Goal: Information Seeking & Learning: Learn about a topic

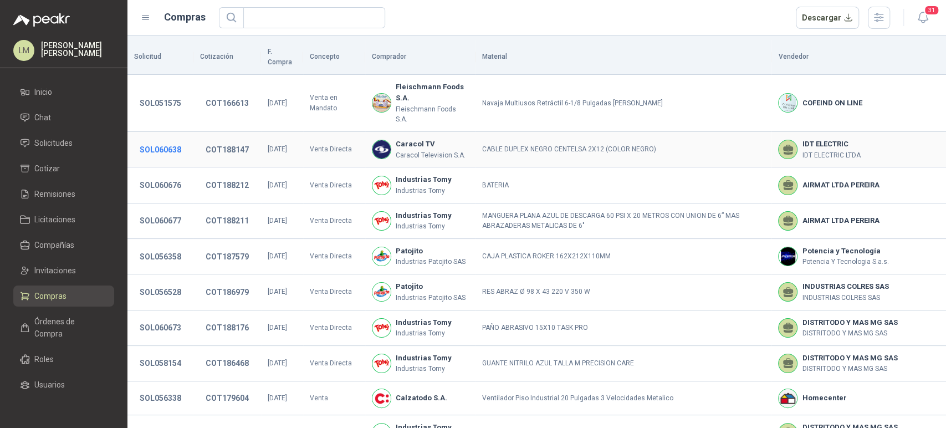
click at [151, 140] on button "SOL060638" at bounding box center [160, 150] width 53 height 20
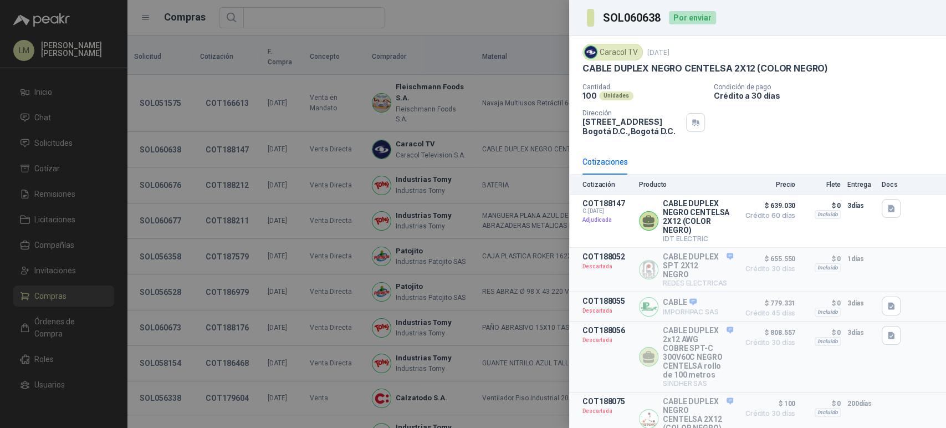
scroll to position [6, 0]
click at [287, 238] on div at bounding box center [473, 214] width 946 height 428
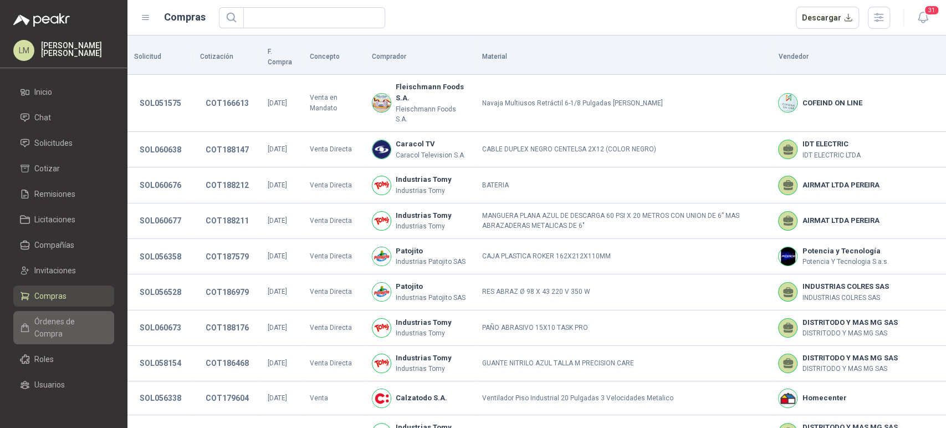
click at [62, 316] on span "Órdenes de Compra" at bounding box center [68, 327] width 69 height 24
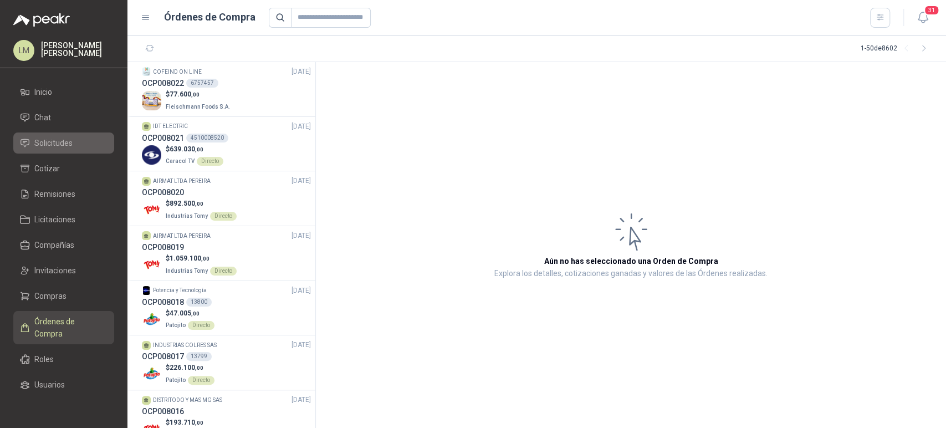
click at [48, 145] on span "Solicitudes" at bounding box center [53, 143] width 38 height 12
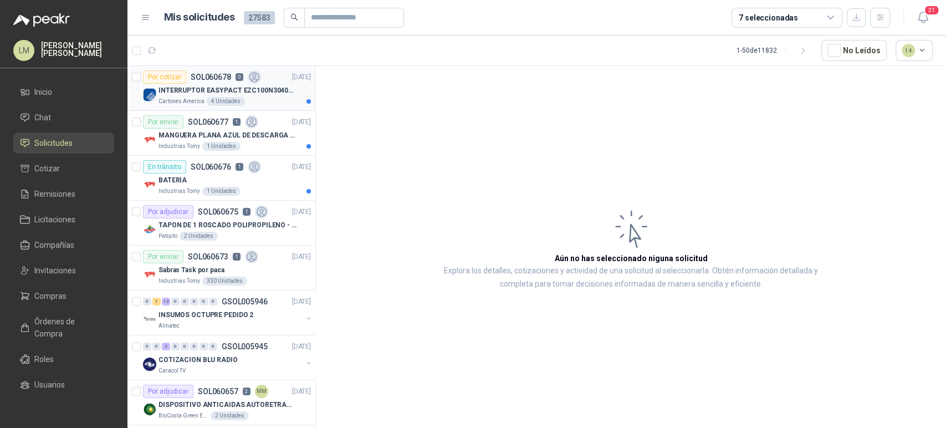
click at [225, 87] on p "INTERRUPTOR EASYPACT EZC100N3040C 40AMP 25K [PERSON_NAME]" at bounding box center [227, 90] width 138 height 11
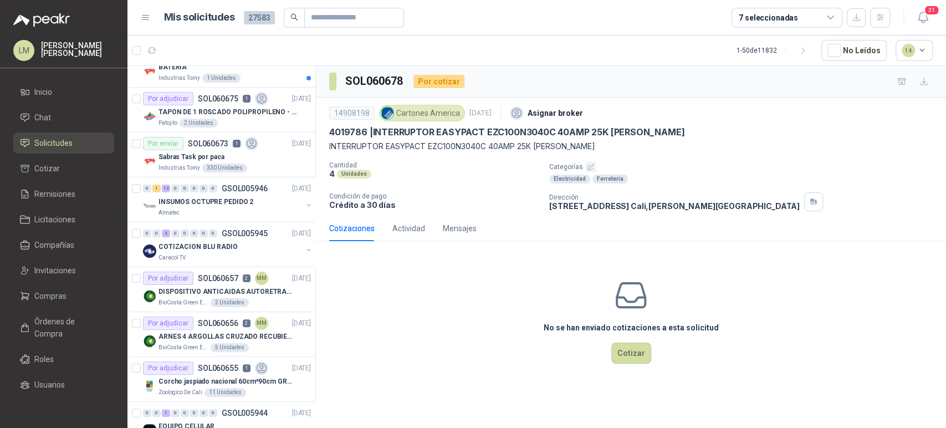
scroll to position [132, 0]
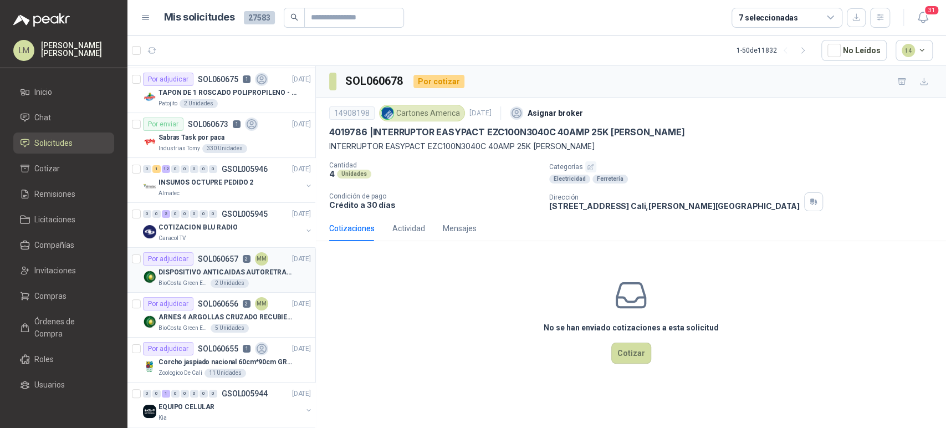
click at [155, 259] on div "Por adjudicar" at bounding box center [168, 258] width 50 height 13
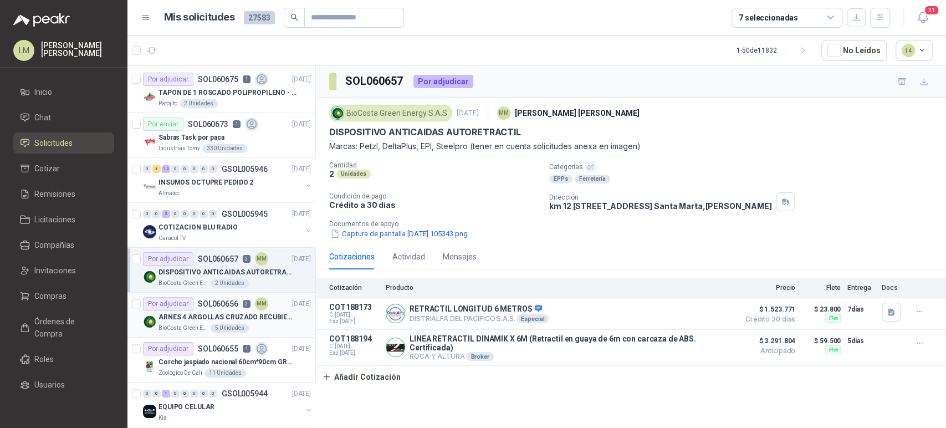
click at [178, 319] on p "ARNES 4 ARGOLLAS CRUZADO RECUBIERTO PVC" at bounding box center [227, 317] width 138 height 11
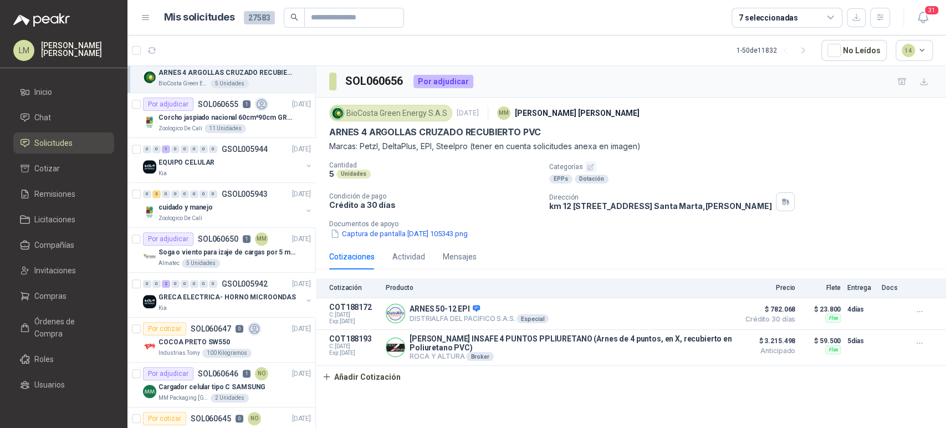
scroll to position [381, 0]
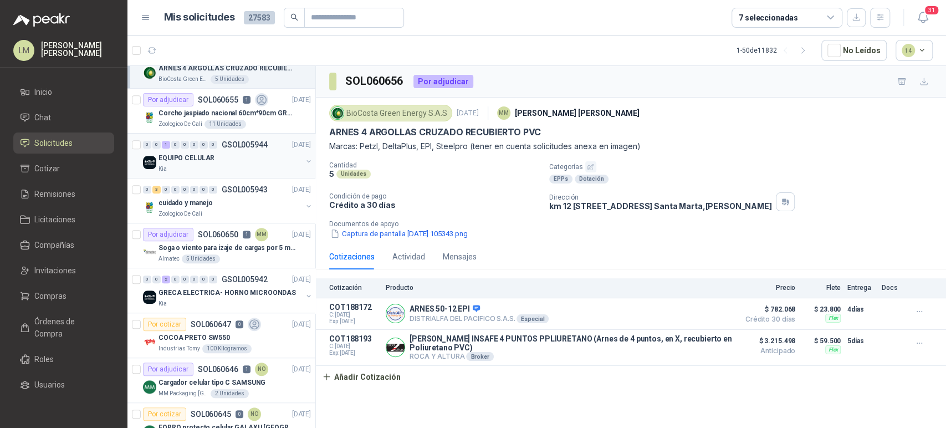
click at [304, 159] on button "button" at bounding box center [308, 161] width 9 height 9
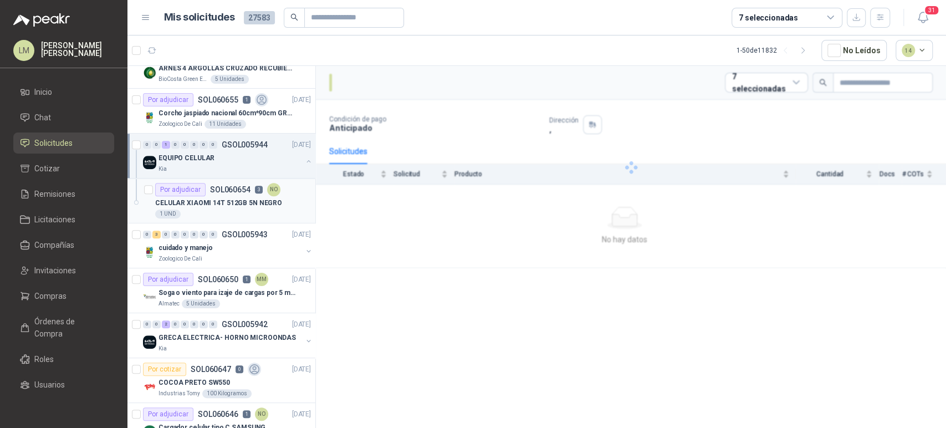
click at [232, 213] on div "1 UND" at bounding box center [233, 213] width 156 height 9
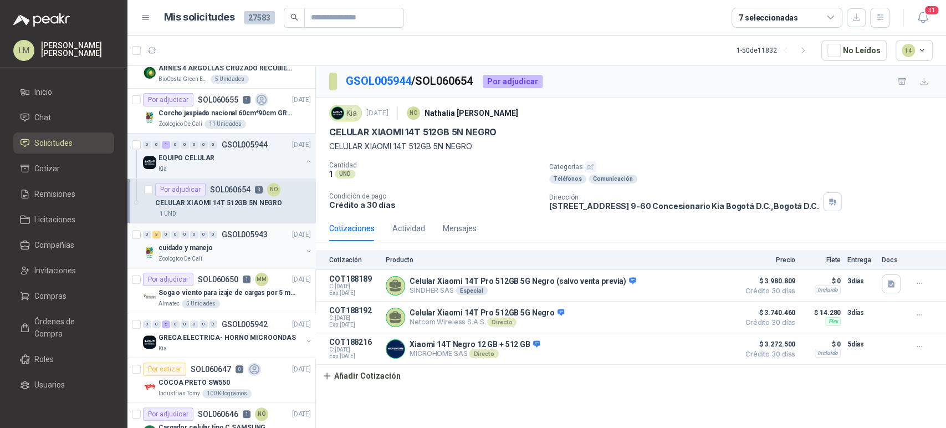
click at [304, 251] on button "button" at bounding box center [308, 251] width 9 height 9
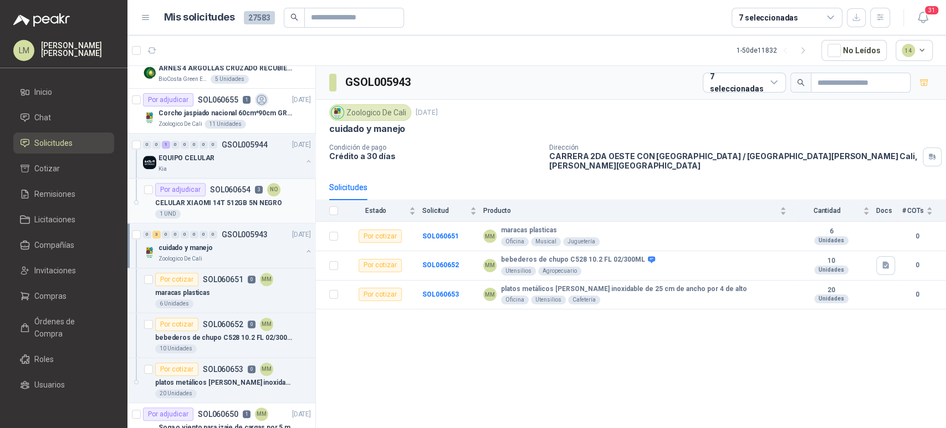
click at [248, 198] on p "CELULAR XIAOMI 14T 512GB 5N NEGRO" at bounding box center [218, 203] width 127 height 11
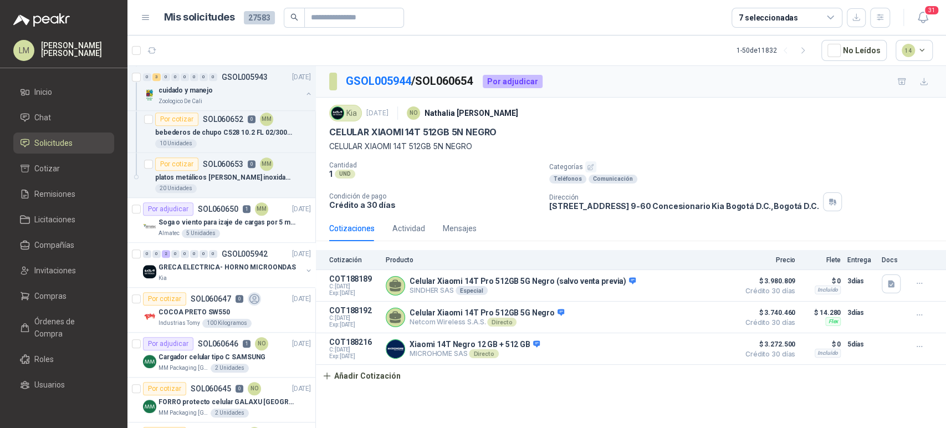
scroll to position [586, 0]
click at [212, 216] on div "Soga o viento para izaje de cargas por 5 metros" at bounding box center [234, 222] width 152 height 13
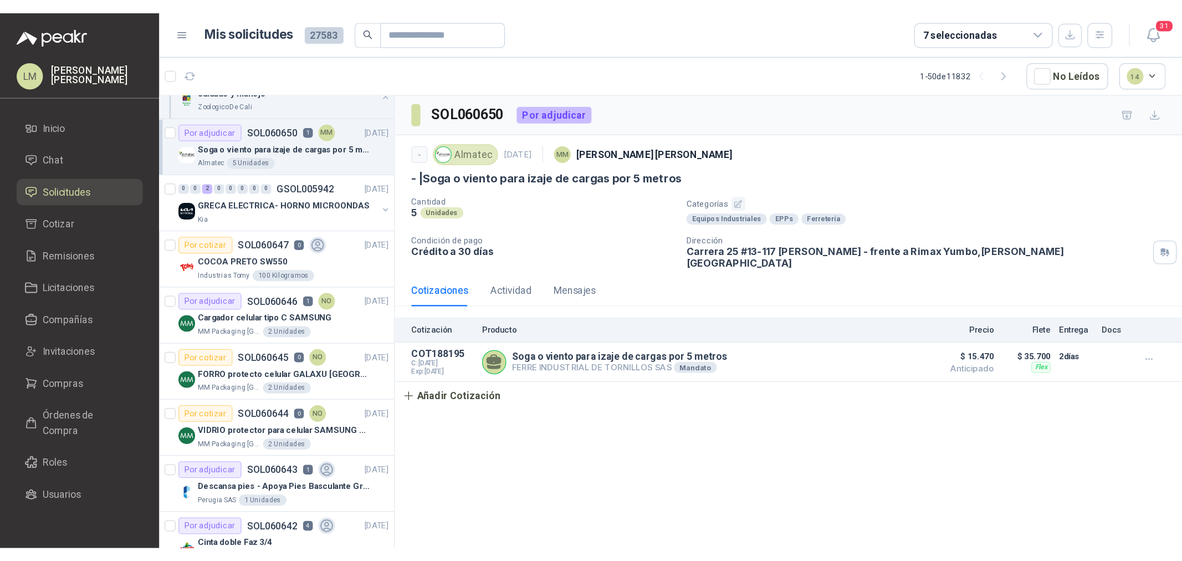
scroll to position [780, 0]
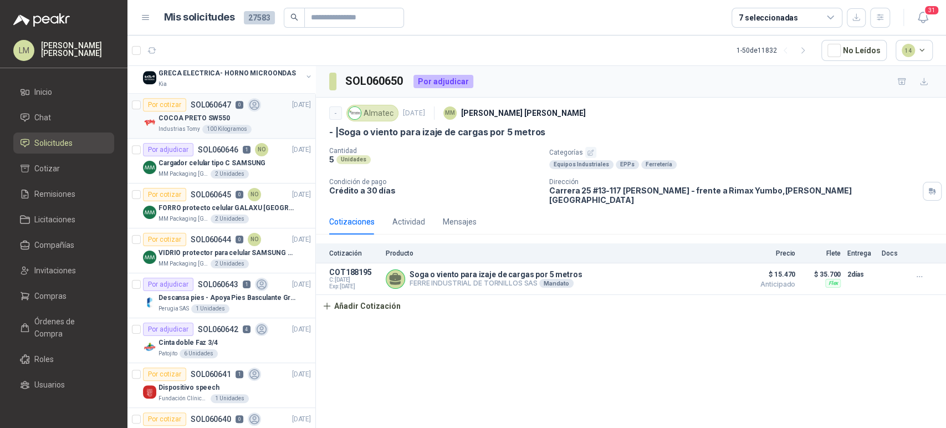
click at [210, 119] on p "COCOA PRETO SW550" at bounding box center [193, 118] width 71 height 11
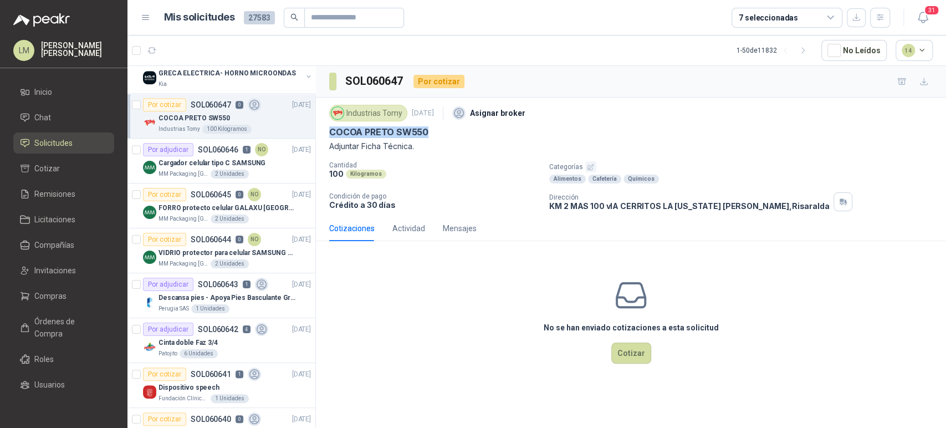
drag, startPoint x: 325, startPoint y: 129, endPoint x: 433, endPoint y: 129, distance: 108.1
click at [433, 129] on div "Industrias Tomy [DATE] Asignar broker COCOA PRETO SW550 Adjuntar Ficha Técnica.…" at bounding box center [631, 157] width 630 height 118
copy p "COCOA PRETO SW550"
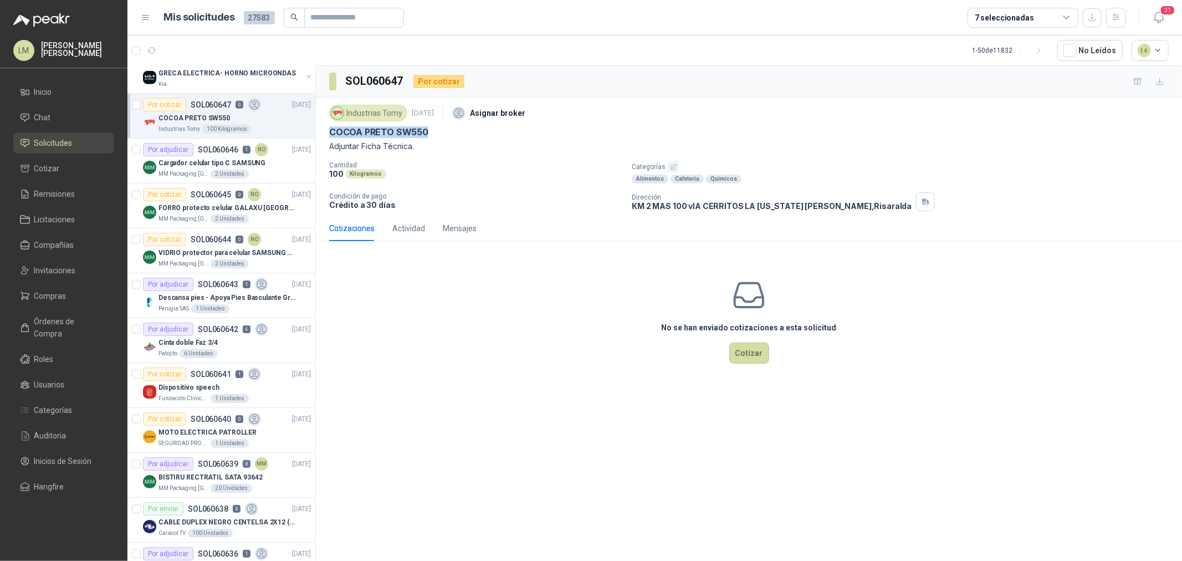
scroll to position [780, 0]
click at [64, 292] on span "Compras" at bounding box center [50, 296] width 32 height 12
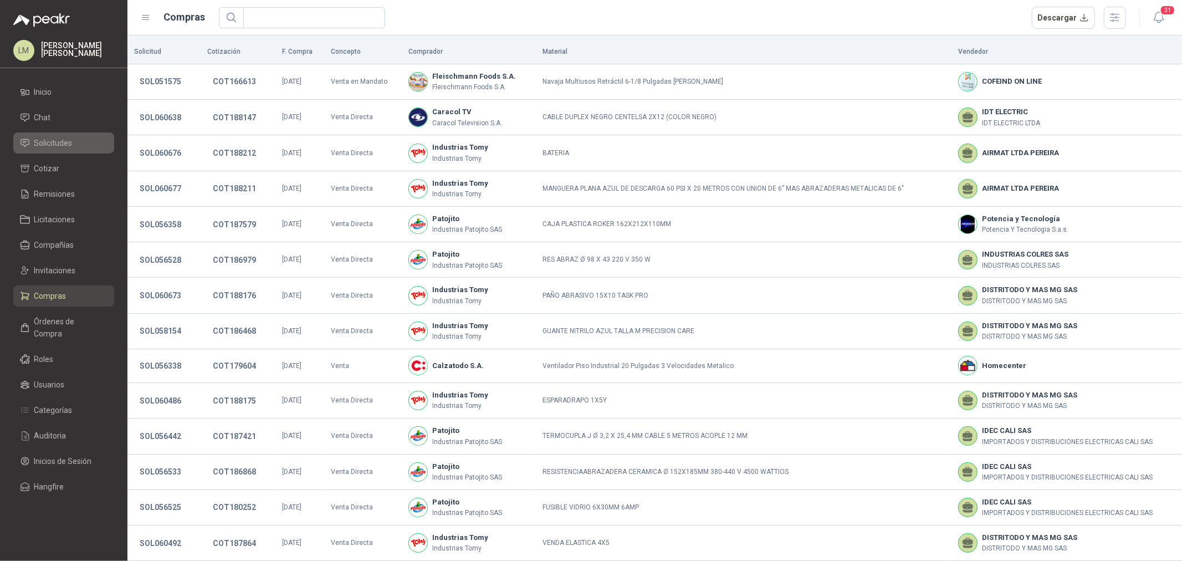
click at [65, 142] on span "Solicitudes" at bounding box center [53, 143] width 38 height 12
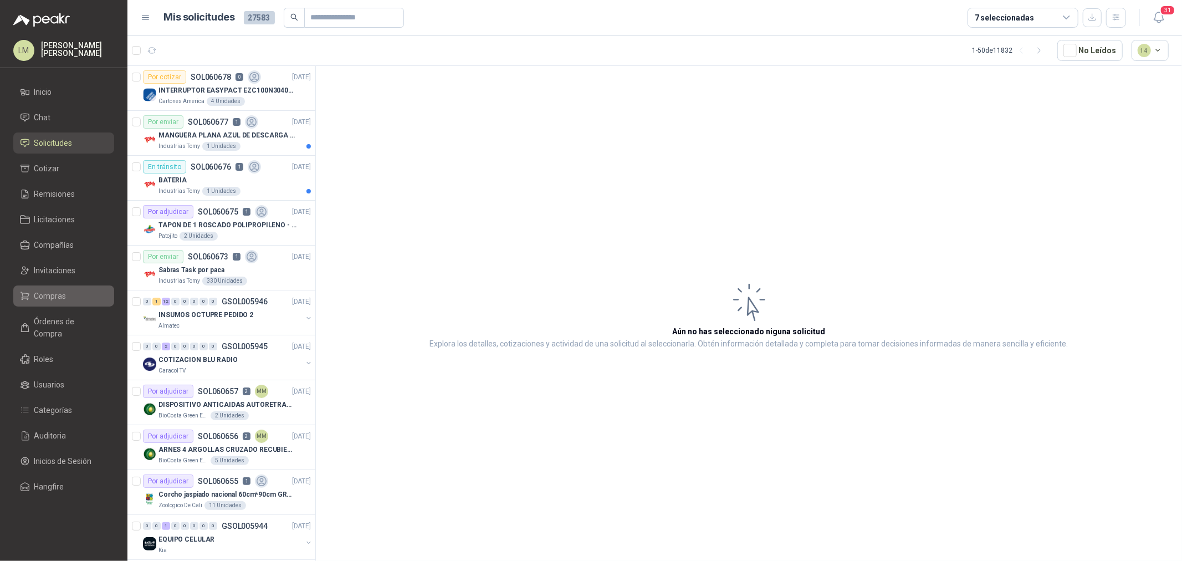
click at [48, 292] on span "Compras" at bounding box center [50, 296] width 32 height 12
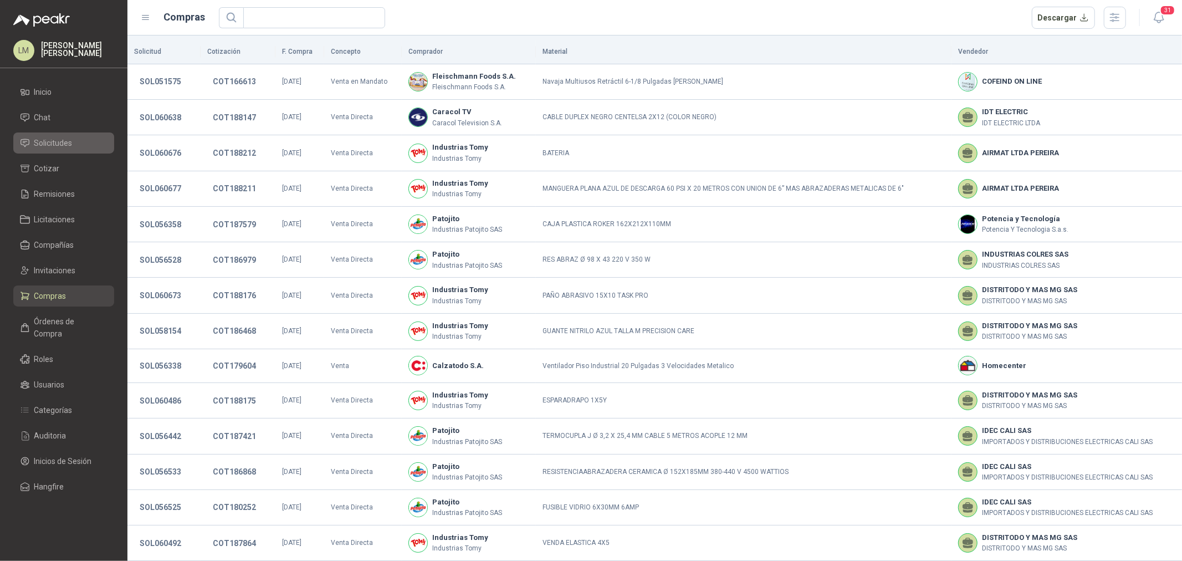
click at [59, 143] on span "Solicitudes" at bounding box center [53, 143] width 38 height 12
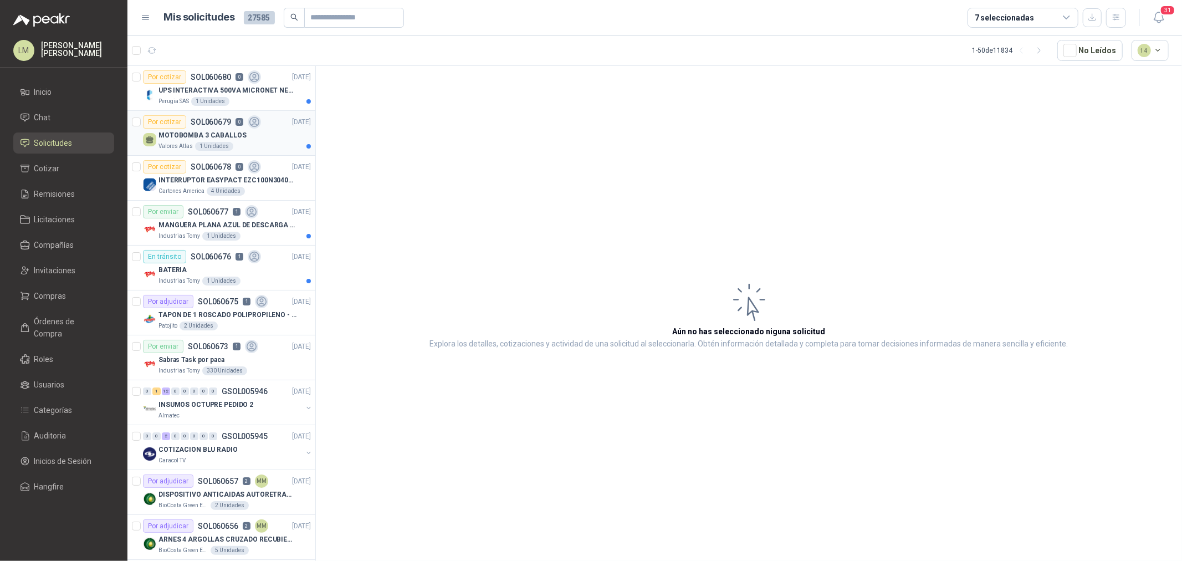
click at [207, 134] on p "MOTOBOMBA 3 CABALLOS" at bounding box center [202, 135] width 88 height 11
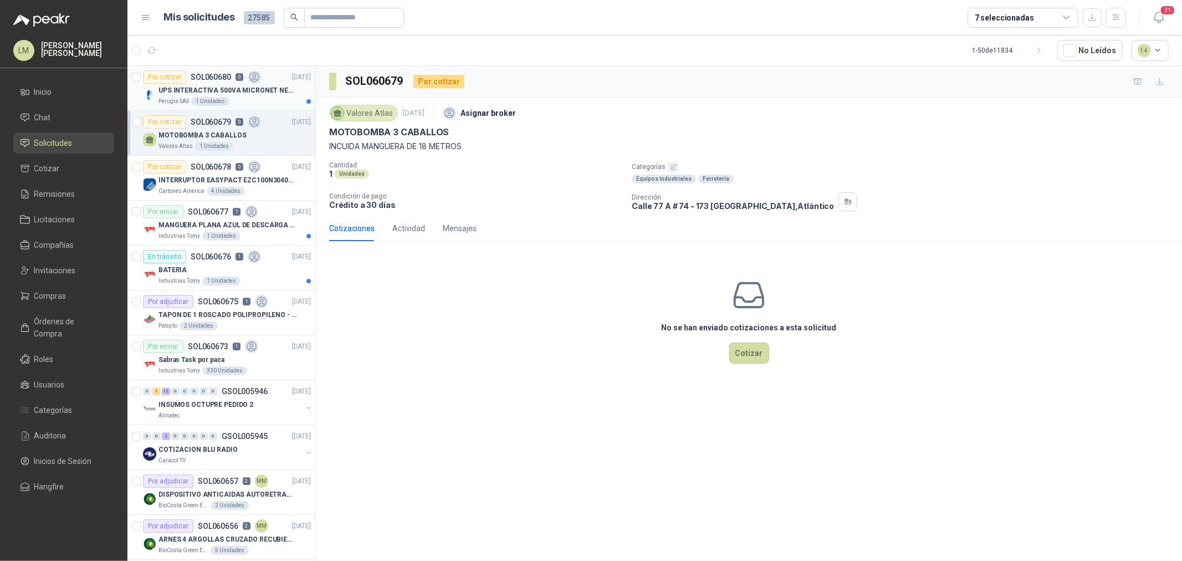
click at [214, 97] on div "1 Unidades" at bounding box center [210, 101] width 38 height 9
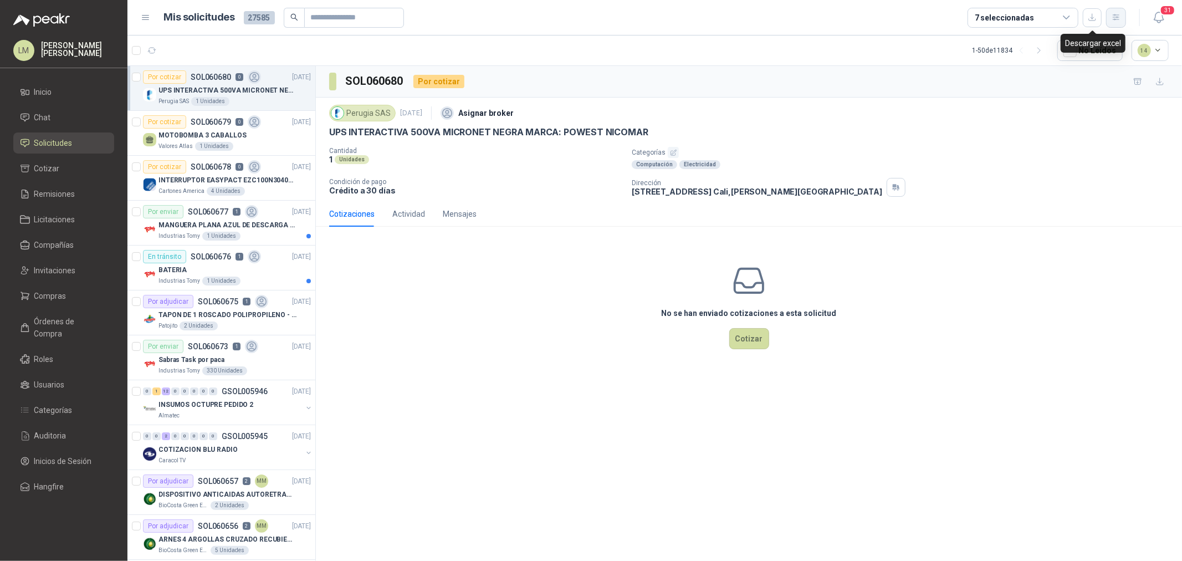
click at [945, 17] on button "button" at bounding box center [1116, 18] width 20 height 20
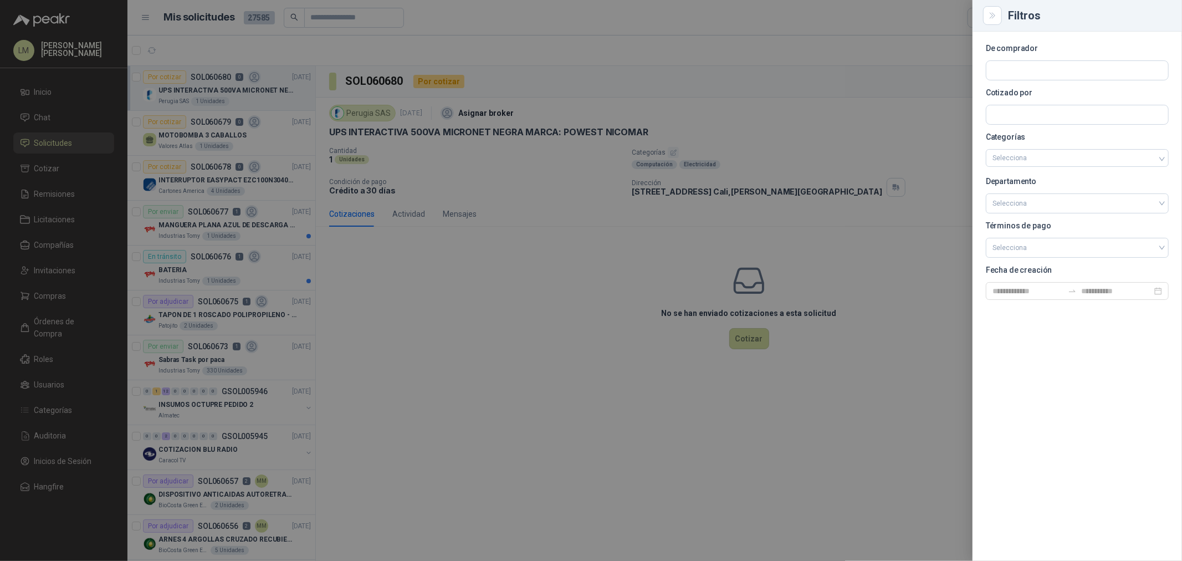
click at [945, 57] on section "De comprador Cotizado por Categorías Selecciona Departamento Selecciona Término…" at bounding box center [1077, 172] width 183 height 255
click at [945, 63] on input "text" at bounding box center [1077, 70] width 182 height 19
type input "*****"
click at [945, 96] on p "Perugia SAS" at bounding box center [1031, 94] width 39 height 7
click at [845, 89] on div at bounding box center [591, 280] width 1182 height 561
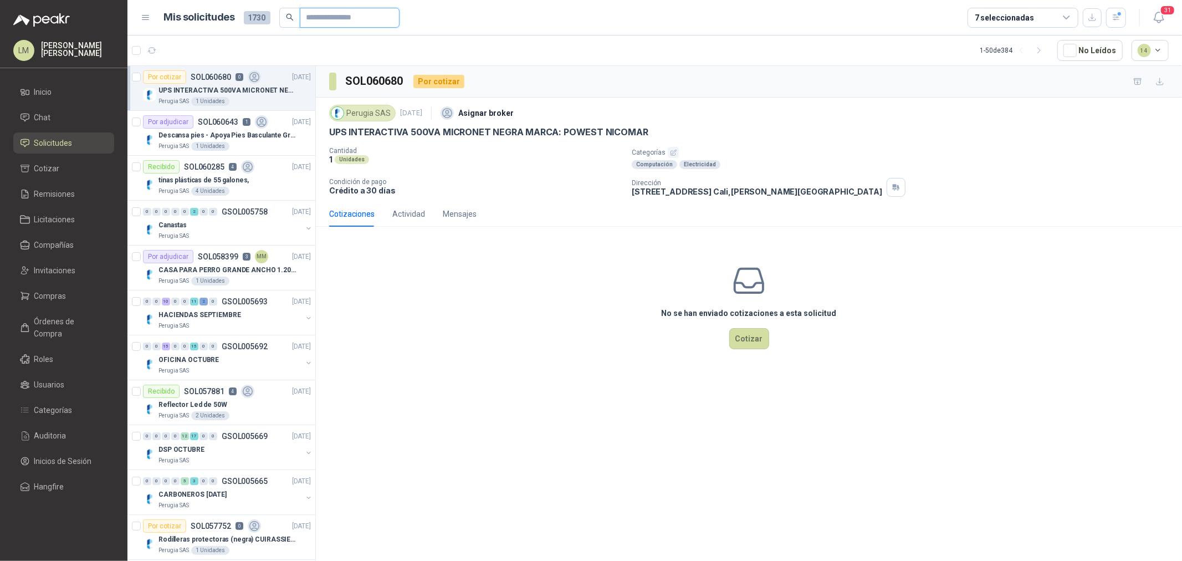
click at [329, 23] on input "text" at bounding box center [345, 17] width 78 height 19
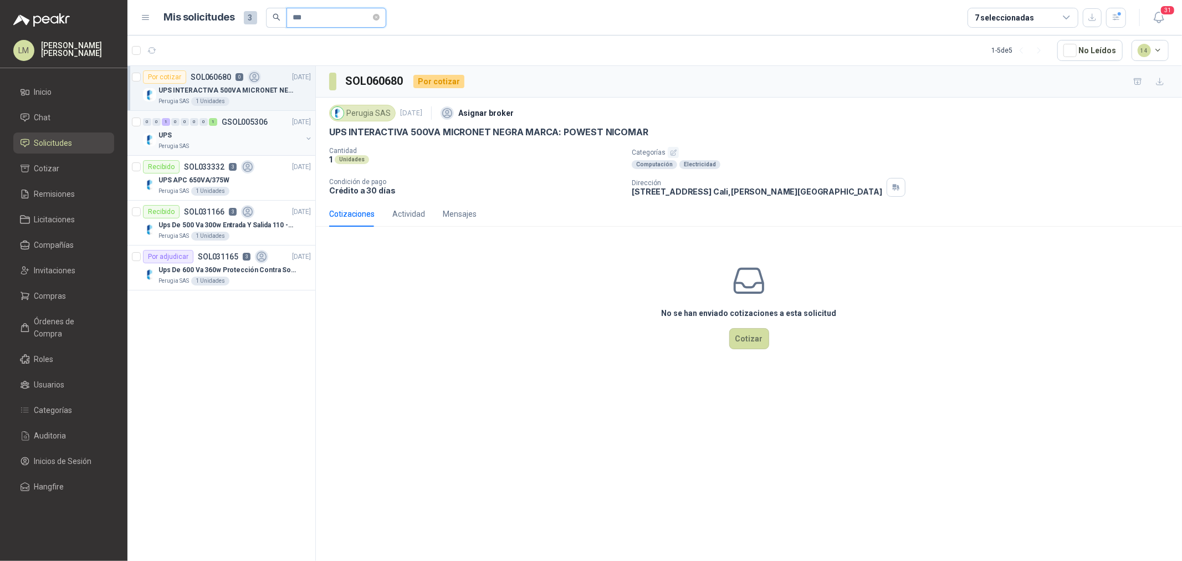
type input "***"
click at [306, 139] on button "button" at bounding box center [308, 138] width 9 height 9
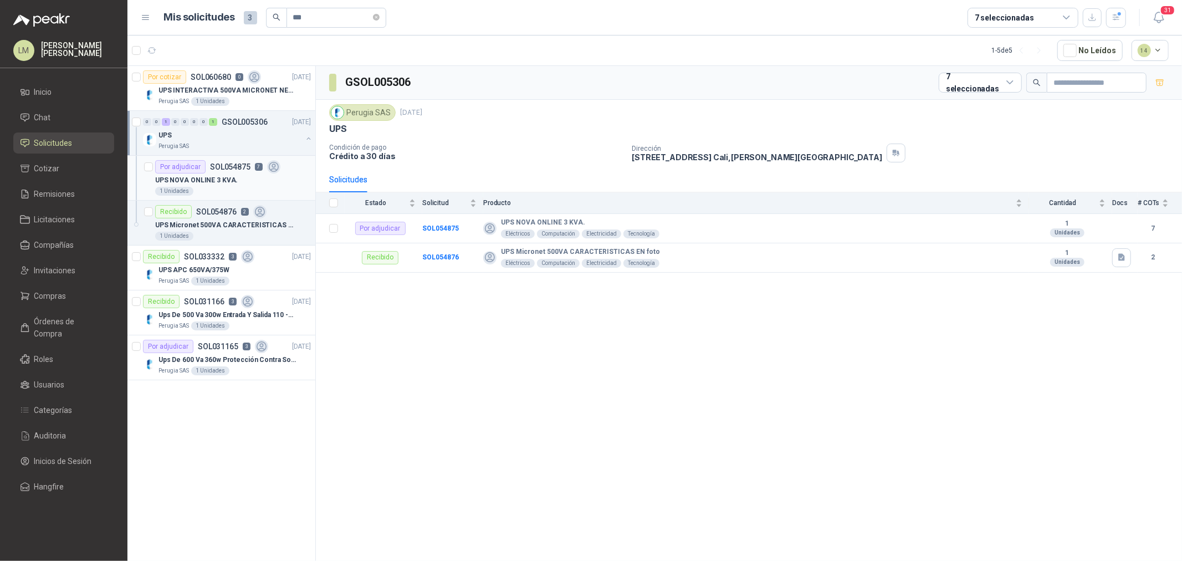
click at [223, 185] on p "UPS NOVA ONLINE 3 KVA." at bounding box center [196, 180] width 83 height 11
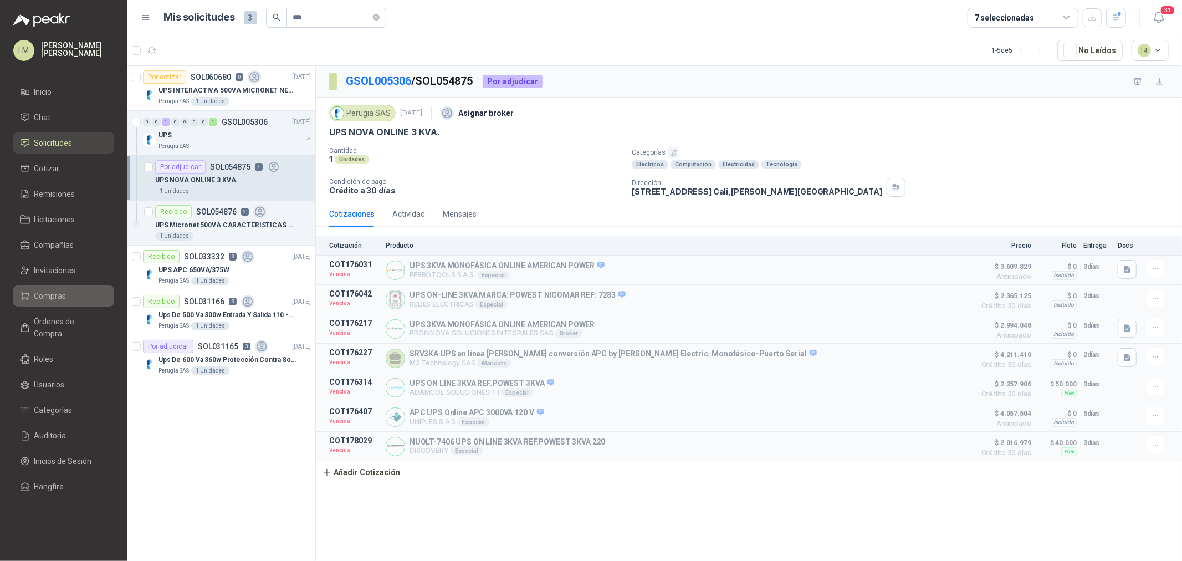
click at [51, 292] on span "Compras" at bounding box center [50, 296] width 32 height 12
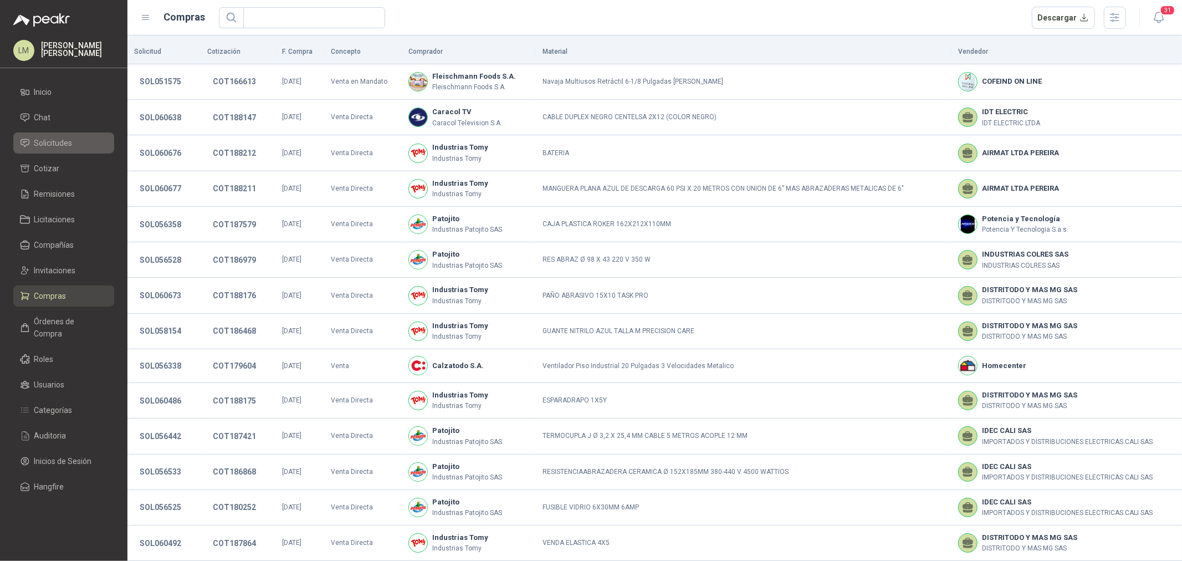
click at [49, 142] on span "Solicitudes" at bounding box center [53, 143] width 38 height 12
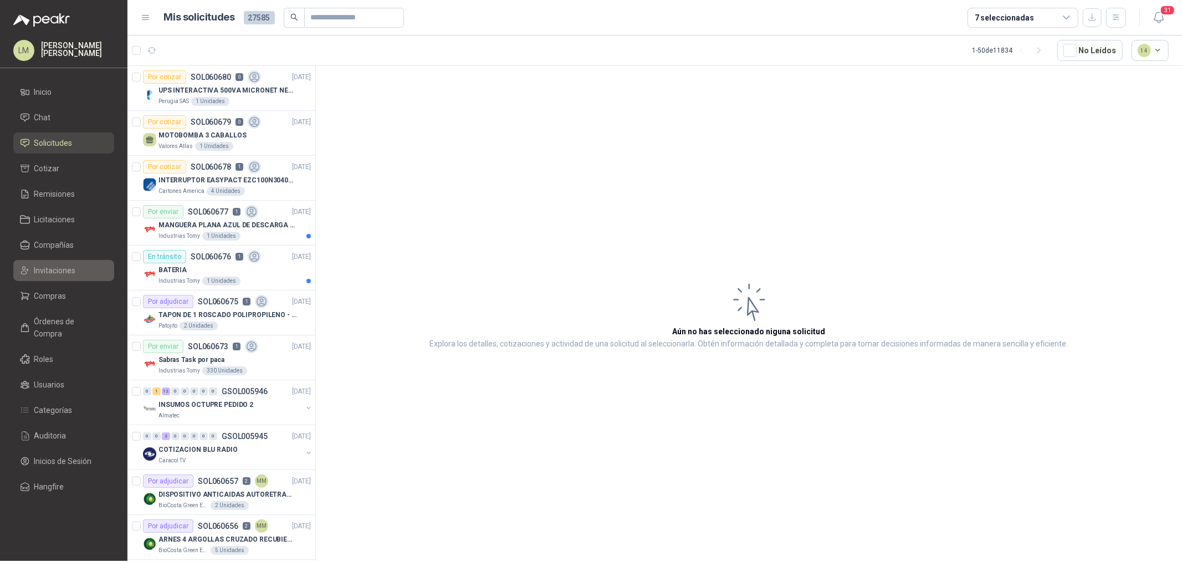
click at [51, 265] on span "Invitaciones" at bounding box center [55, 270] width 42 height 12
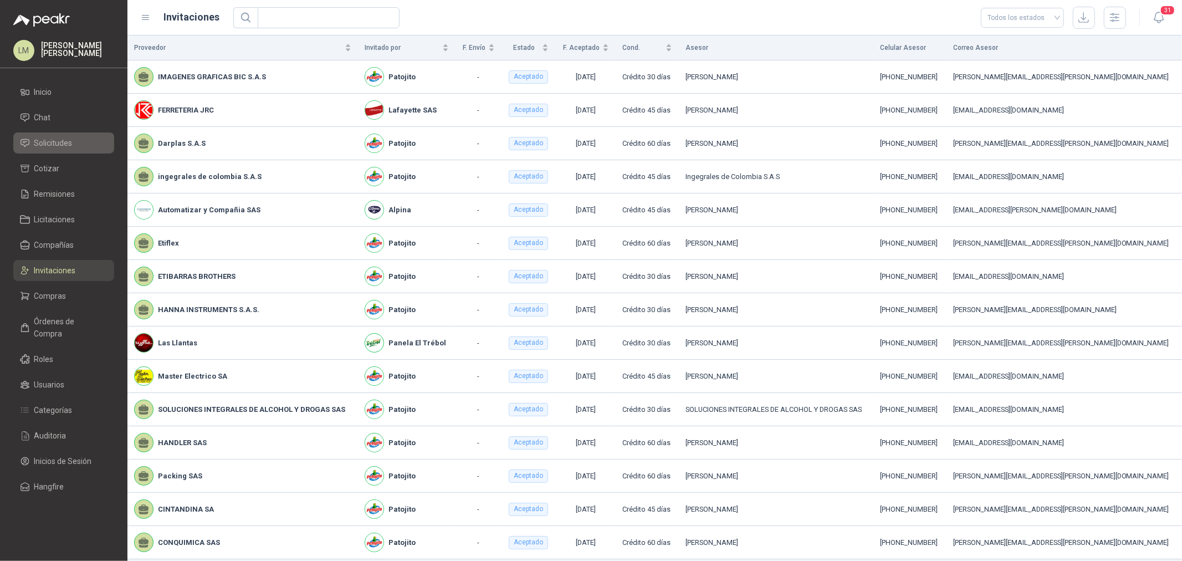
click at [59, 141] on span "Solicitudes" at bounding box center [53, 143] width 38 height 12
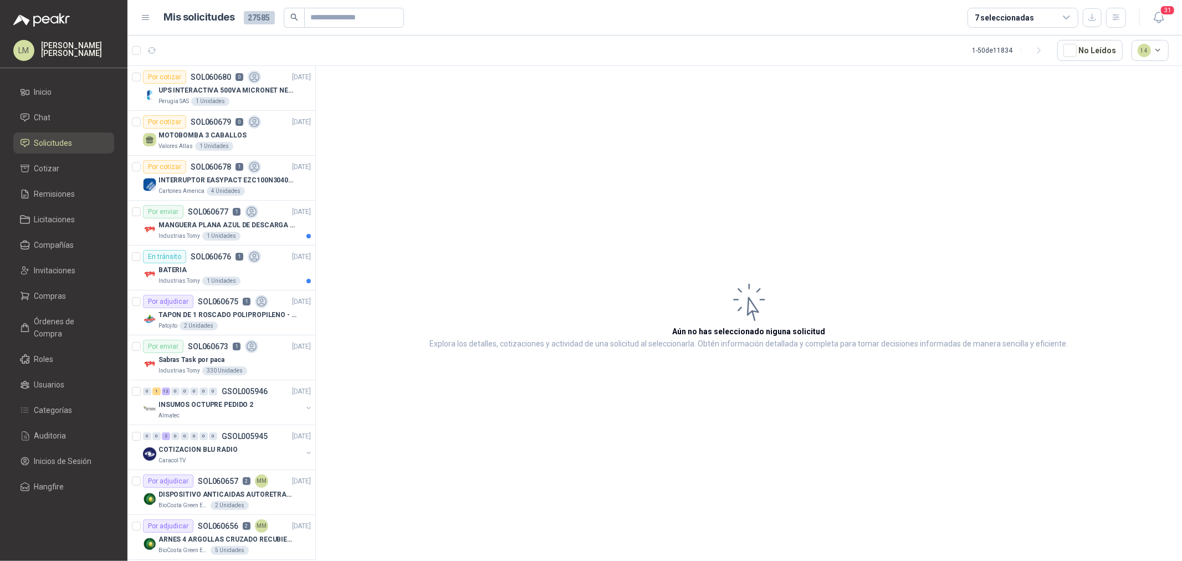
drag, startPoint x: 59, startPoint y: 141, endPoint x: 503, endPoint y: 179, distance: 445.6
click at [514, 179] on article "Aún no has seleccionado niguna solicitud Explora los detalles, cotizaciones y a…" at bounding box center [749, 315] width 866 height 499
click at [341, 18] on input "text" at bounding box center [350, 17] width 78 height 19
type input "*"
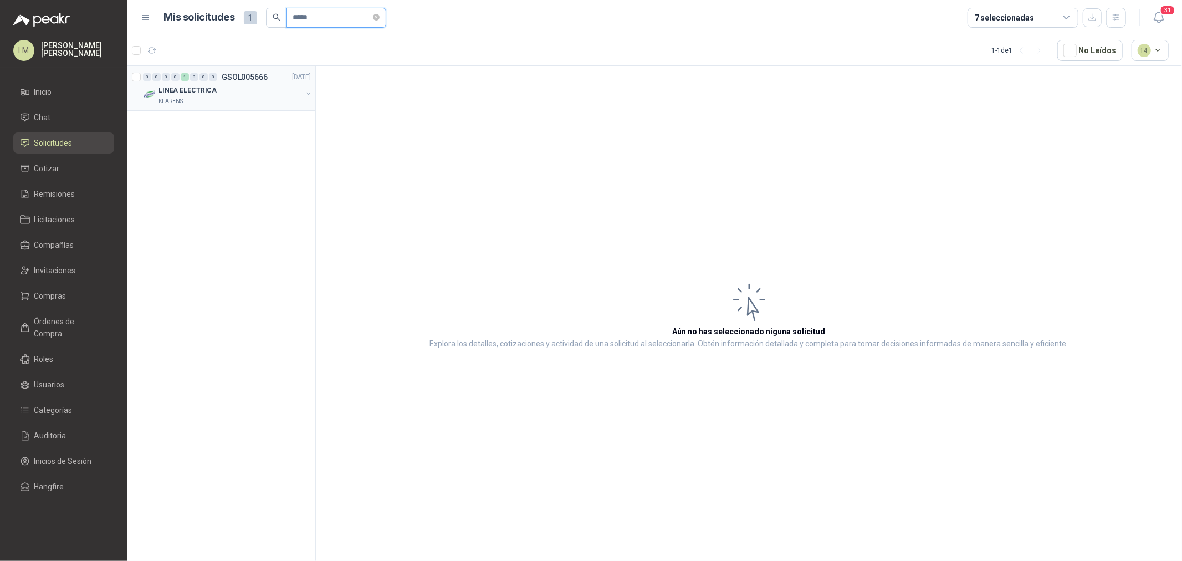
type input "*****"
click at [308, 92] on button "button" at bounding box center [308, 93] width 9 height 9
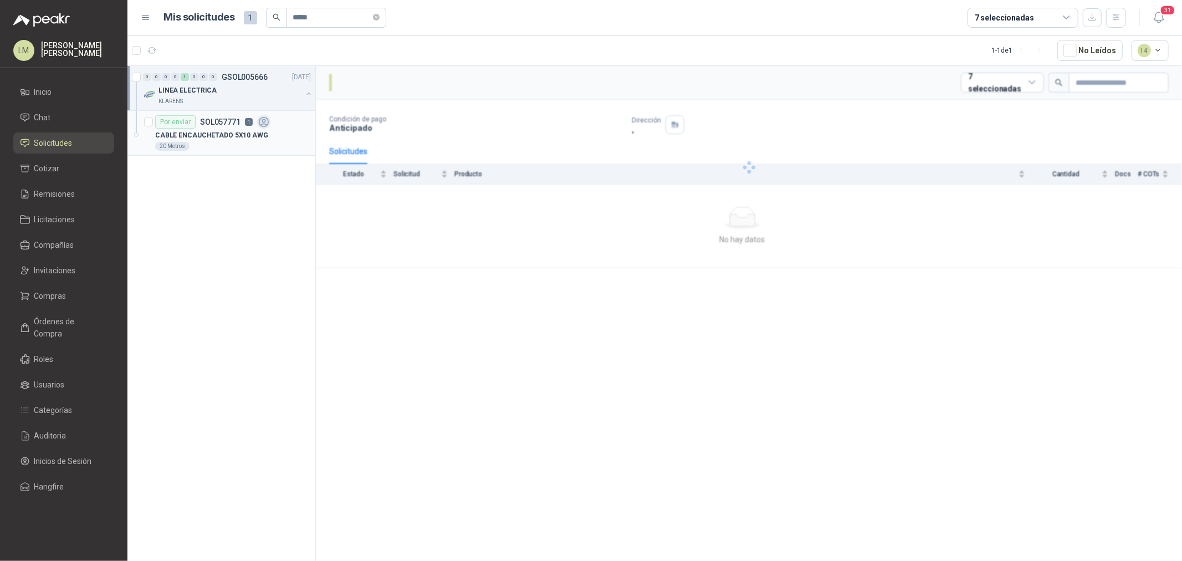
click at [253, 130] on p "CABLE ENCAUCHETADO 5X10 AWG" at bounding box center [211, 135] width 113 height 11
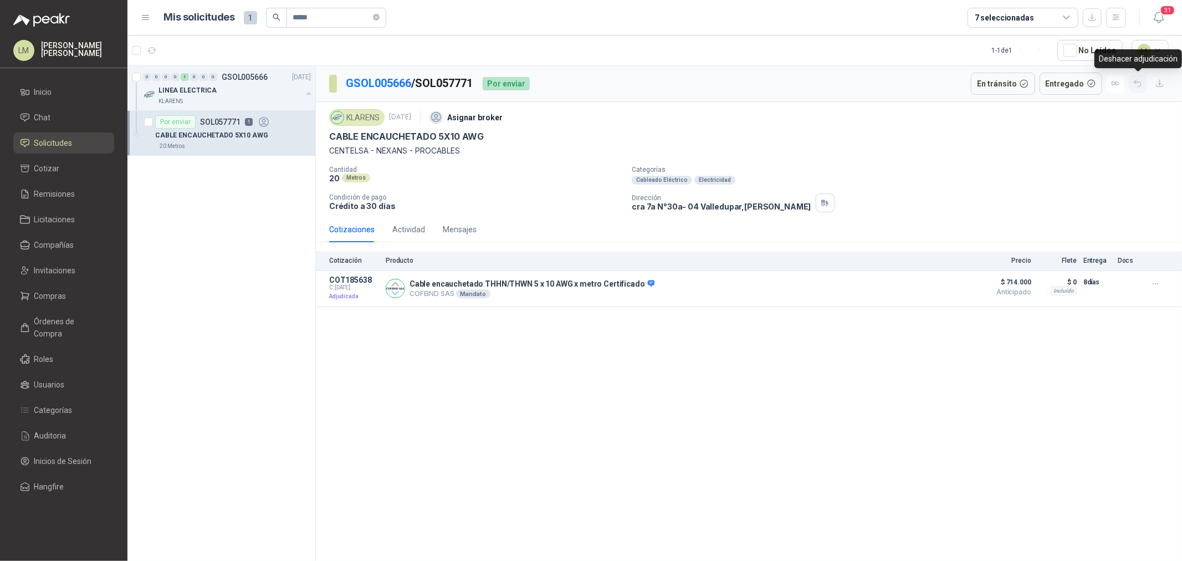
click at [945, 80] on button "button" at bounding box center [1138, 84] width 18 height 18
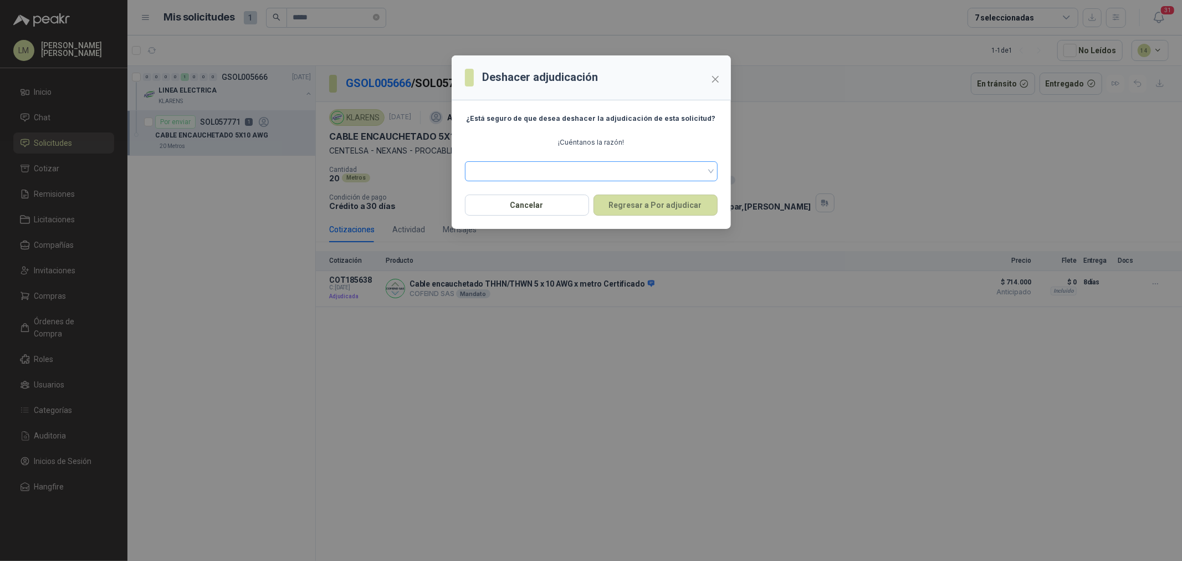
click at [584, 172] on span at bounding box center [591, 171] width 239 height 17
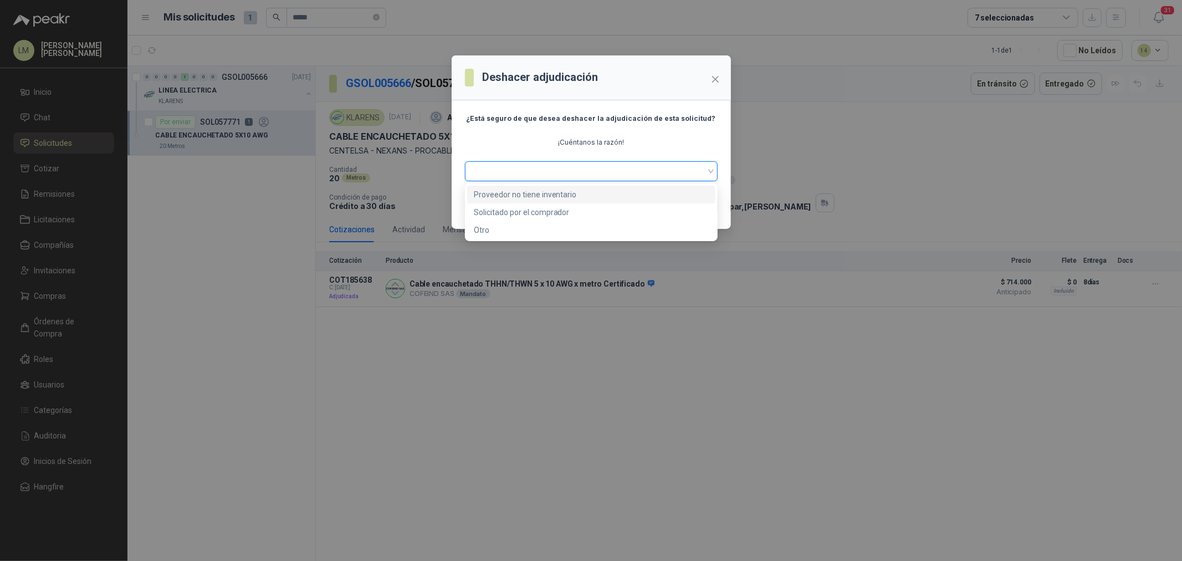
click at [563, 198] on div "Proveedor no tiene inventario" at bounding box center [591, 194] width 235 height 12
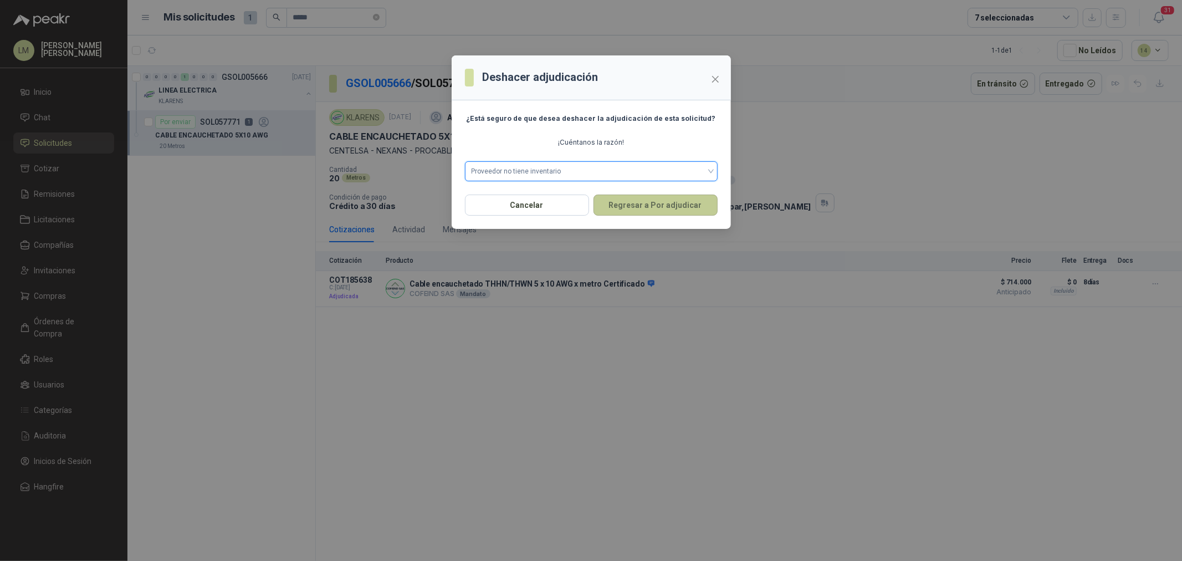
click at [665, 197] on button "Regresar a Por adjudicar" at bounding box center [656, 205] width 124 height 21
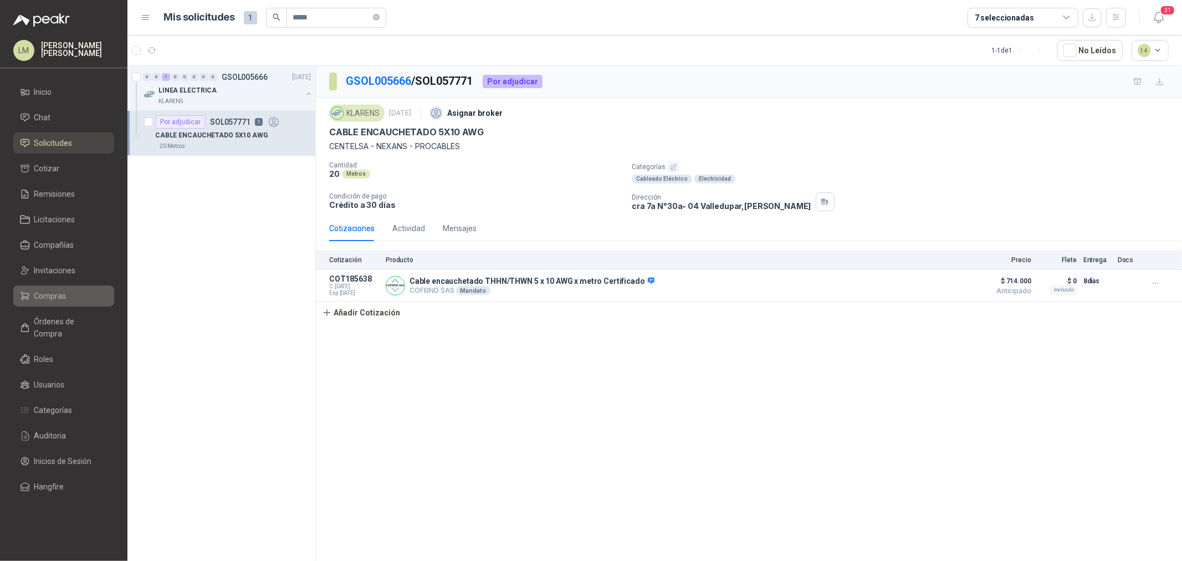
click at [45, 303] on link "Compras" at bounding box center [63, 295] width 101 height 21
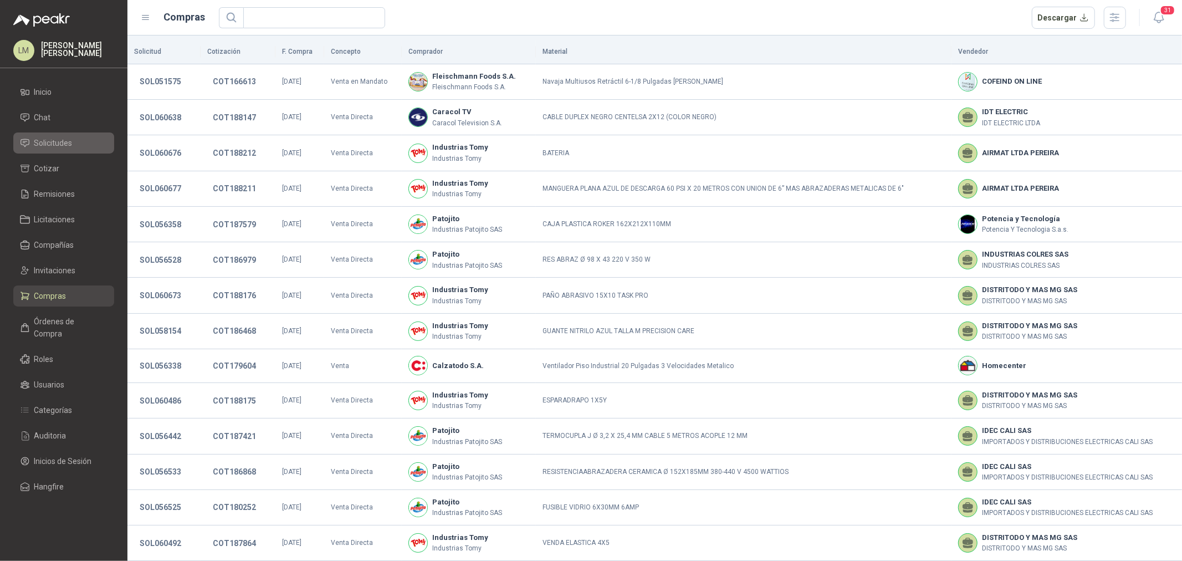
click at [43, 142] on span "Solicitudes" at bounding box center [53, 143] width 38 height 12
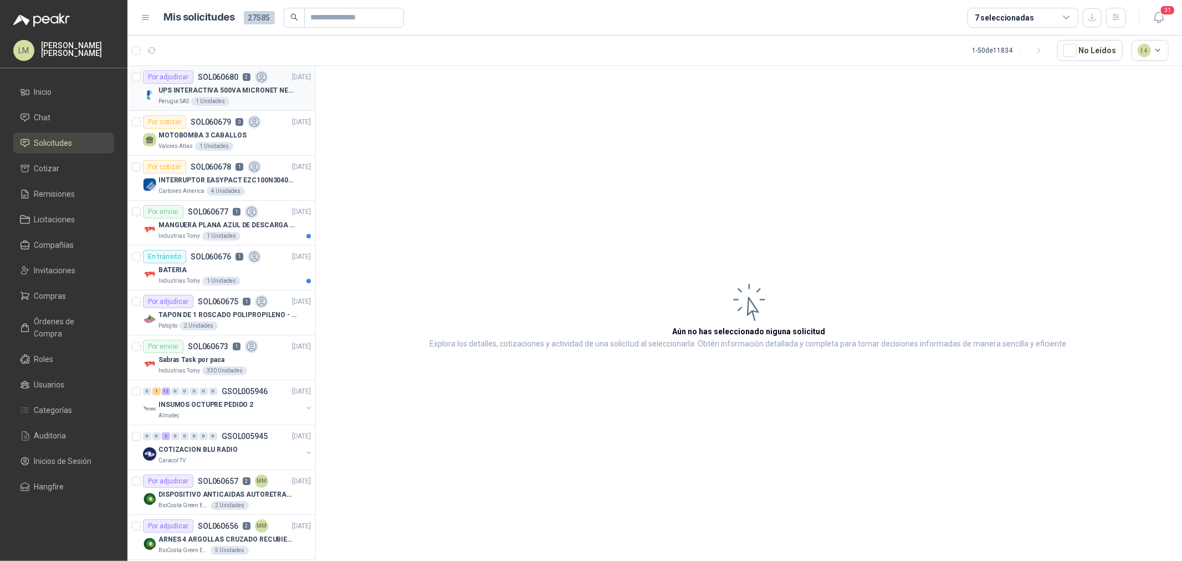
click at [207, 85] on p "UPS INTERACTIVA 500VA MICRONET NEGRA MARCA: POWEST NICOMAR" at bounding box center [227, 90] width 138 height 11
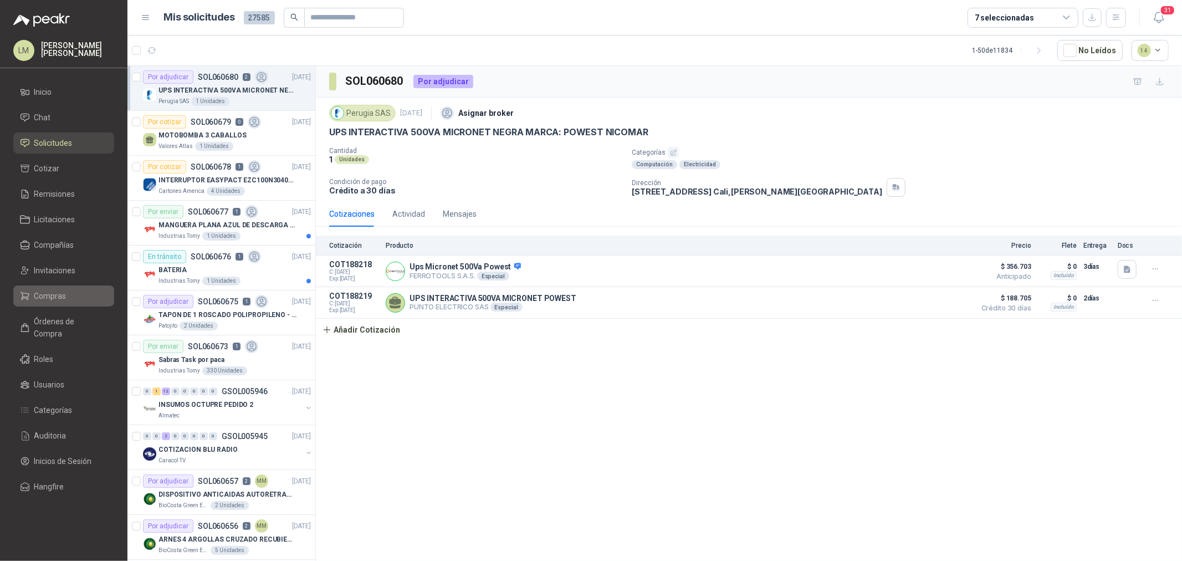
click at [50, 298] on span "Compras" at bounding box center [50, 296] width 32 height 12
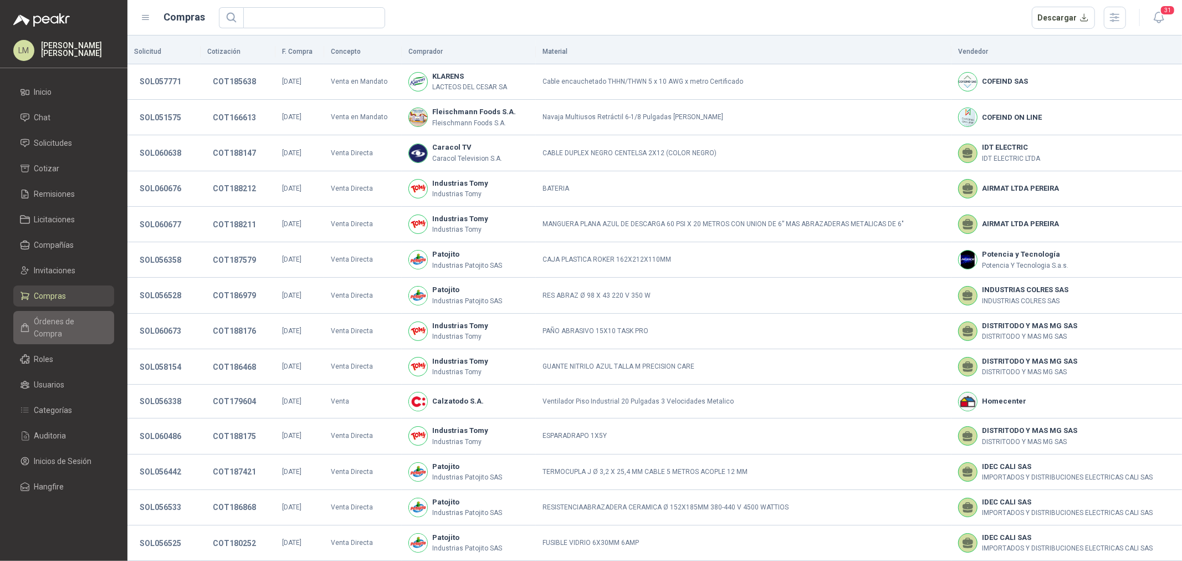
click at [76, 314] on link "Órdenes de Compra" at bounding box center [63, 327] width 101 height 33
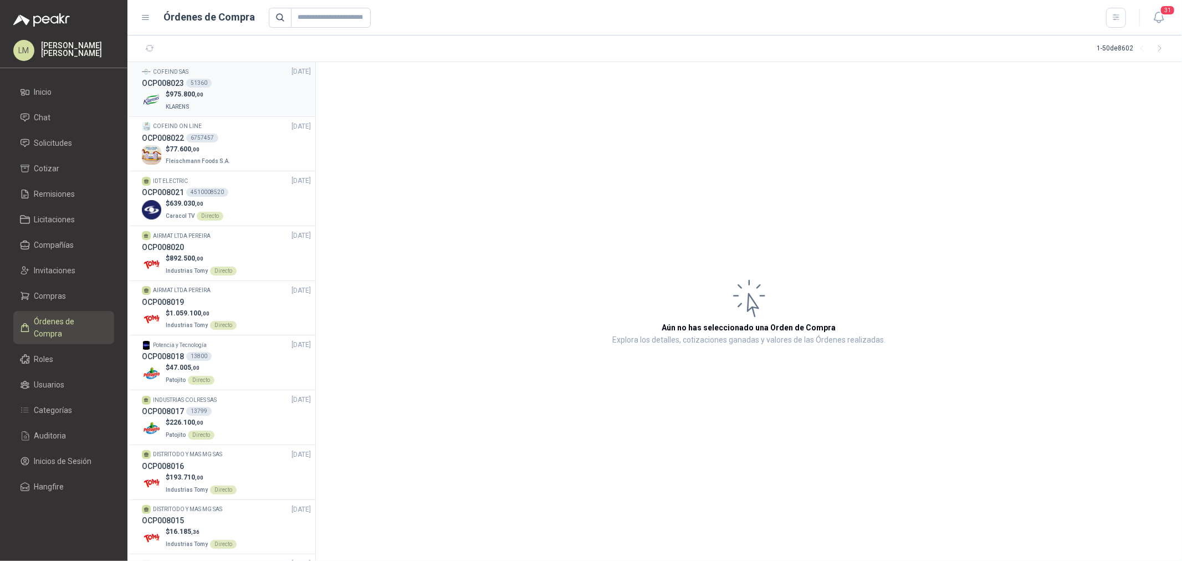
click at [207, 81] on div "51360" at bounding box center [198, 83] width 25 height 9
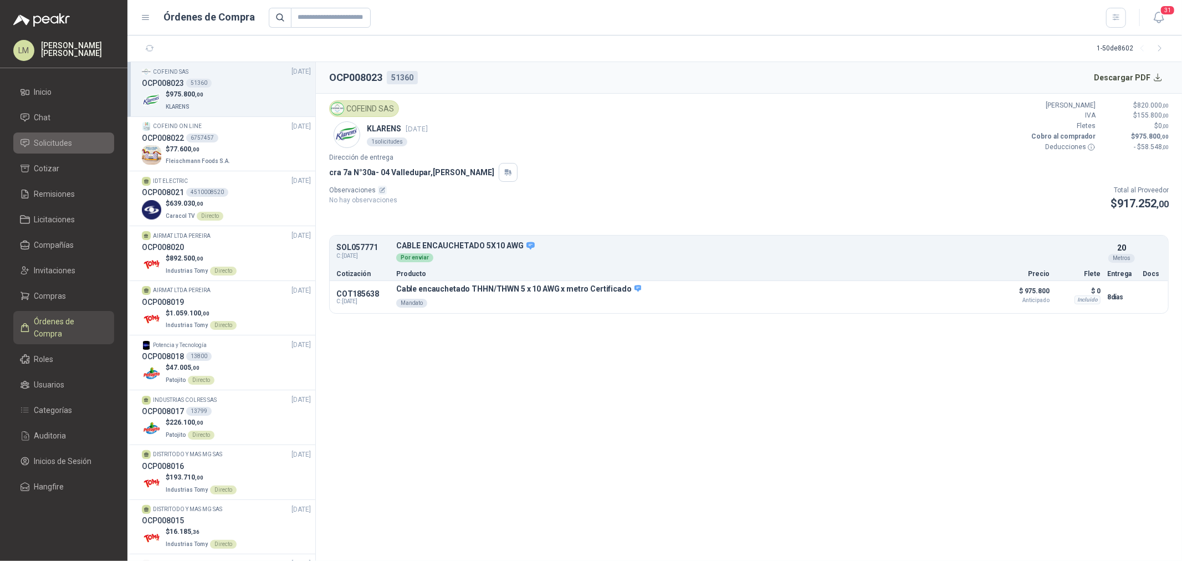
click at [58, 142] on span "Solicitudes" at bounding box center [53, 143] width 38 height 12
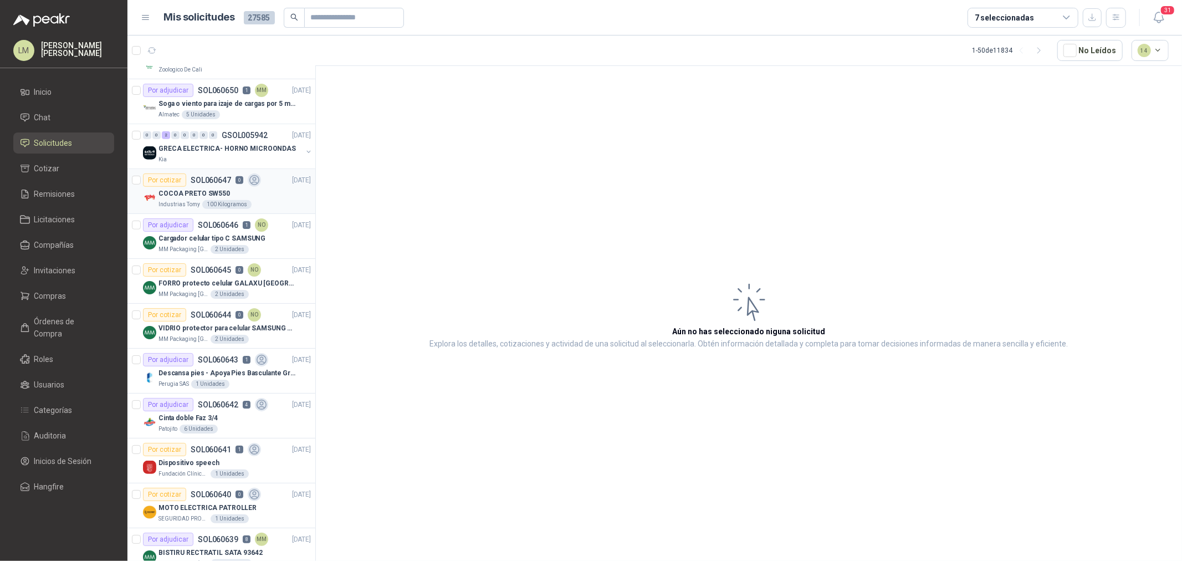
scroll to position [616, 0]
click at [304, 150] on button "button" at bounding box center [308, 151] width 9 height 9
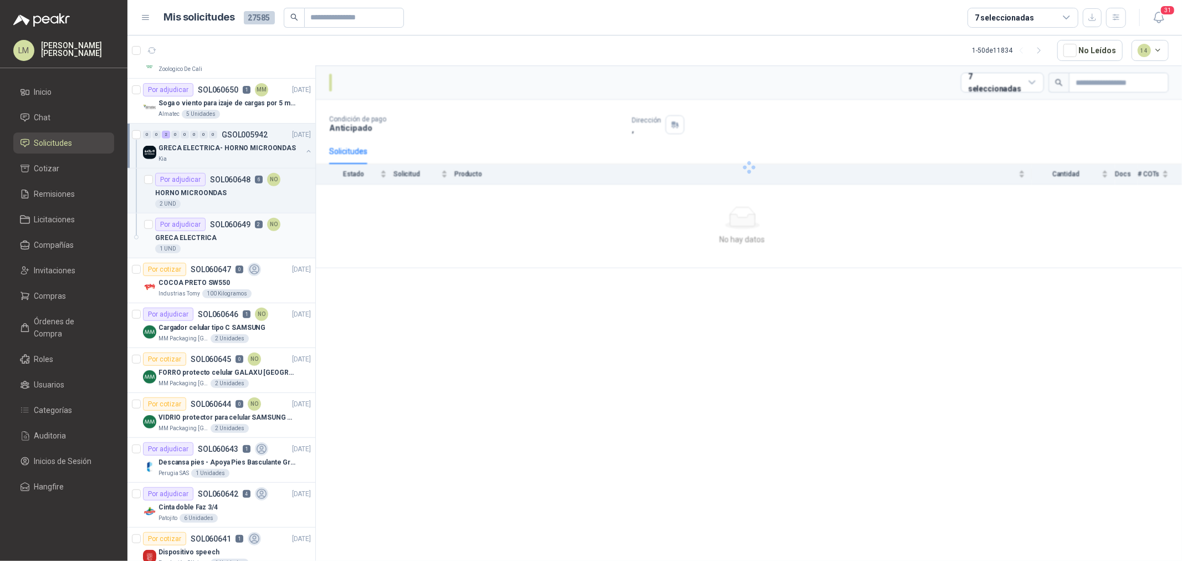
click at [214, 228] on p "SOL060649" at bounding box center [230, 225] width 40 height 8
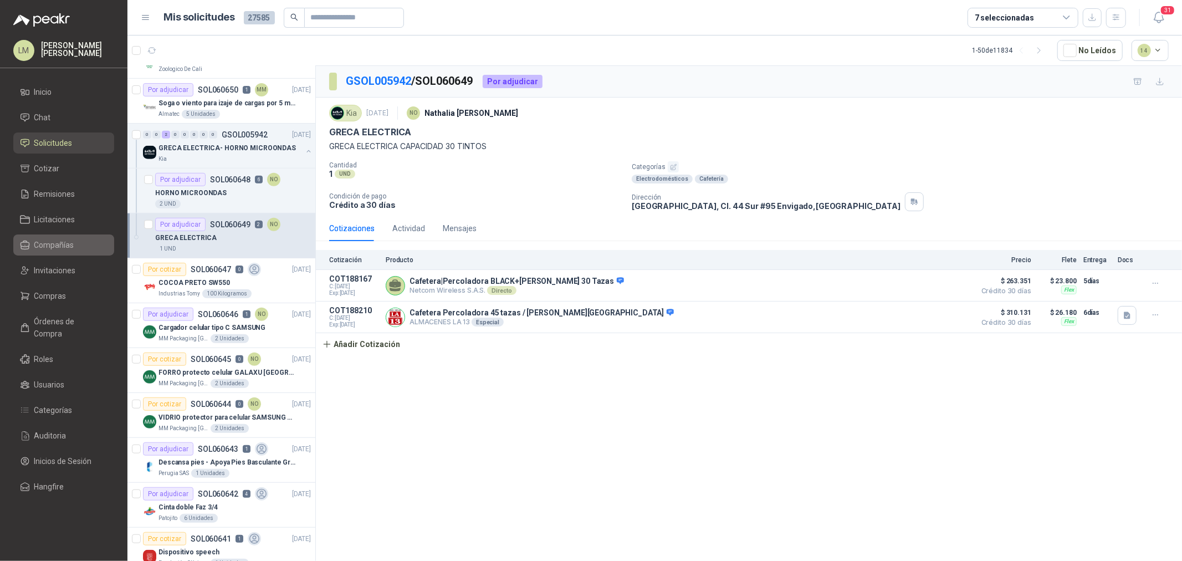
click at [54, 236] on link "Compañías" at bounding box center [63, 244] width 101 height 21
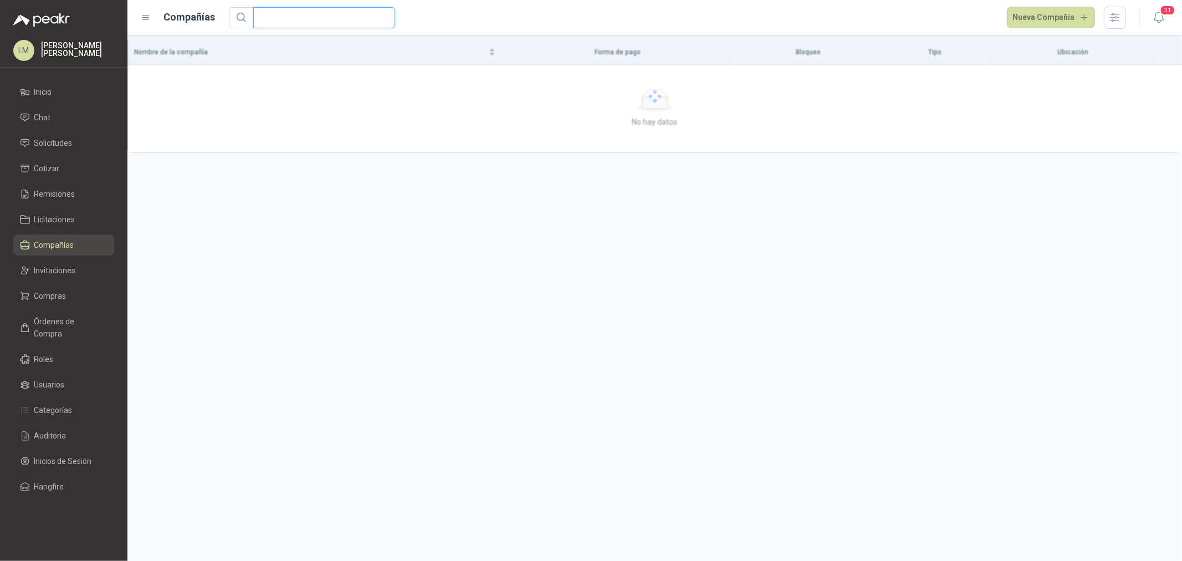
click at [308, 21] on input "text" at bounding box center [320, 18] width 120 height 20
drag, startPoint x: 237, startPoint y: 22, endPoint x: 209, endPoint y: 24, distance: 27.8
click at [209, 24] on div "Compañías ***** [GEOGRAPHIC_DATA]" at bounding box center [633, 18] width 985 height 22
type input "****"
drag, startPoint x: 57, startPoint y: 140, endPoint x: 176, endPoint y: 79, distance: 133.3
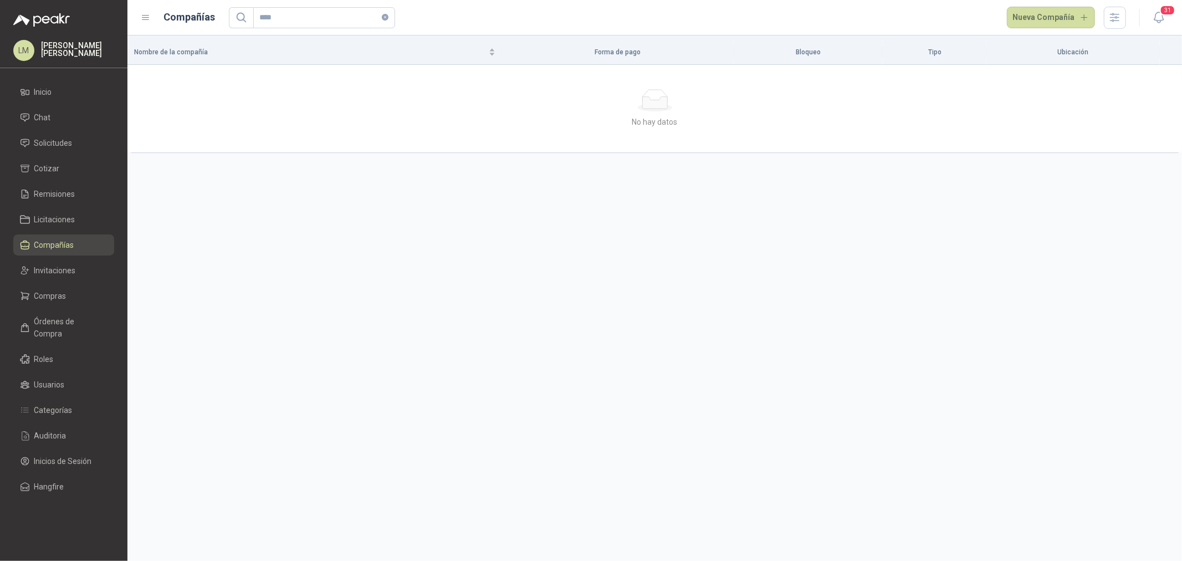
click at [57, 140] on span "Solicitudes" at bounding box center [53, 143] width 38 height 12
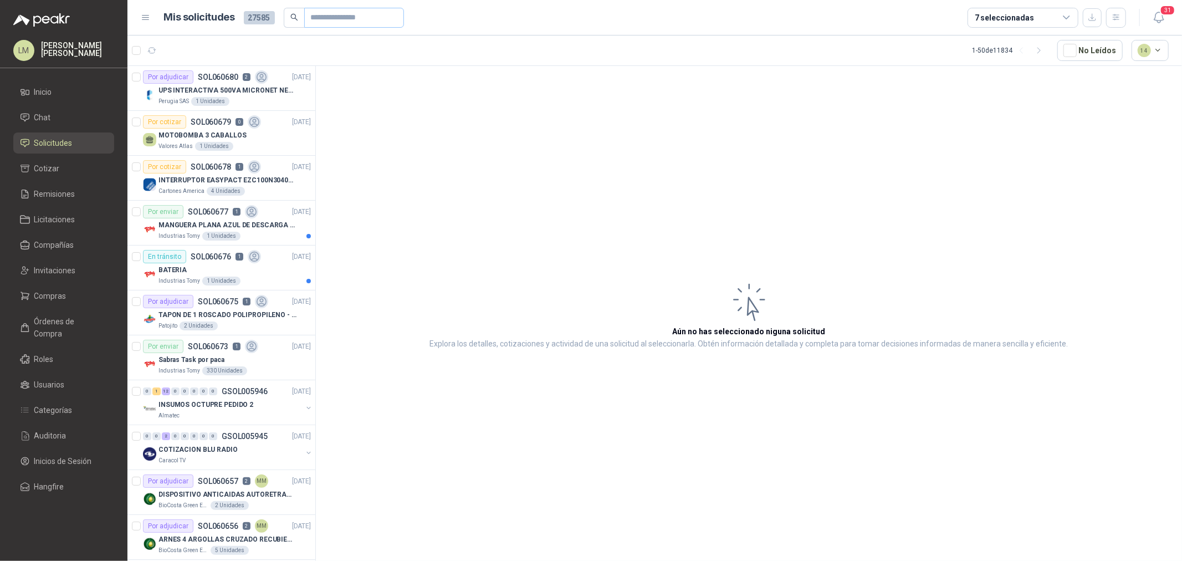
click at [308, 15] on span at bounding box center [354, 18] width 100 height 20
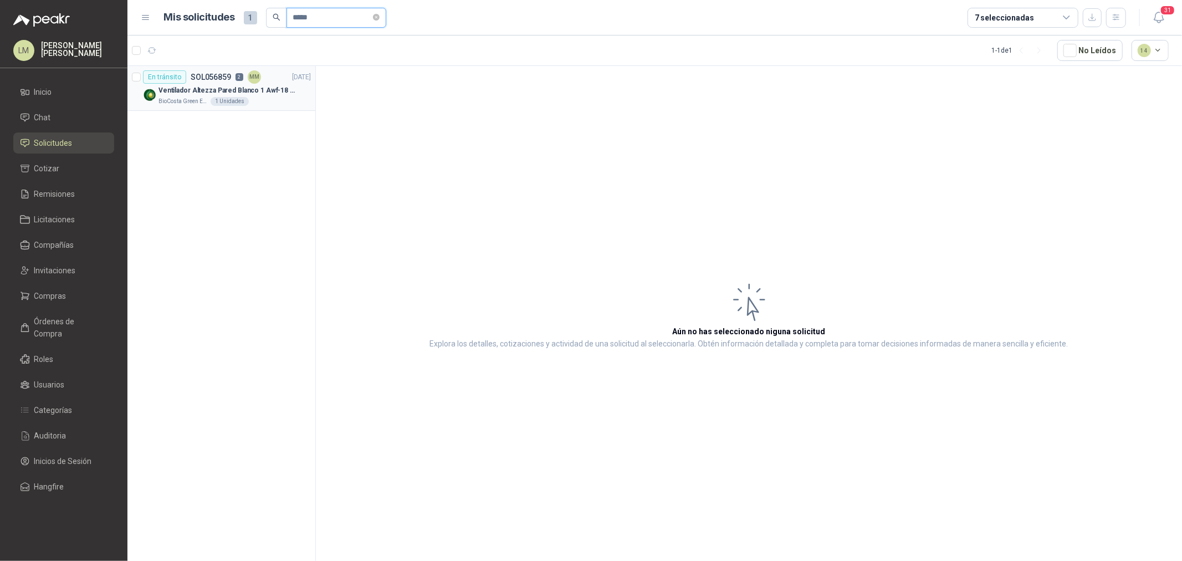
type input "*****"
click at [213, 84] on div "Ventilador Altezza Pared Blanco 1 Awf-18 Pro Balinera" at bounding box center [234, 90] width 152 height 13
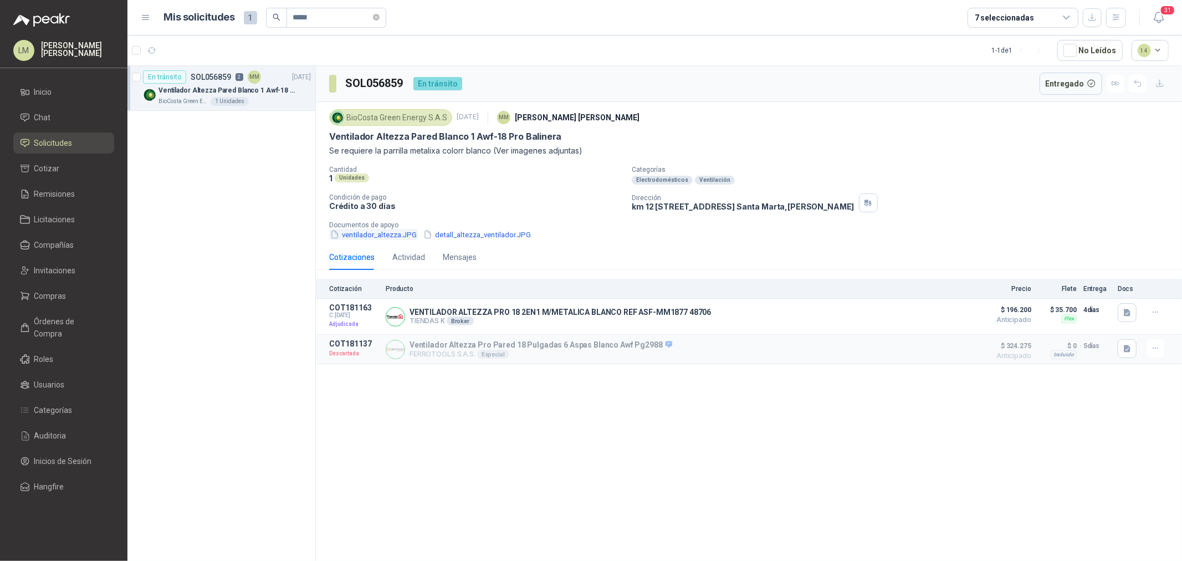
click at [390, 237] on button "ventilador_altezza.JPG" at bounding box center [373, 235] width 89 height 12
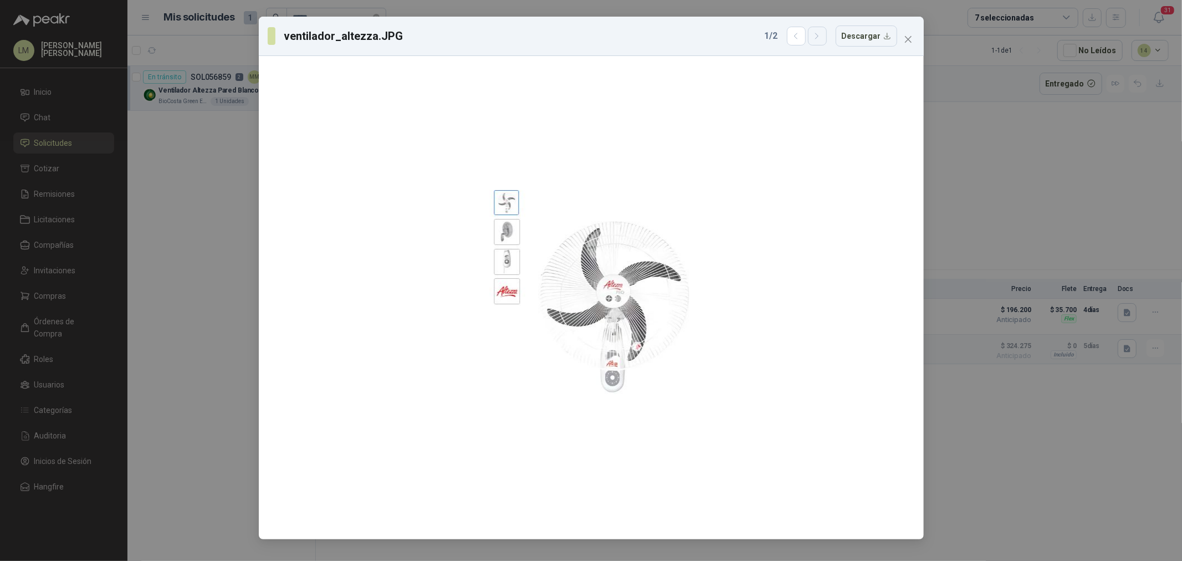
click at [816, 35] on icon "button" at bounding box center [816, 36] width 9 height 9
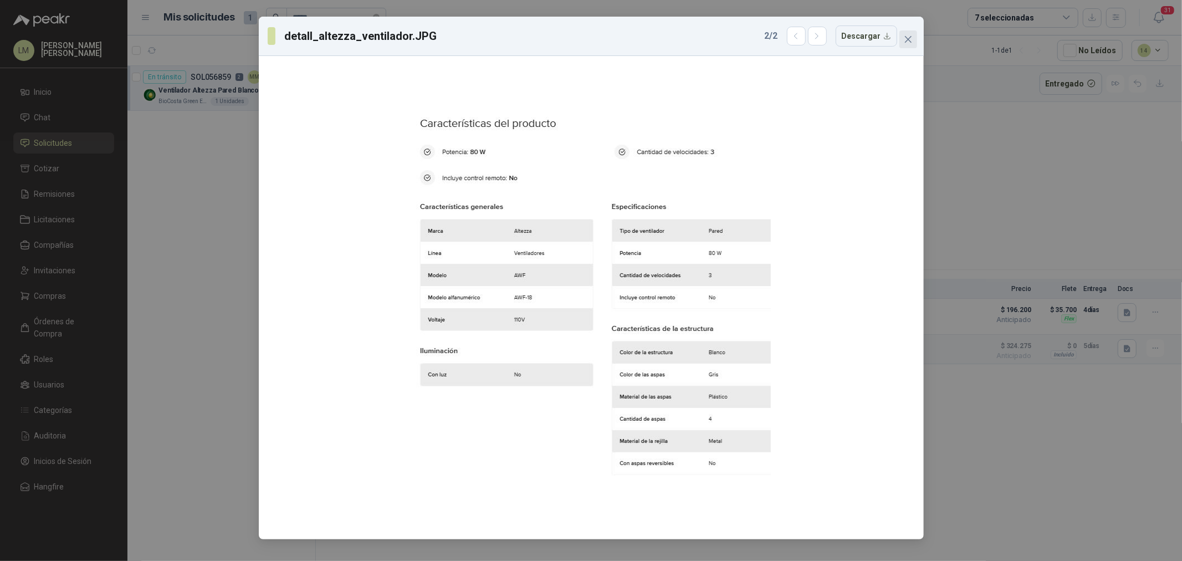
click at [909, 43] on icon "close" at bounding box center [908, 39] width 9 height 9
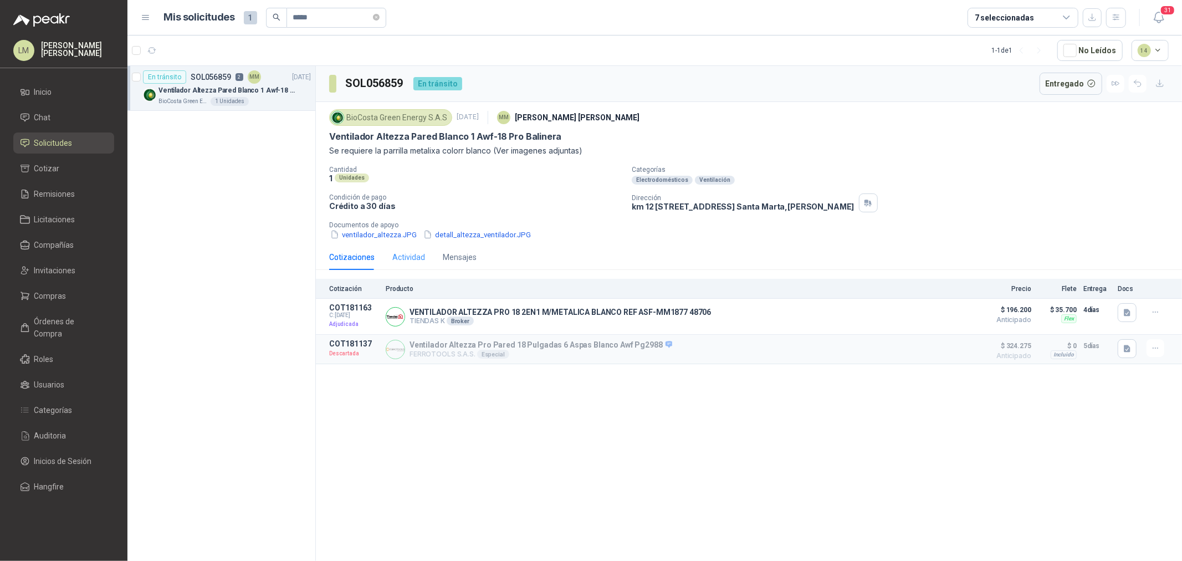
click at [411, 267] on div "Actividad" at bounding box center [408, 256] width 33 height 25
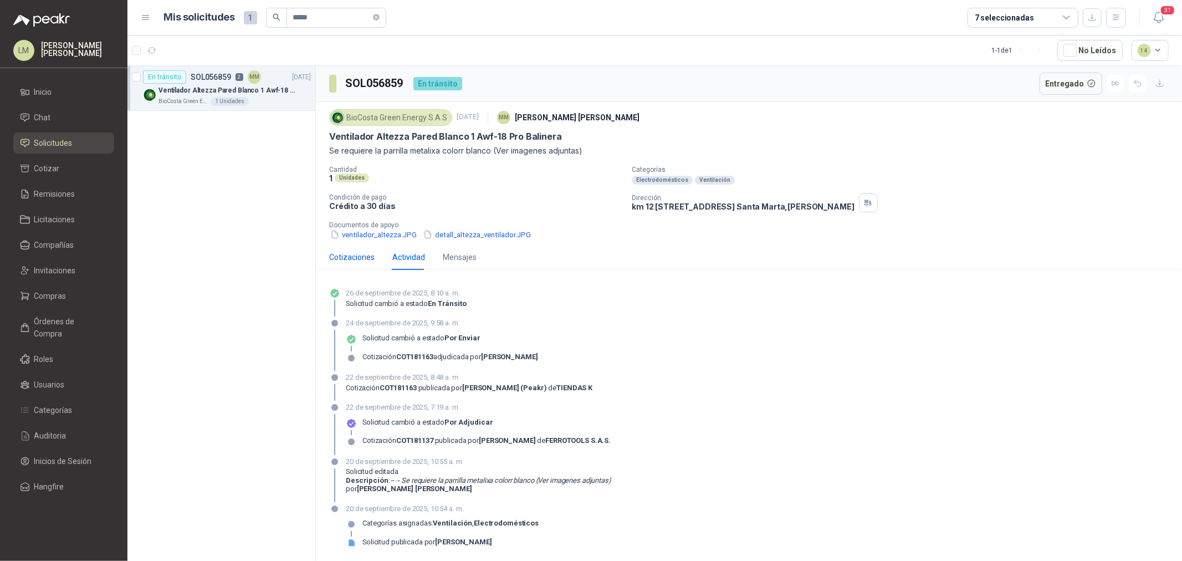
click at [351, 262] on div "Cotizaciones" at bounding box center [351, 257] width 45 height 12
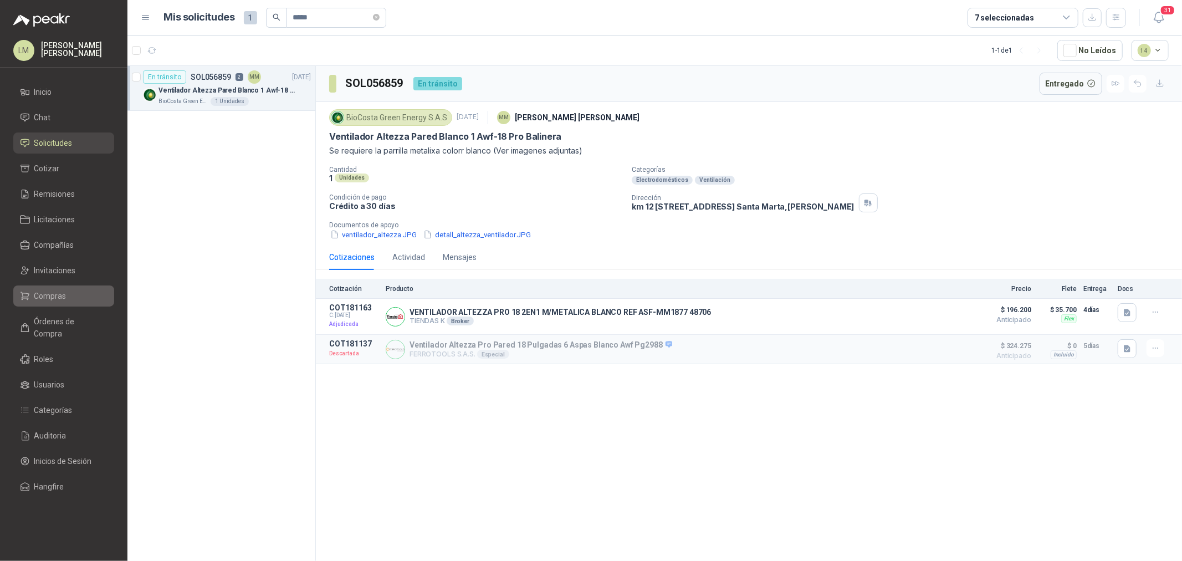
click at [61, 290] on span "Compras" at bounding box center [50, 296] width 32 height 12
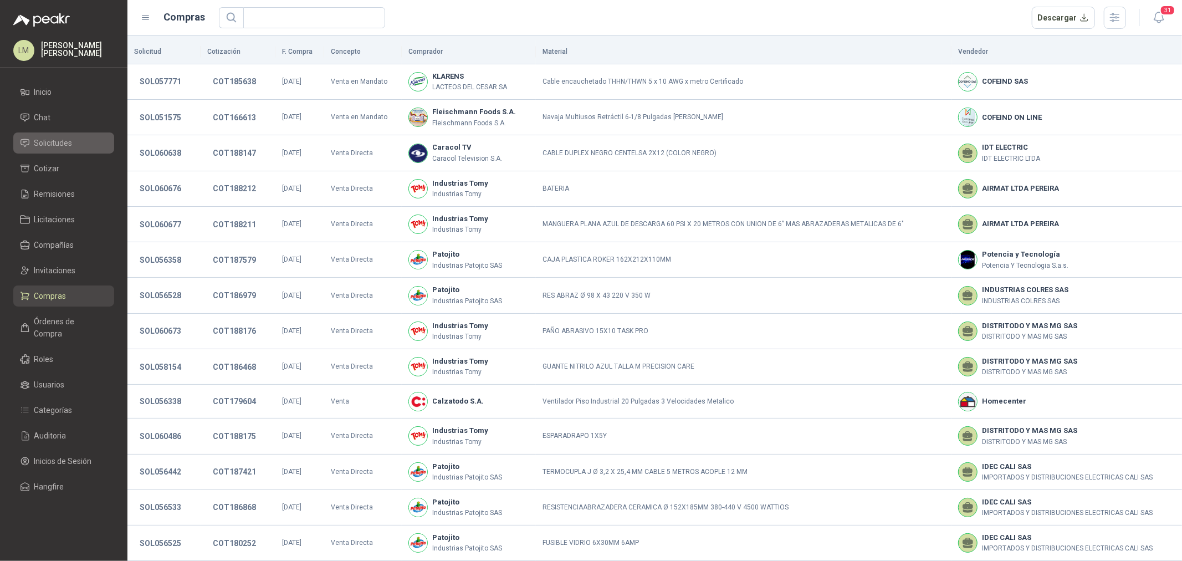
click at [62, 148] on span "Solicitudes" at bounding box center [53, 143] width 38 height 12
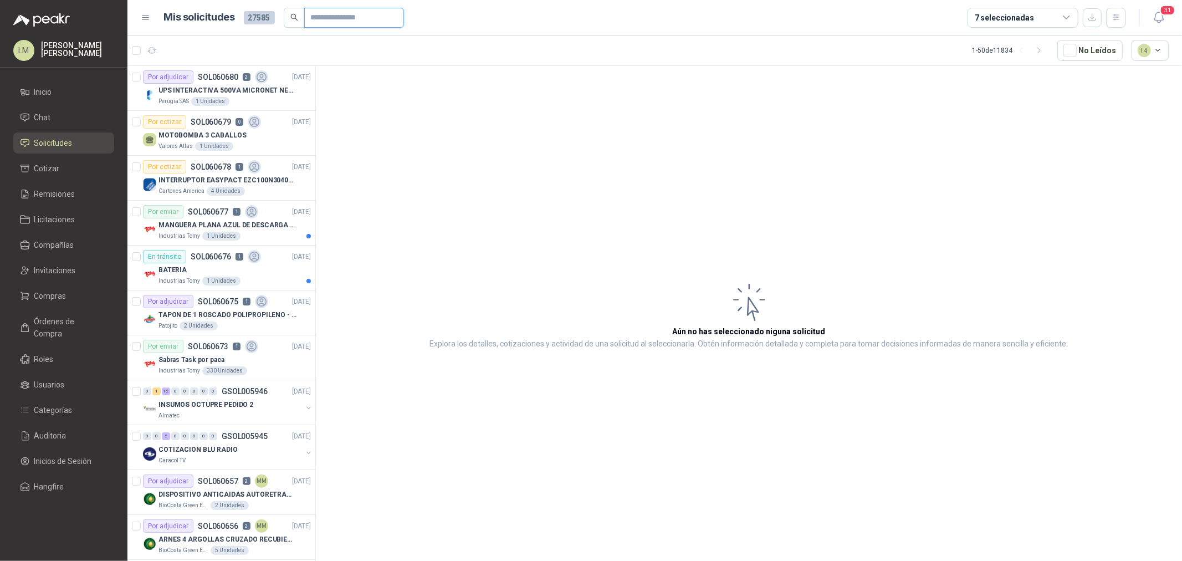
click at [337, 12] on input "text" at bounding box center [350, 17] width 78 height 19
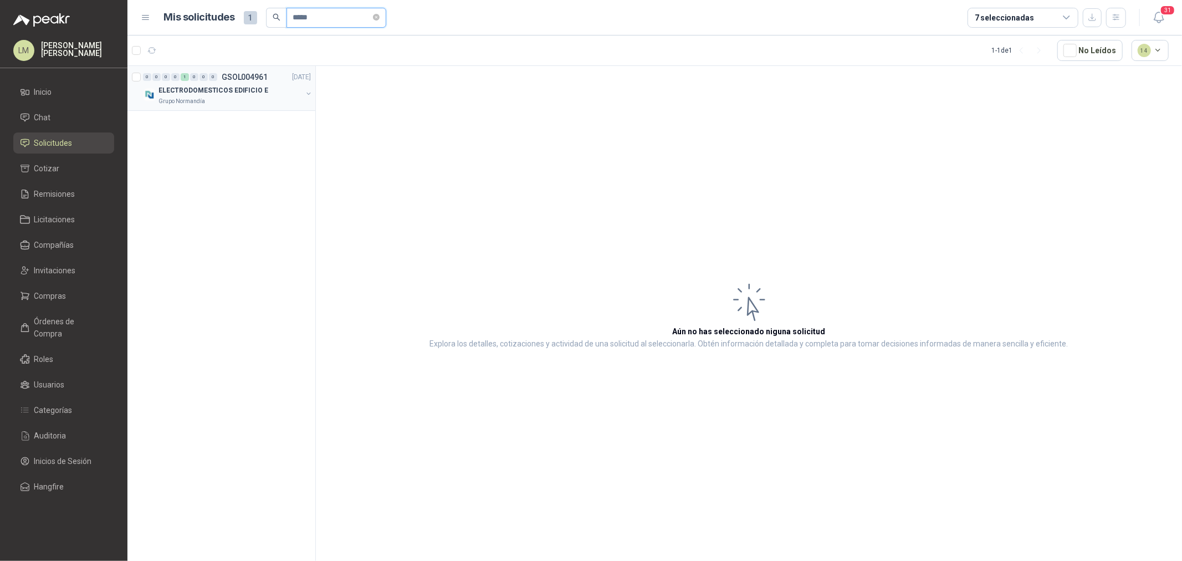
type input "*****"
click at [307, 93] on button "button" at bounding box center [308, 93] width 9 height 9
click at [233, 134] on div "NEVERA TIPO MINIBAR-" at bounding box center [233, 135] width 156 height 13
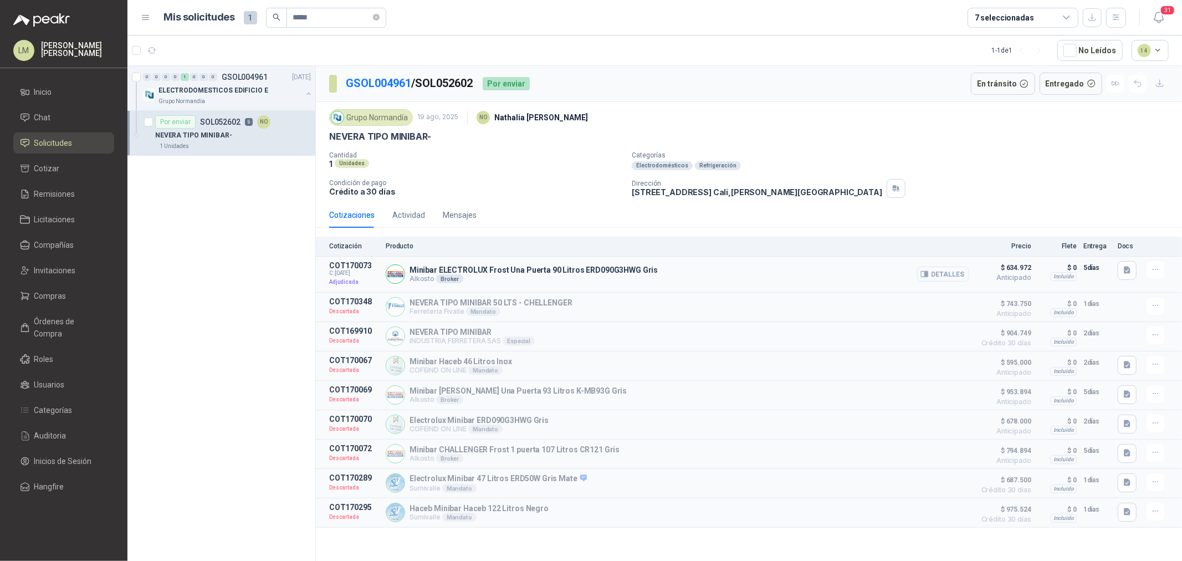
click at [945, 278] on button "Detalles" at bounding box center [943, 274] width 52 height 15
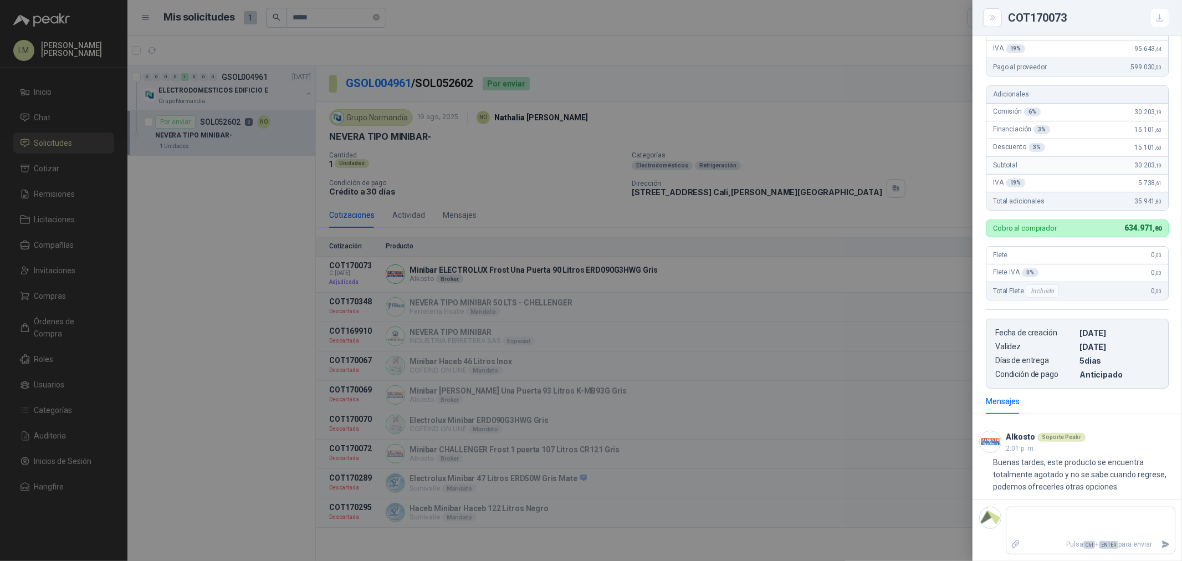
scroll to position [248, 0]
drag, startPoint x: 1049, startPoint y: 473, endPoint x: 1096, endPoint y: 471, distance: 47.7
click at [945, 427] on p "Buenas tardes, este producto se encuentra totalmente agotado y no se sabe cuand…" at bounding box center [1085, 474] width 181 height 37
drag, startPoint x: 616, startPoint y: 300, endPoint x: 549, endPoint y: 283, distance: 68.7
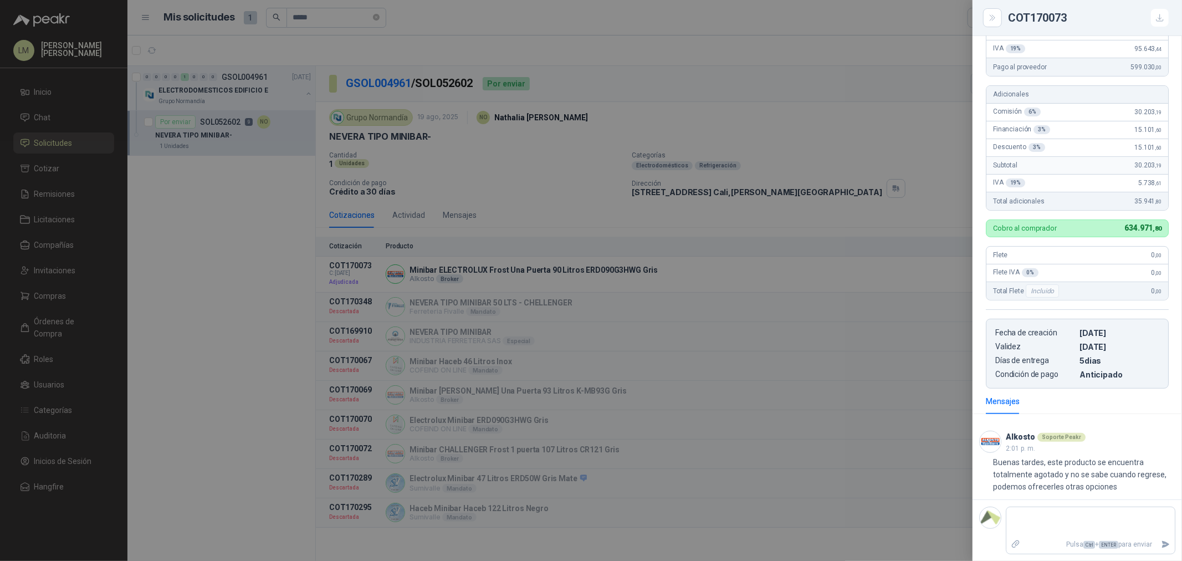
click at [613, 300] on div at bounding box center [591, 280] width 1182 height 561
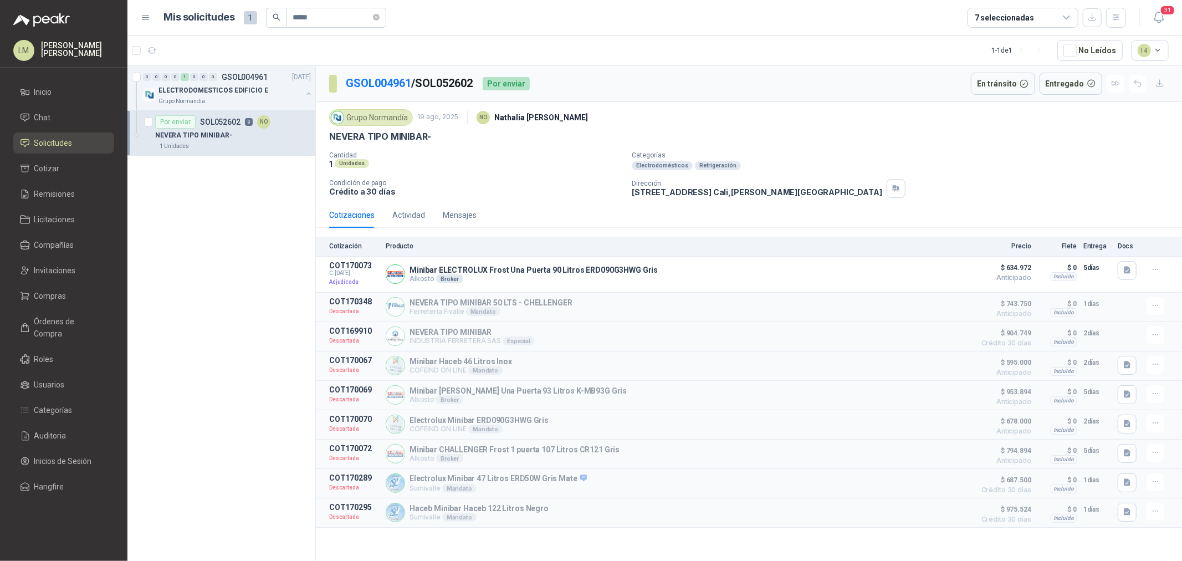
click at [428, 221] on div "Cotizaciones Actividad Mensajes" at bounding box center [402, 214] width 147 height 25
click at [419, 220] on div "Actividad" at bounding box center [408, 215] width 33 height 12
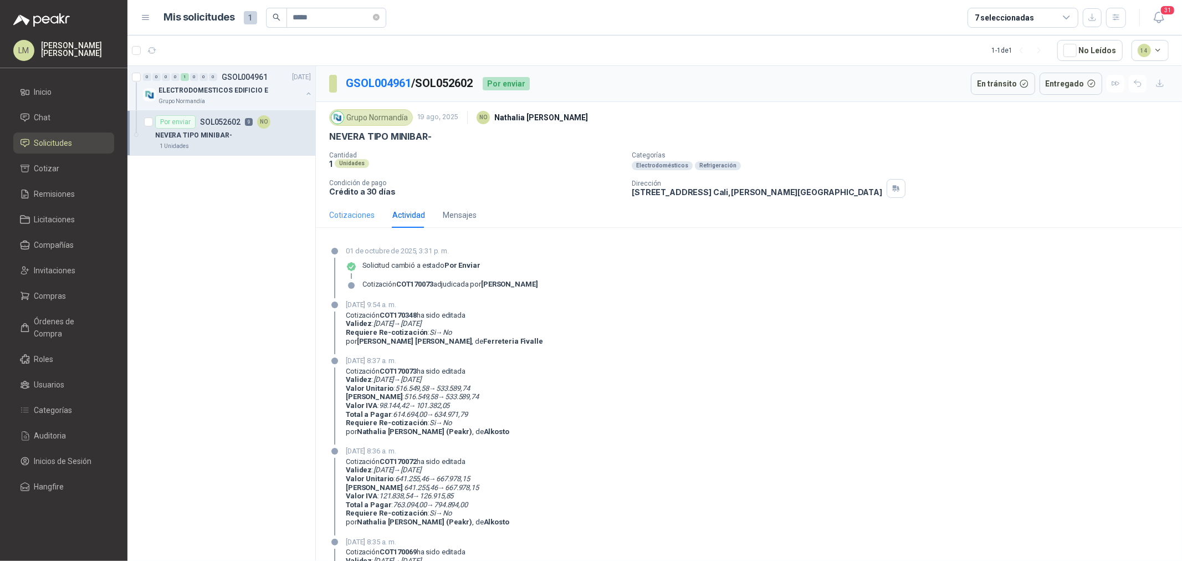
click at [361, 222] on div "Cotizaciones" at bounding box center [351, 214] width 45 height 25
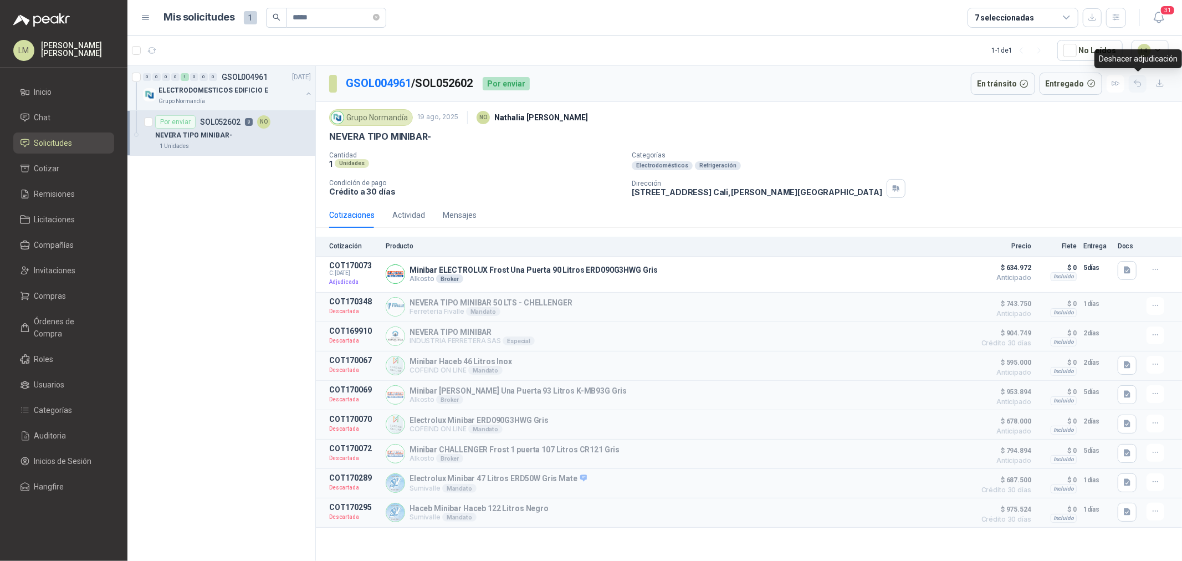
click at [945, 83] on icon "button" at bounding box center [1137, 83] width 9 height 9
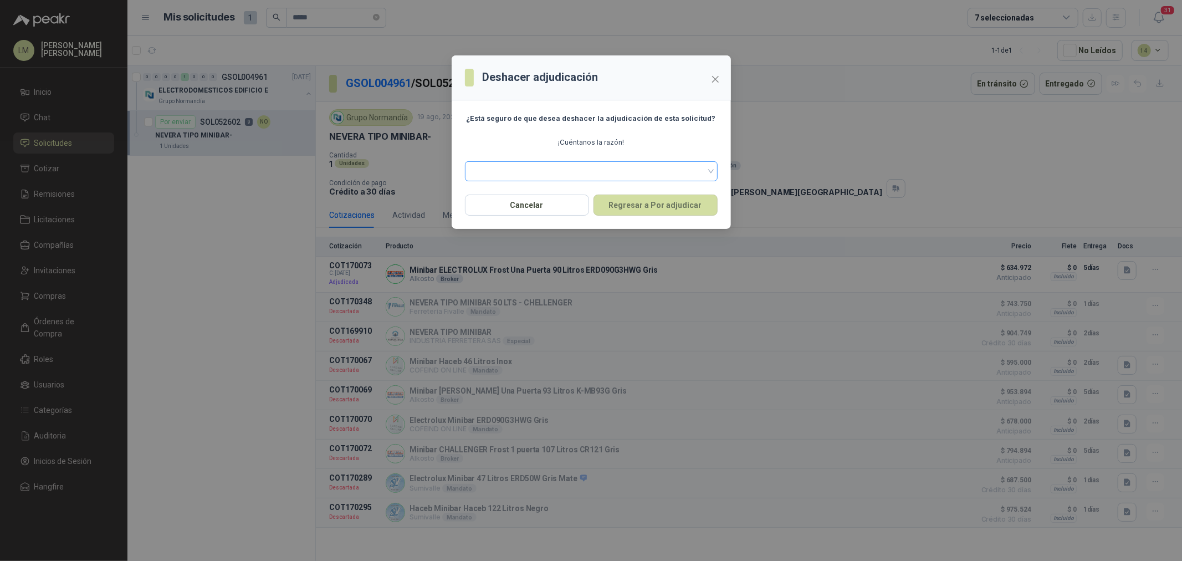
click at [582, 170] on span at bounding box center [591, 171] width 239 height 17
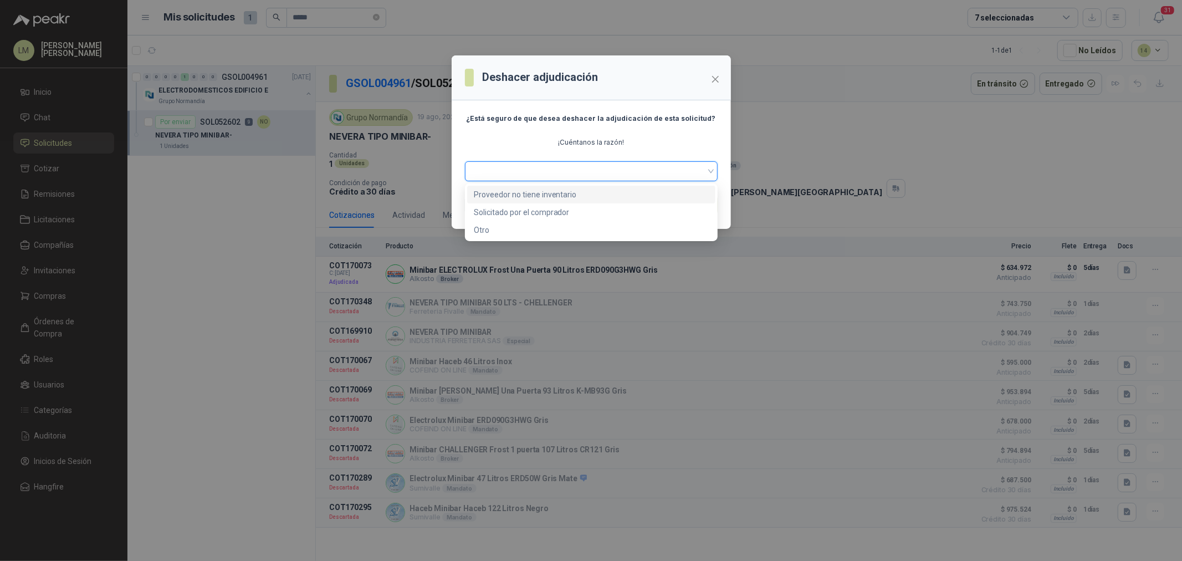
click at [550, 200] on div "Proveedor no tiene inventario" at bounding box center [591, 194] width 235 height 12
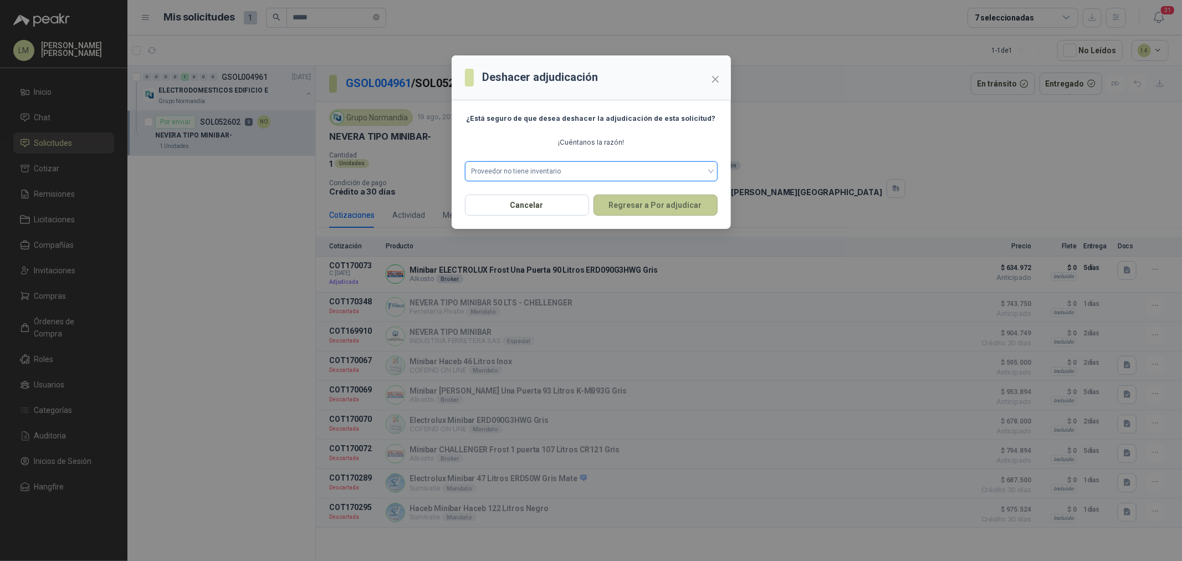
click at [611, 201] on button "Regresar a Por adjudicar" at bounding box center [656, 205] width 124 height 21
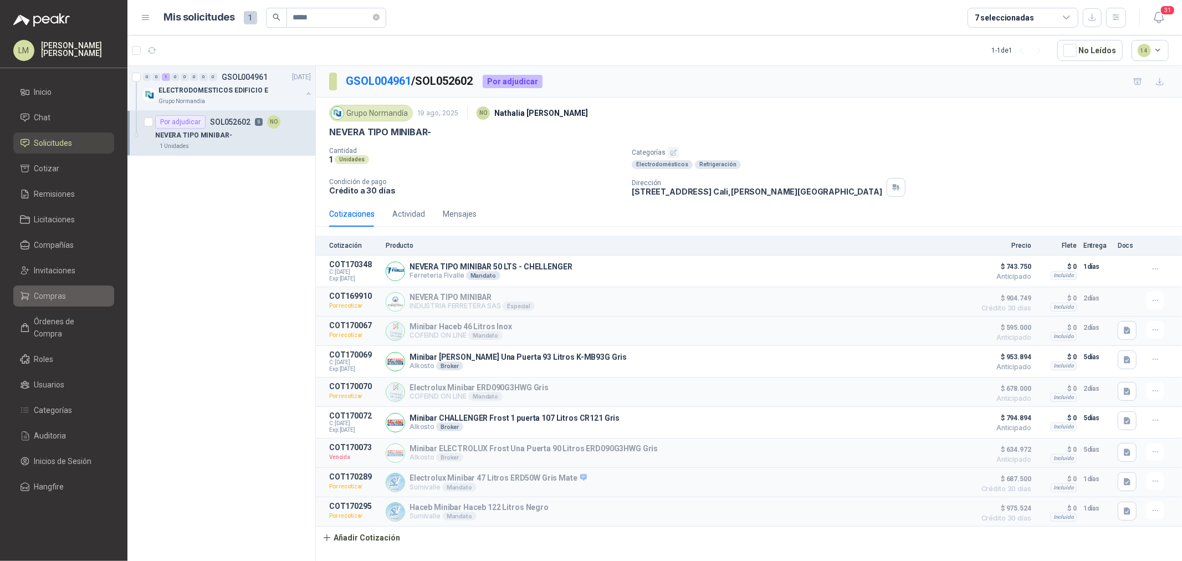
click at [42, 288] on link "Compras" at bounding box center [63, 295] width 101 height 21
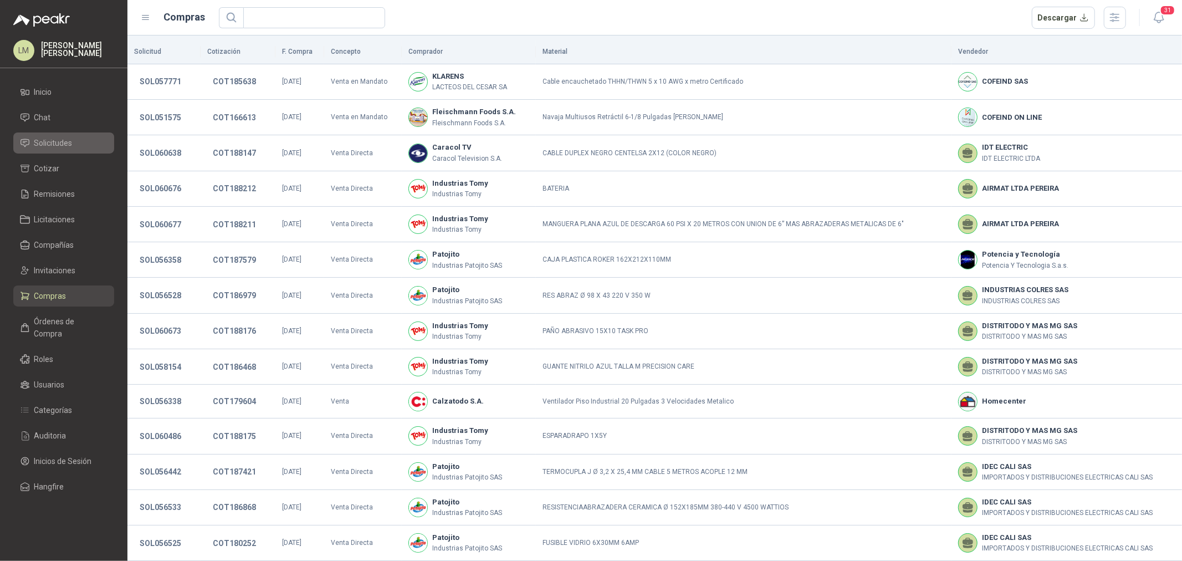
click at [53, 146] on span "Solicitudes" at bounding box center [53, 143] width 38 height 12
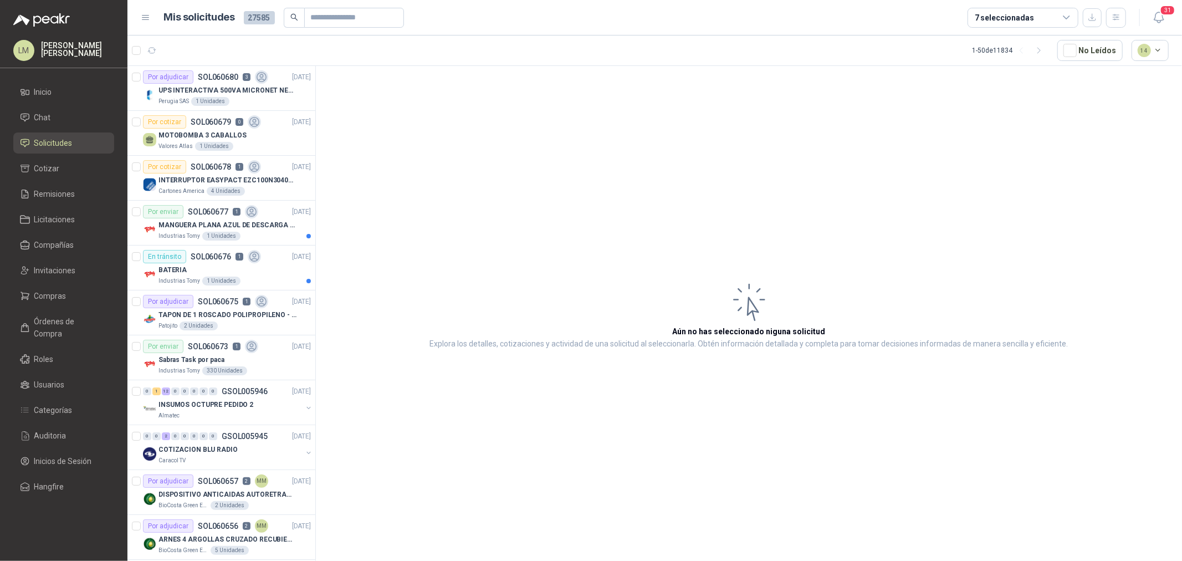
click at [231, 61] on article "1 - 50 de 11834 No Leídos 14" at bounding box center [654, 50] width 1055 height 30
click at [230, 82] on div "Por adjudicar SOL060680 3" at bounding box center [205, 76] width 125 height 13
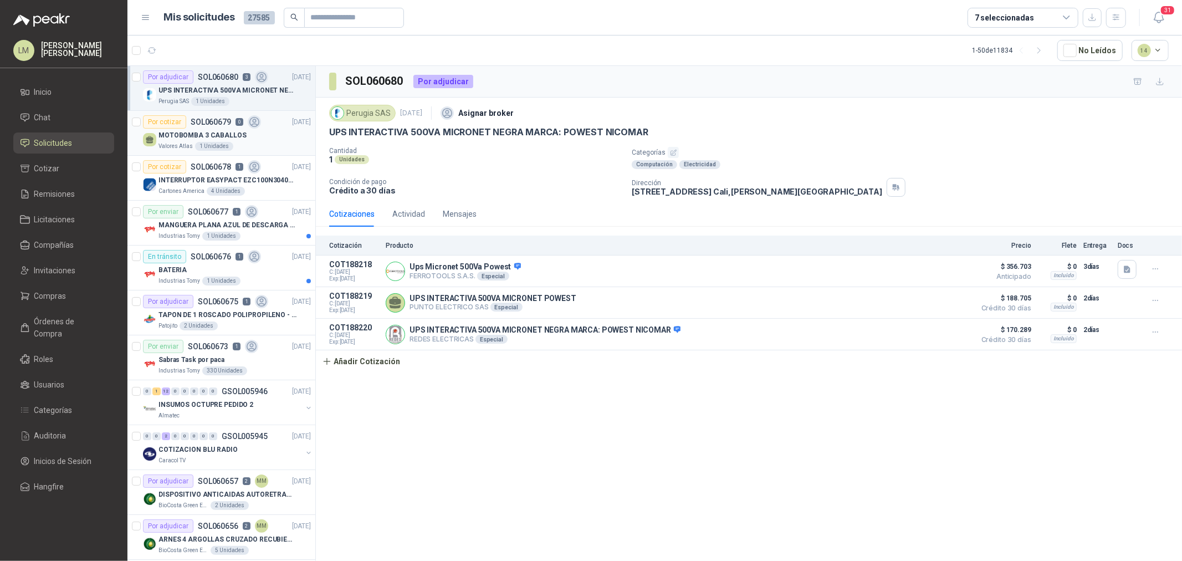
click at [212, 139] on p "MOTOBOMBA 3 CABALLOS" at bounding box center [202, 135] width 88 height 11
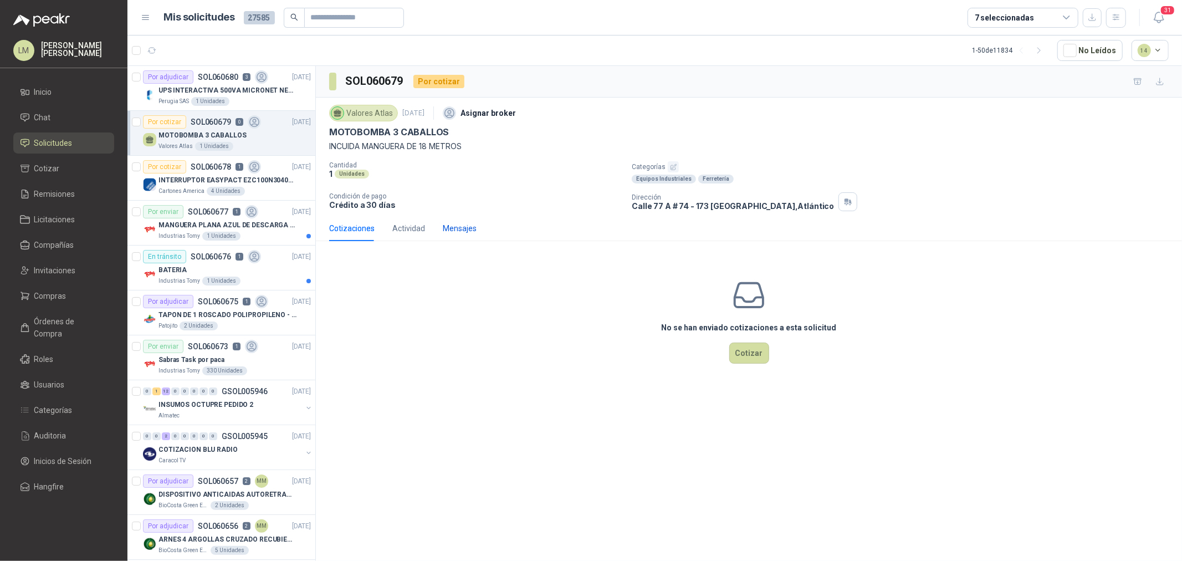
click at [471, 226] on div "Mensajes" at bounding box center [460, 228] width 34 height 12
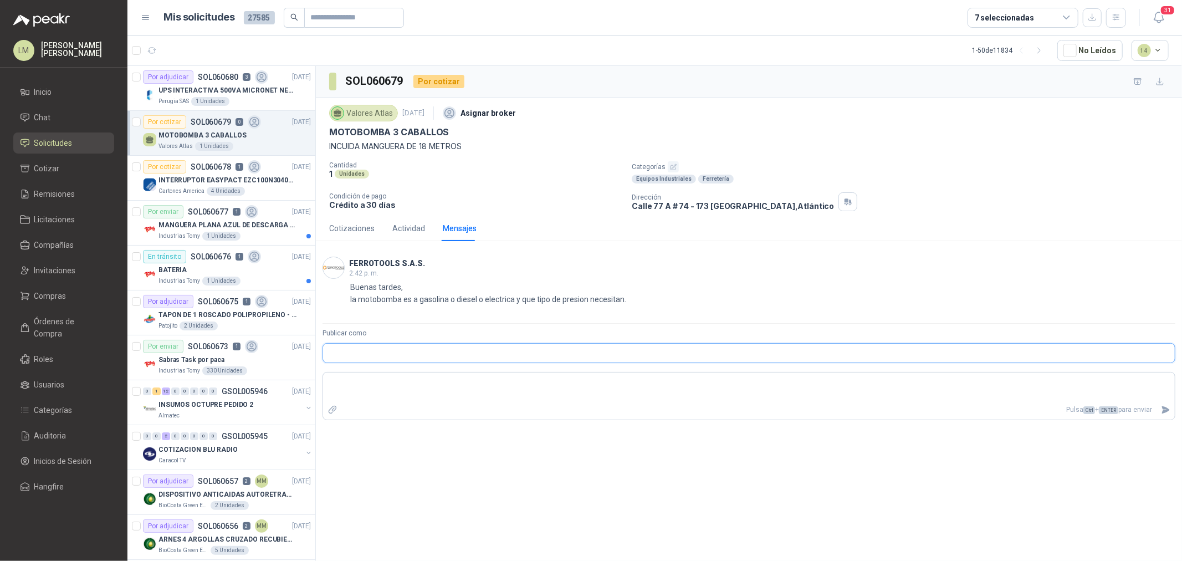
click at [364, 345] on input "Publicar como" at bounding box center [749, 353] width 852 height 19
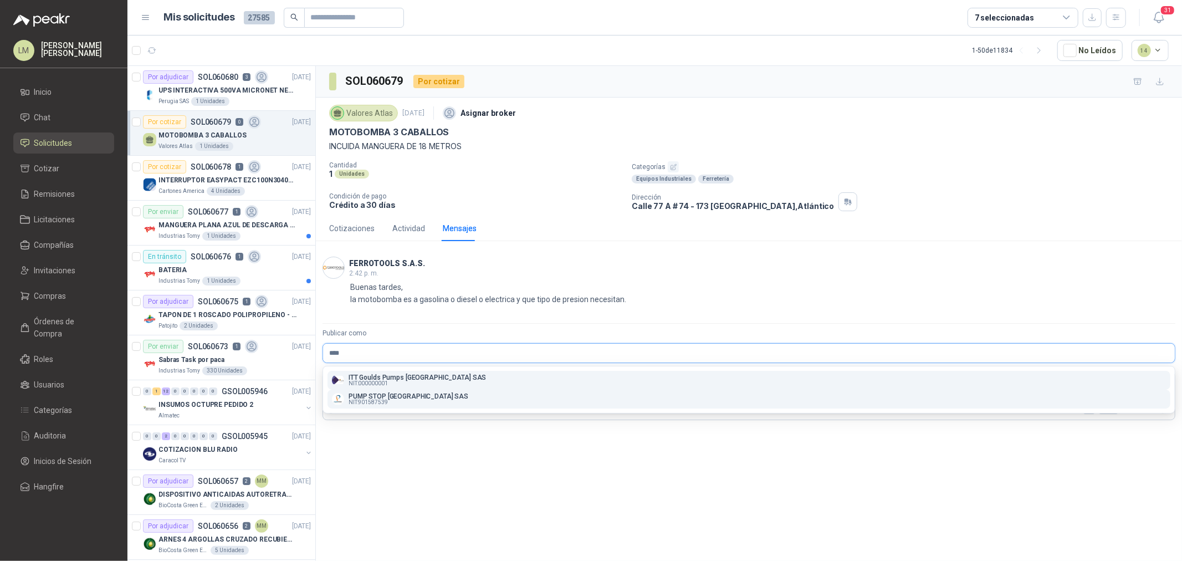
type input "****"
click at [366, 396] on p "PUMP STOP [GEOGRAPHIC_DATA] SAS" at bounding box center [409, 396] width 120 height 7
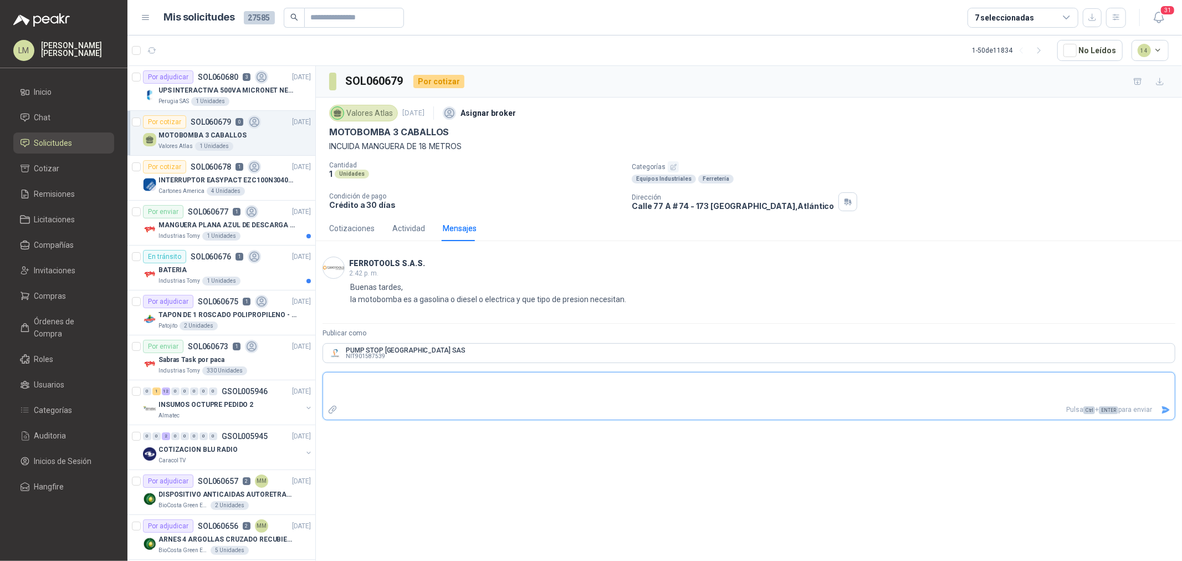
click at [553, 396] on textarea at bounding box center [749, 387] width 852 height 25
type textarea "*"
type textarea "***"
type textarea "****"
type textarea "*****"
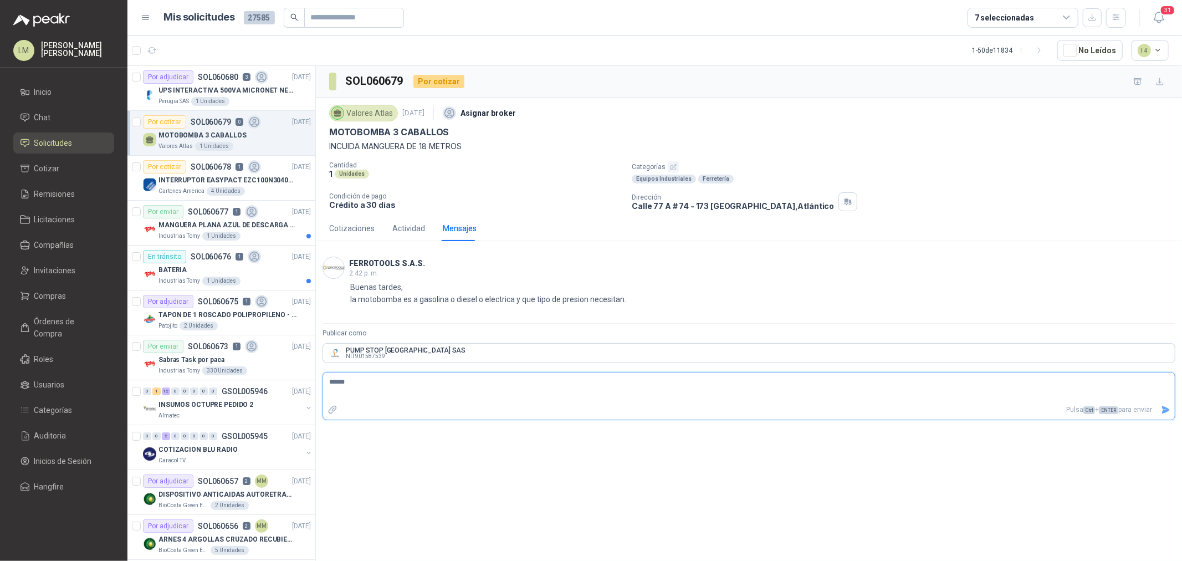
type textarea "******"
type textarea "**********"
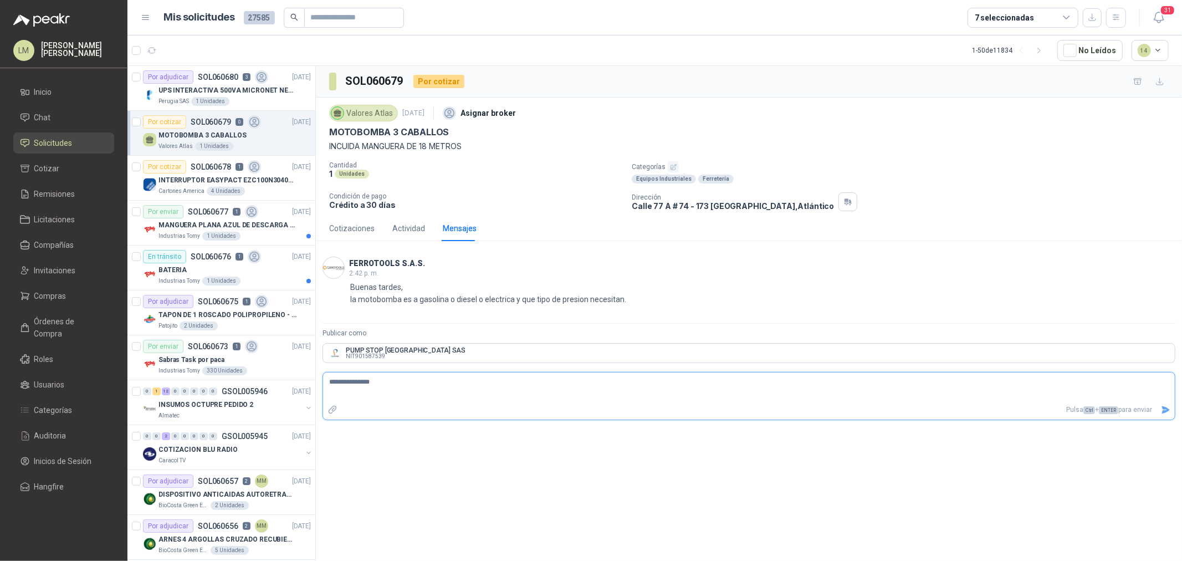
type textarea "**********"
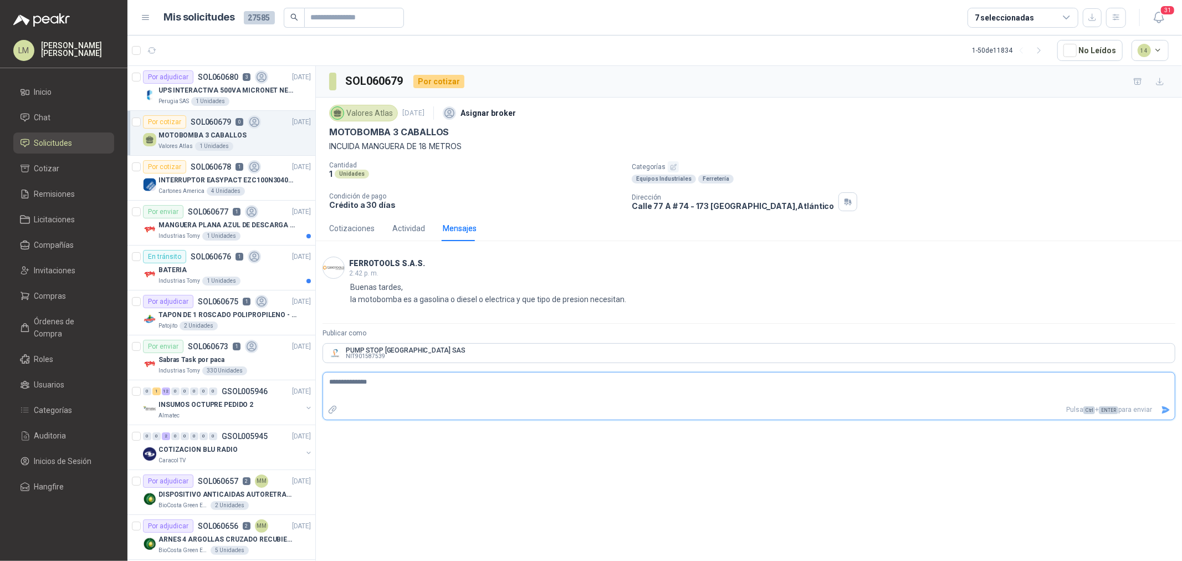
type textarea "**********"
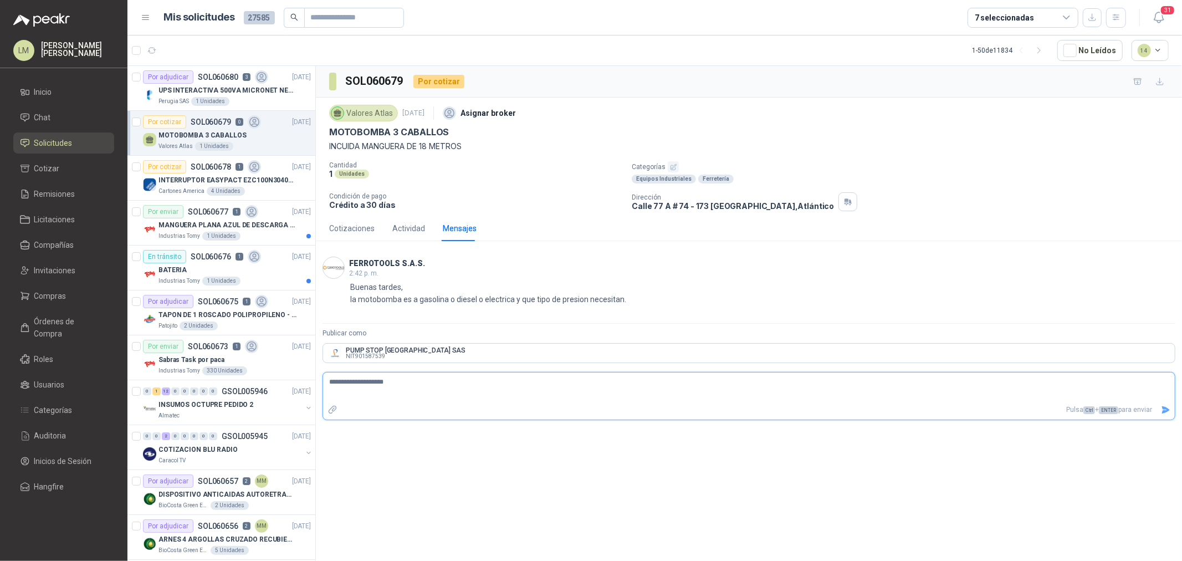
type textarea "**********"
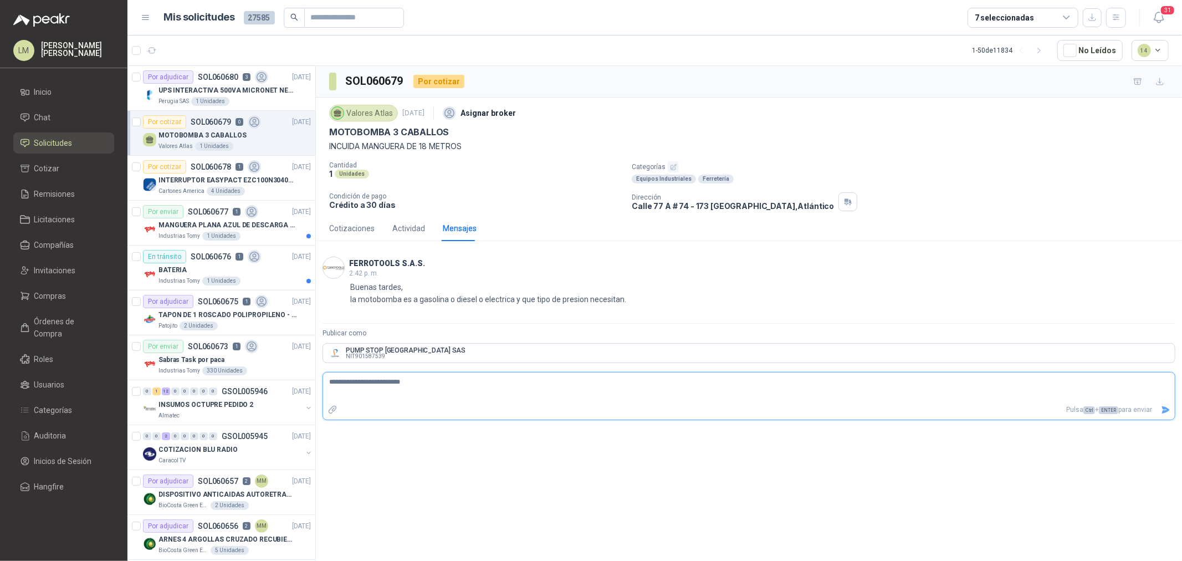
type textarea "**********"
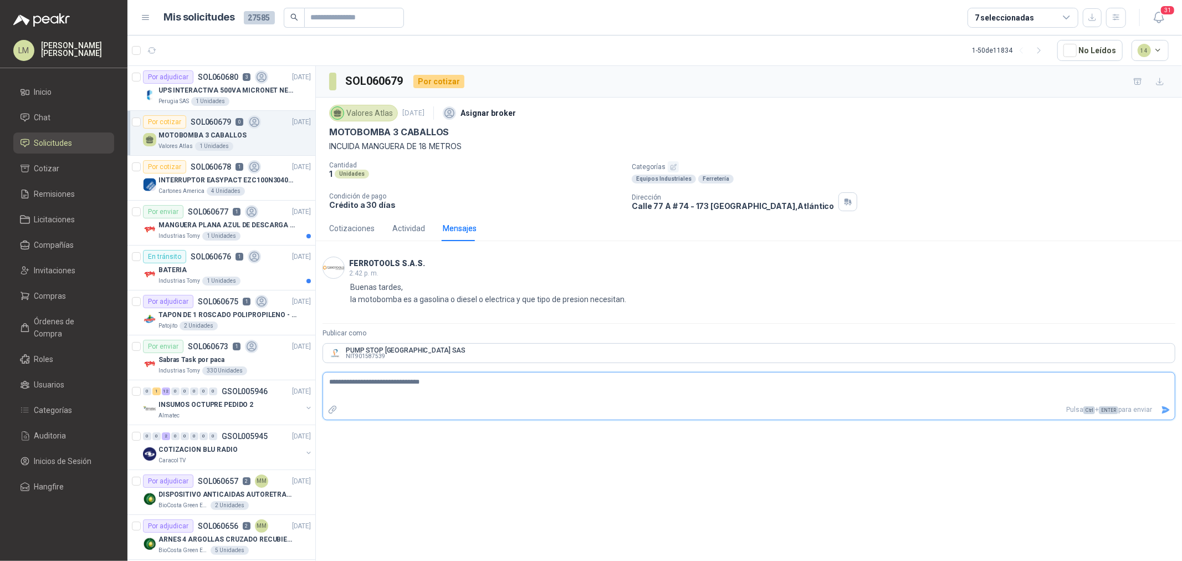
type textarea "**********"
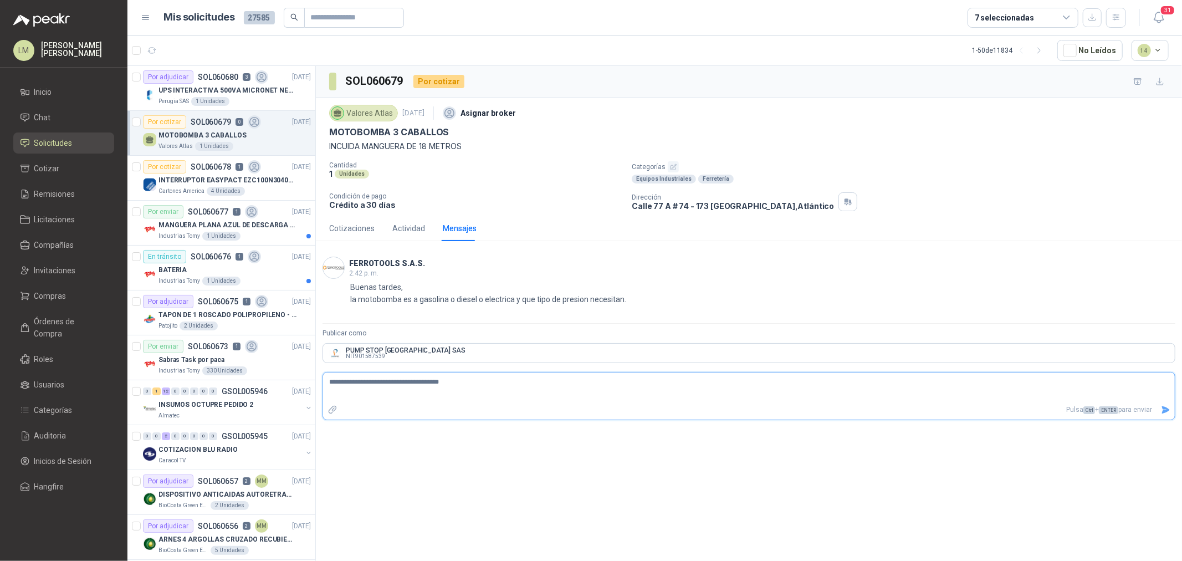
type textarea "**********"
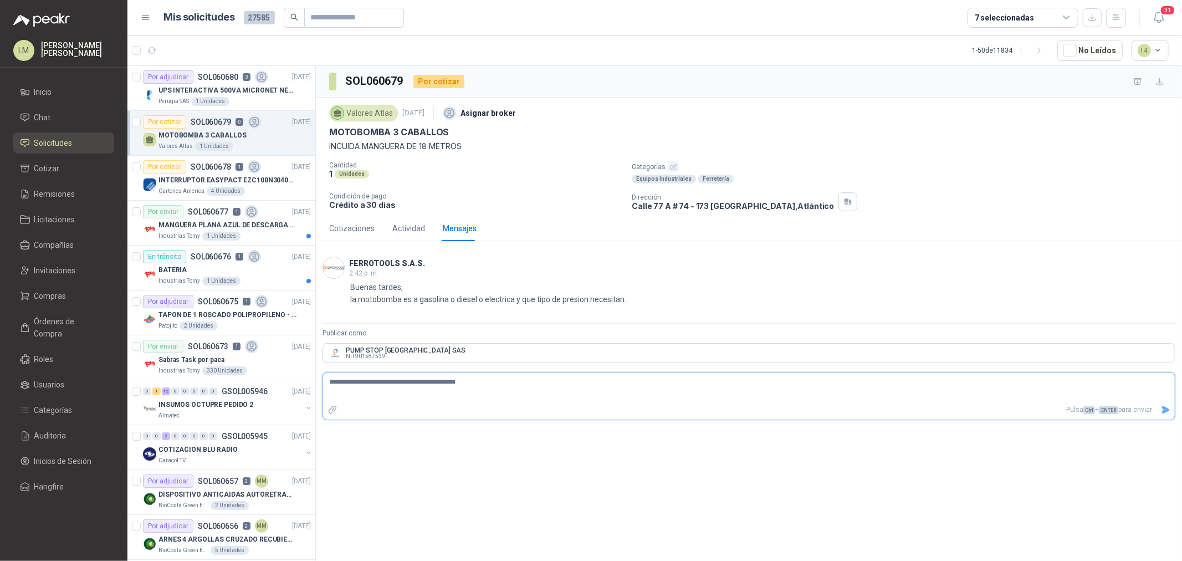
type textarea "**********"
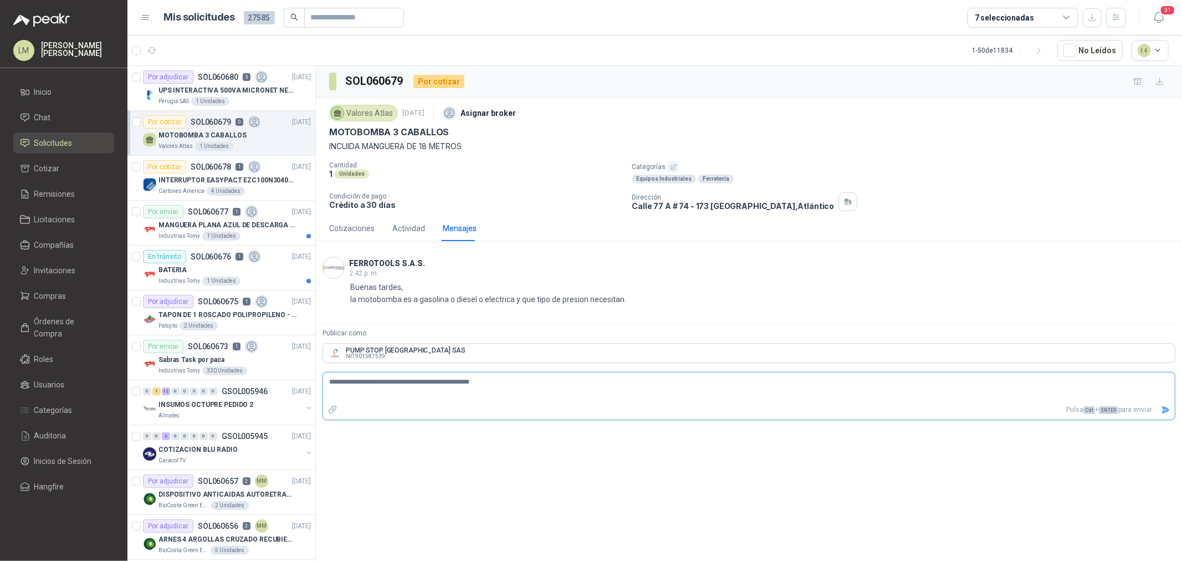
type textarea "**********"
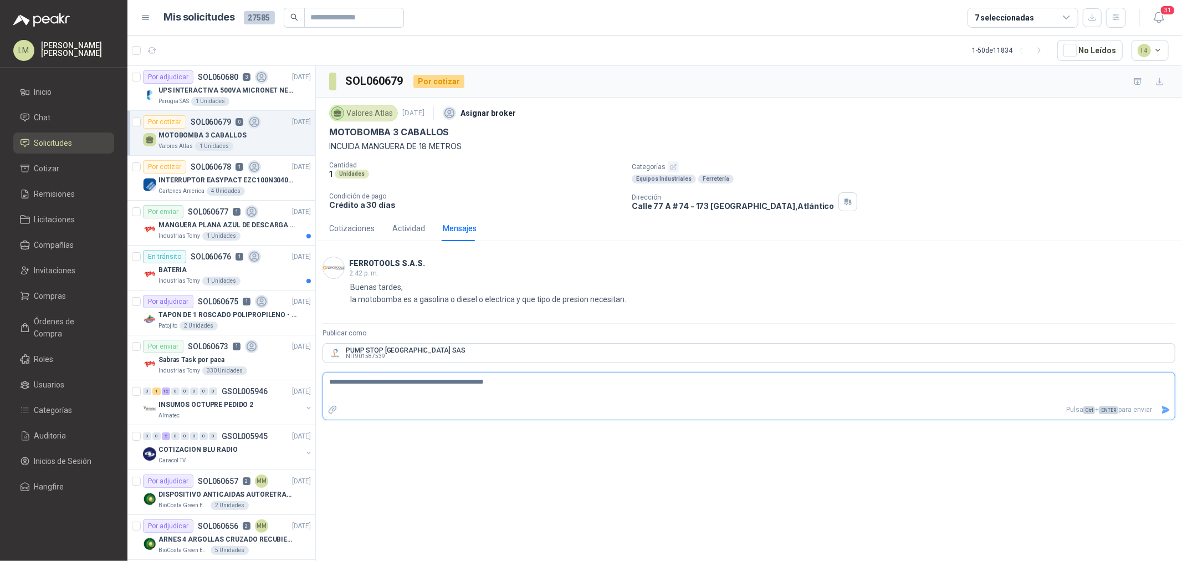
type textarea "**********"
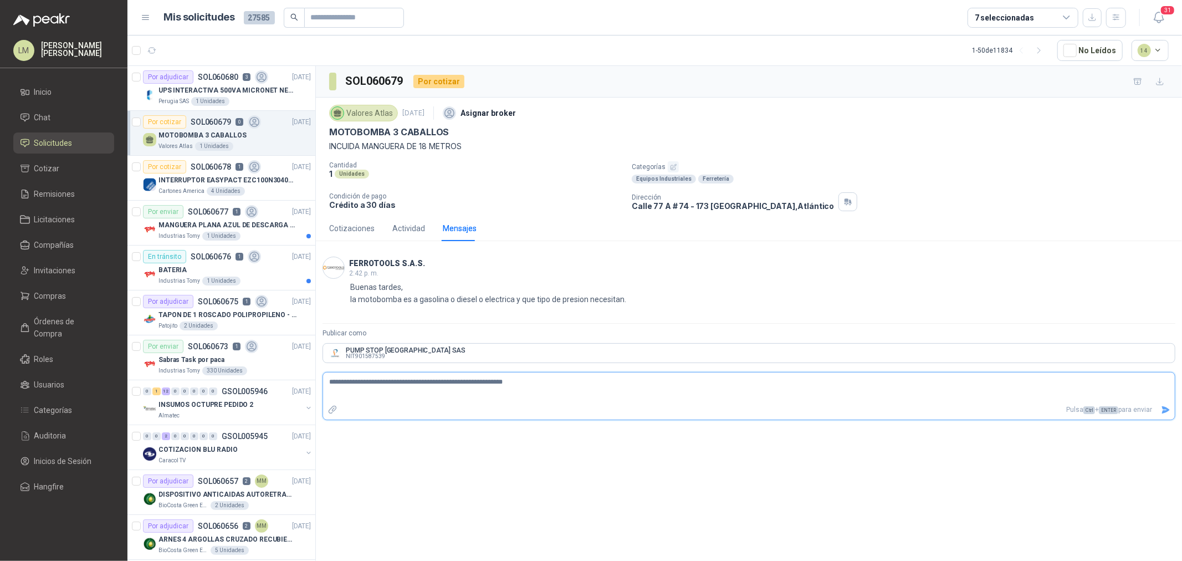
type textarea "**********"
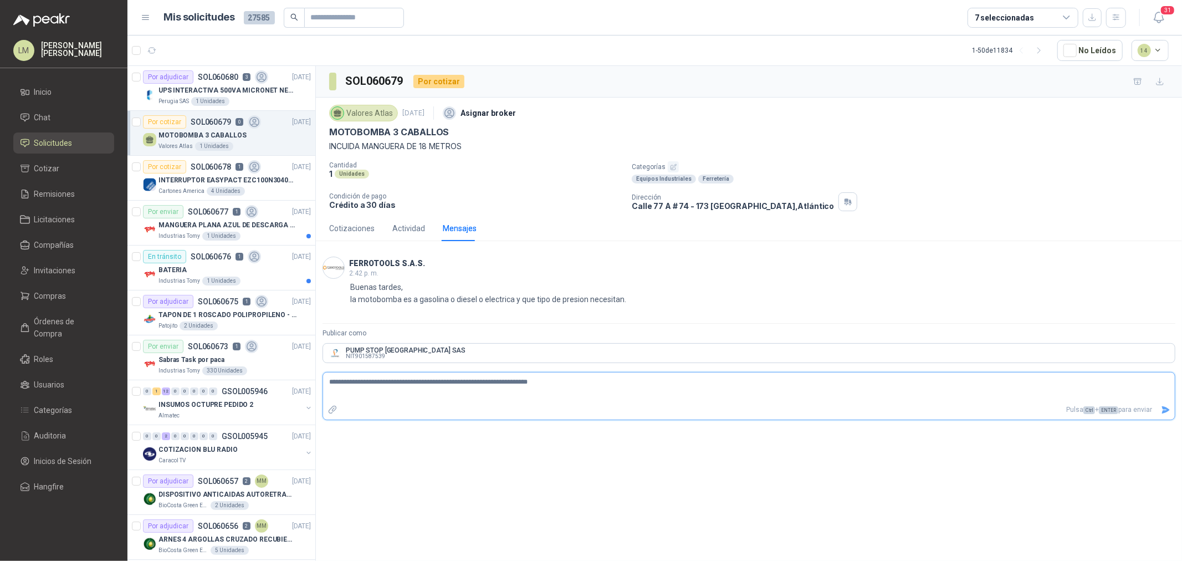
type textarea "**********"
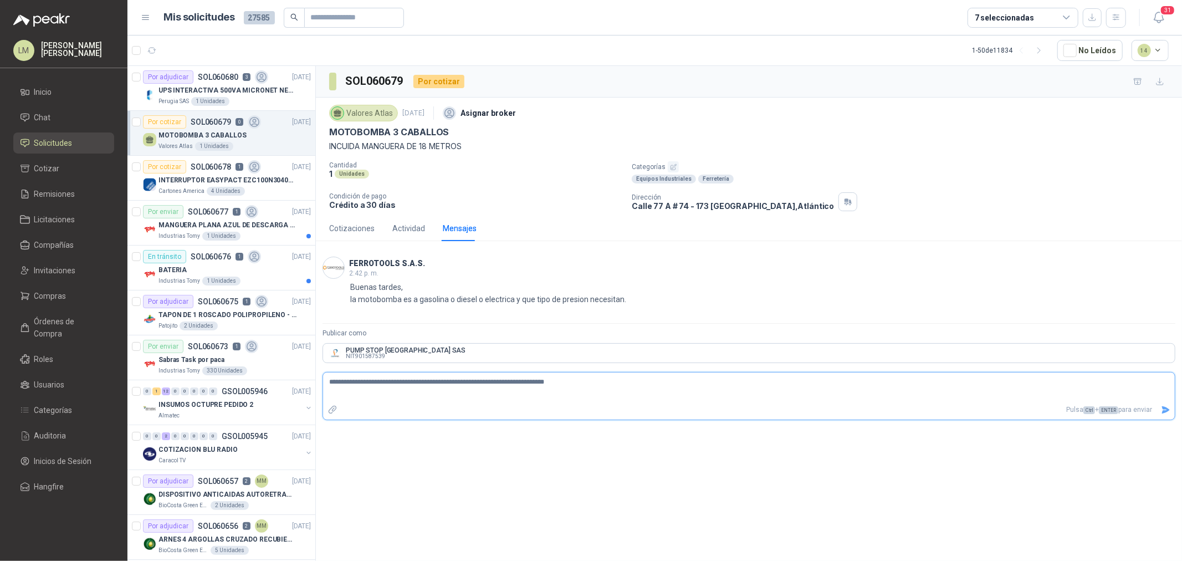
type textarea "**********"
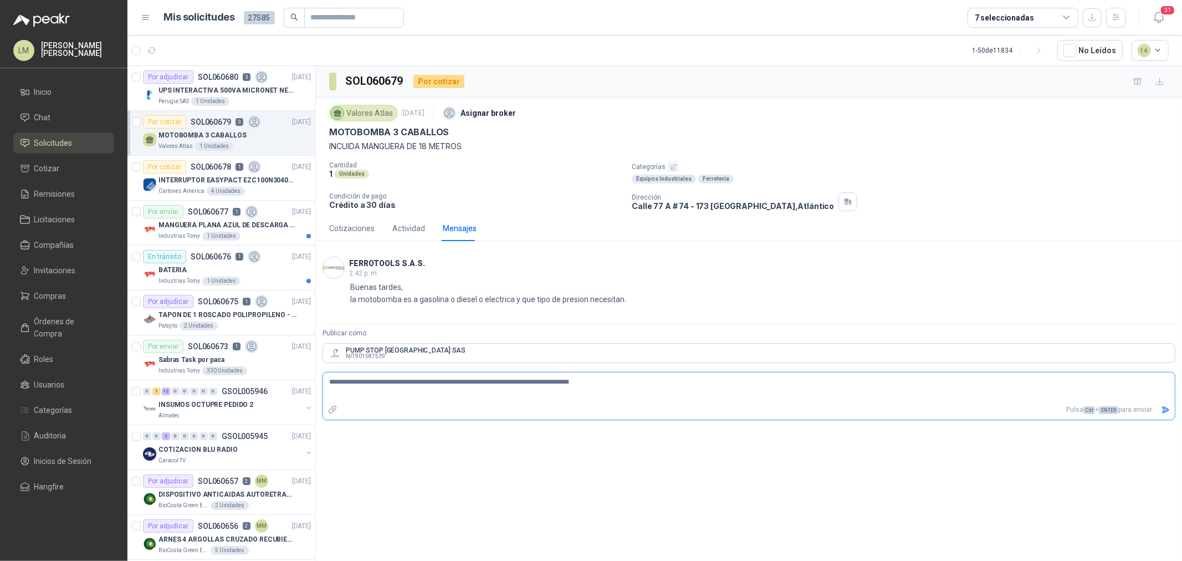
type textarea "**********"
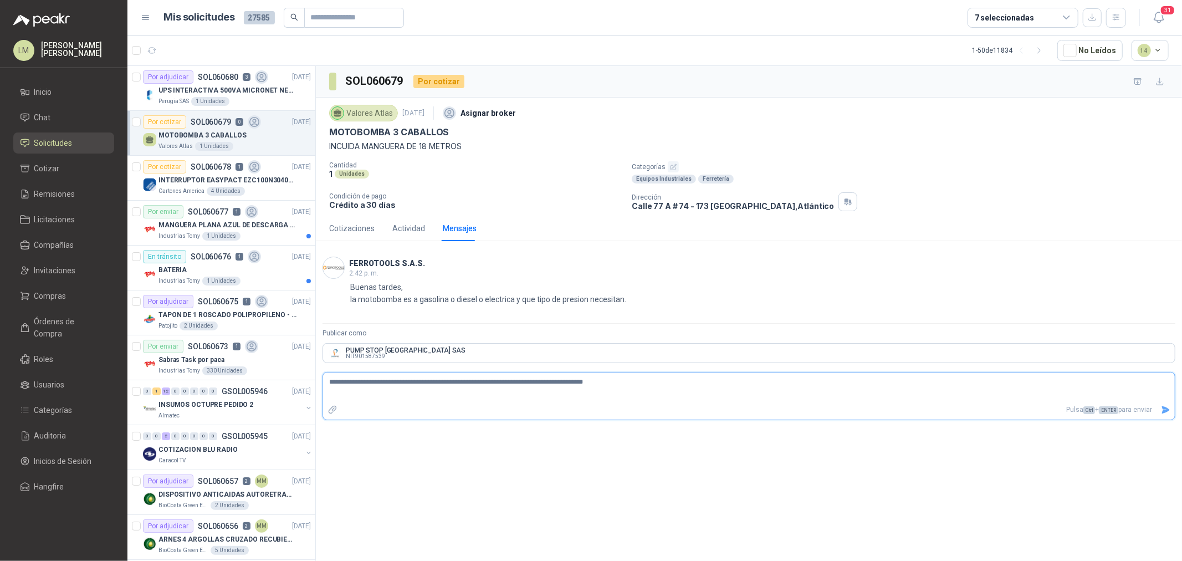
type textarea "**********"
click at [945, 411] on icon "Enviar" at bounding box center [1166, 409] width 8 height 7
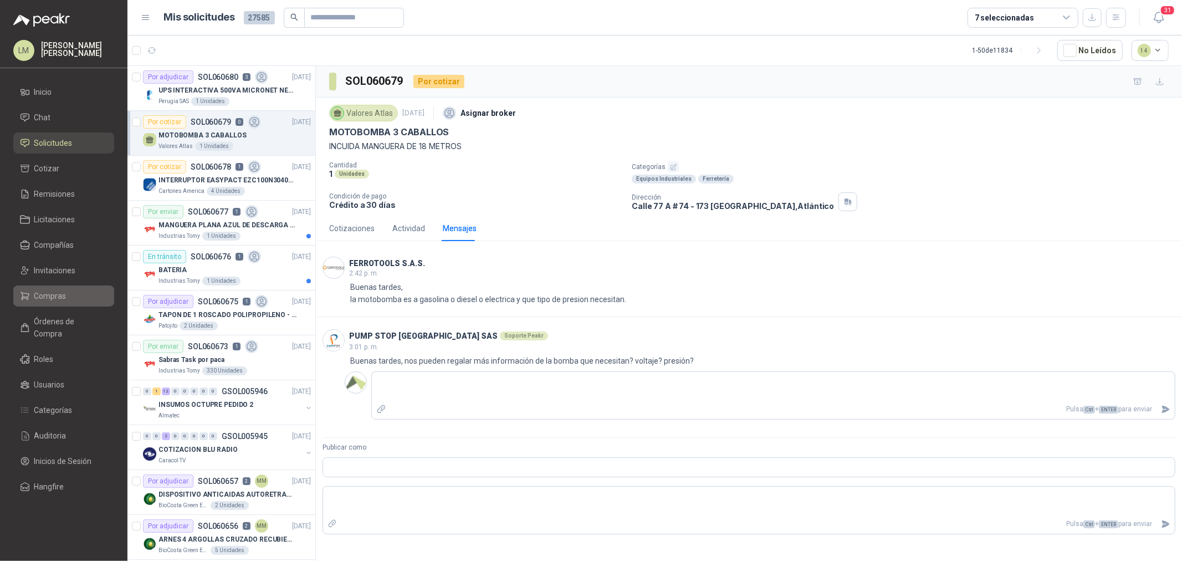
click at [53, 293] on span "Compras" at bounding box center [50, 296] width 32 height 12
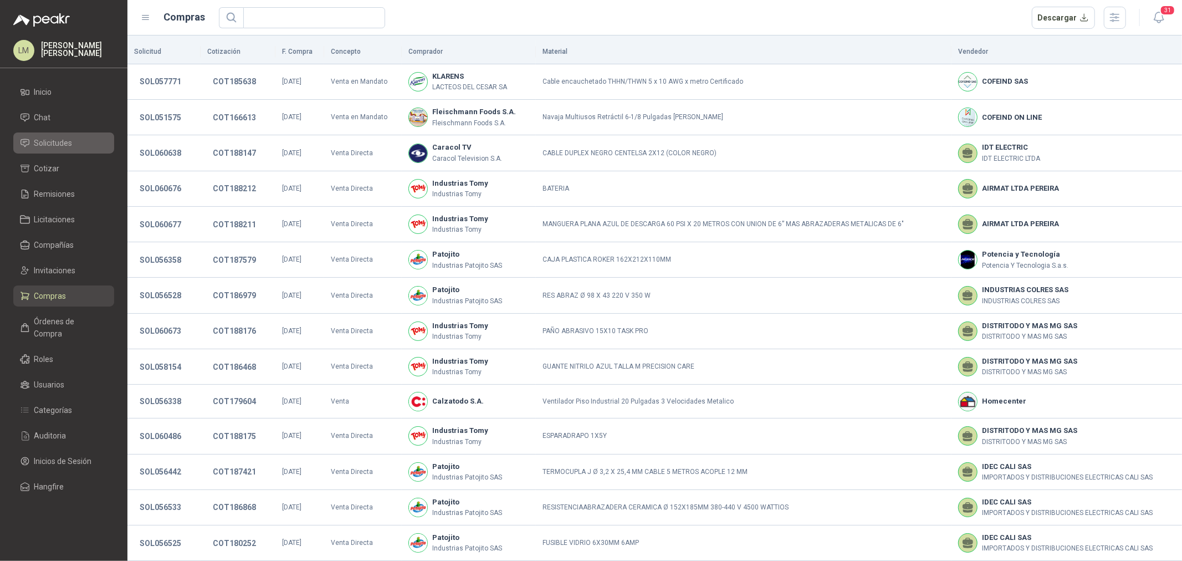
click at [64, 146] on span "Solicitudes" at bounding box center [53, 143] width 38 height 12
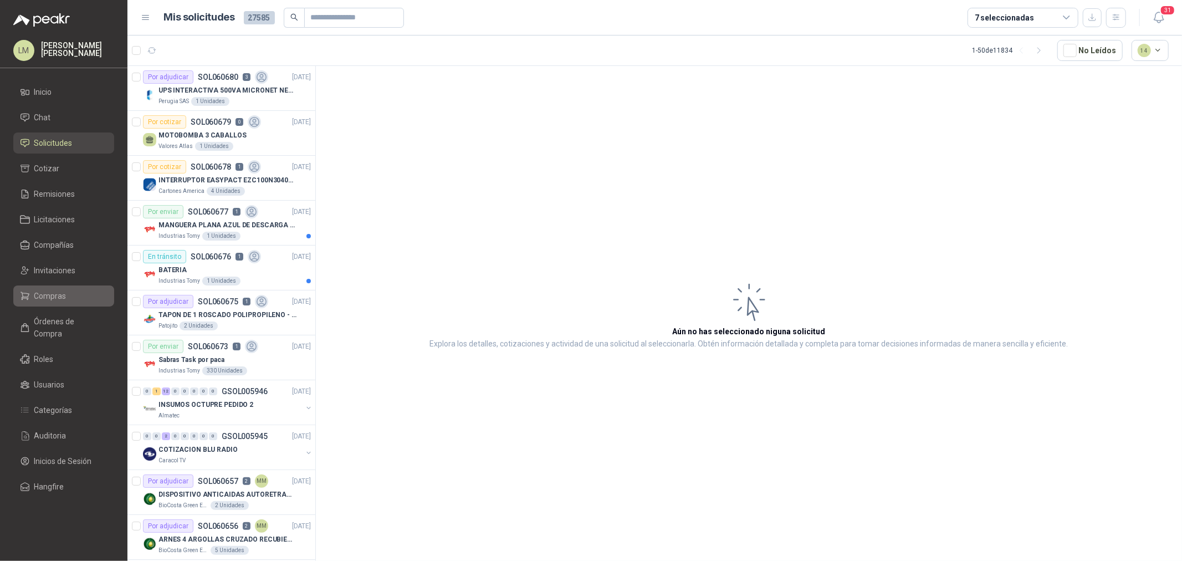
click at [65, 300] on li "Compras" at bounding box center [64, 296] width 88 height 12
click at [65, 298] on li "Compras" at bounding box center [64, 296] width 88 height 12
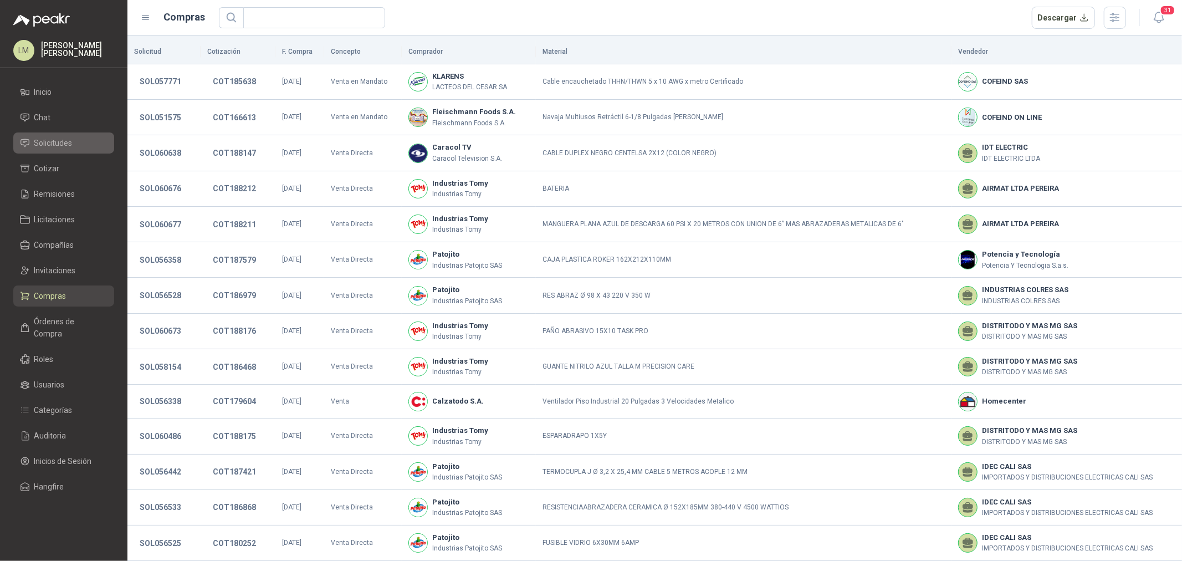
click at [65, 146] on span "Solicitudes" at bounding box center [53, 143] width 38 height 12
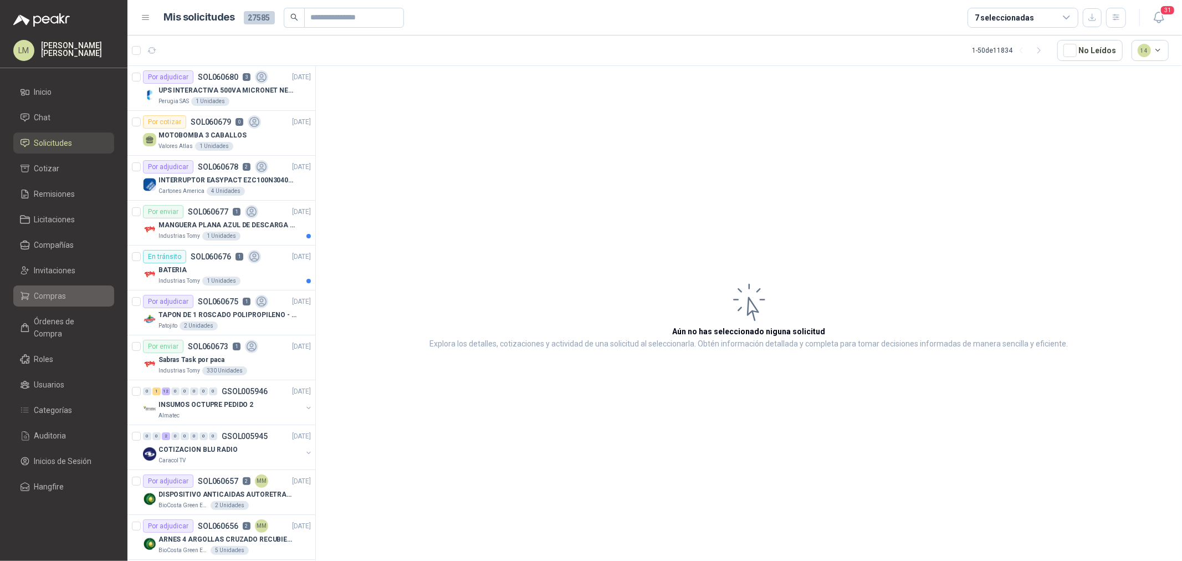
click at [51, 292] on span "Compras" at bounding box center [50, 296] width 32 height 12
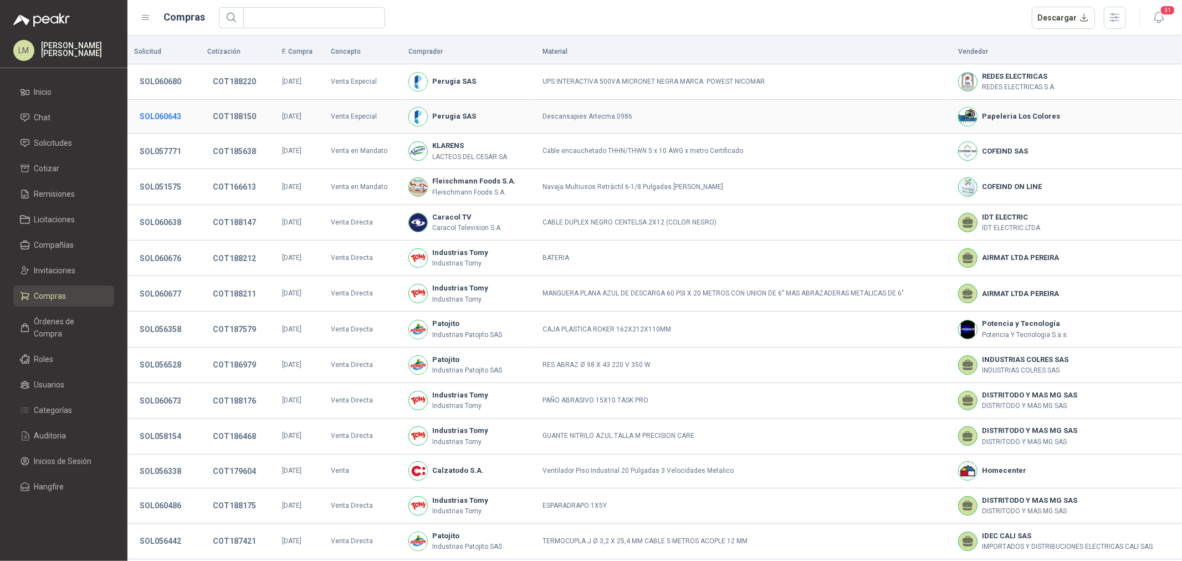
click at [161, 111] on button "SOL060643" at bounding box center [160, 116] width 53 height 20
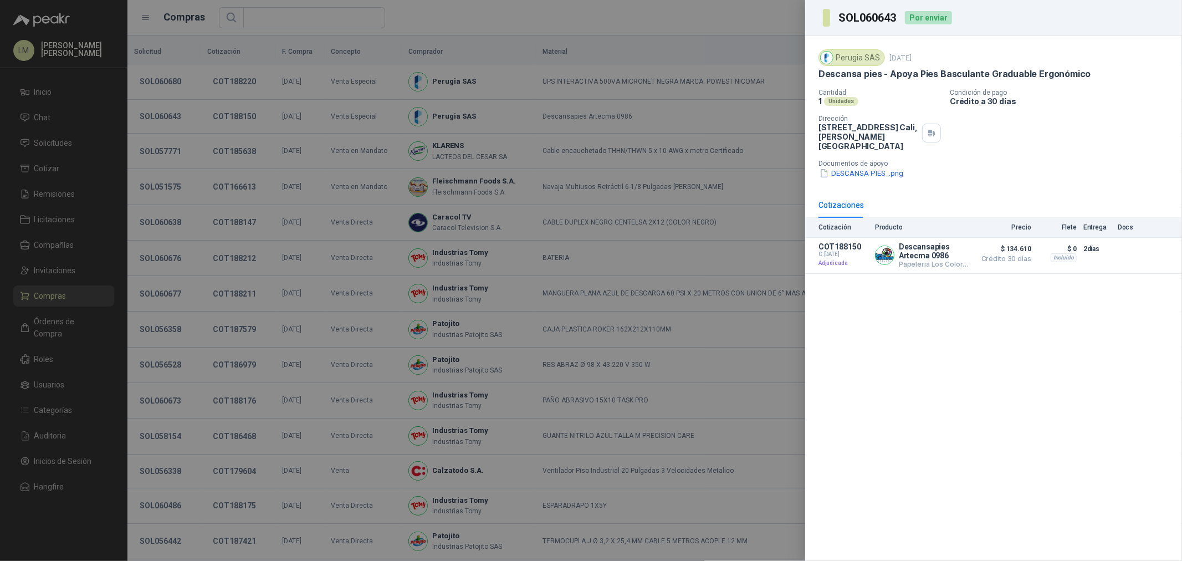
click at [175, 78] on div at bounding box center [591, 280] width 1182 height 561
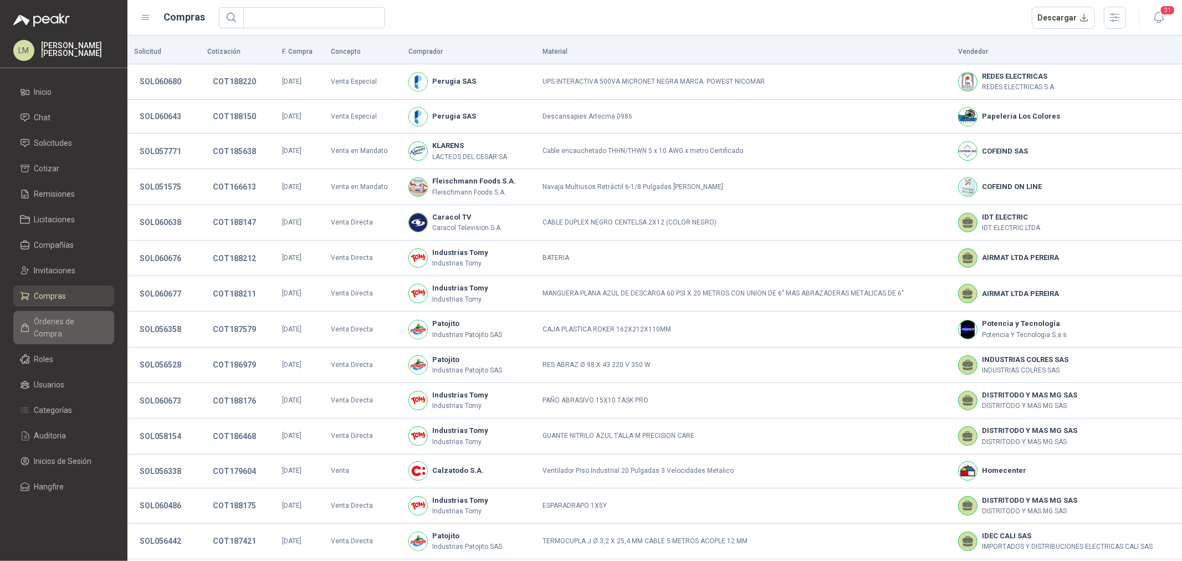
click at [59, 325] on span "Órdenes de Compra" at bounding box center [68, 327] width 69 height 24
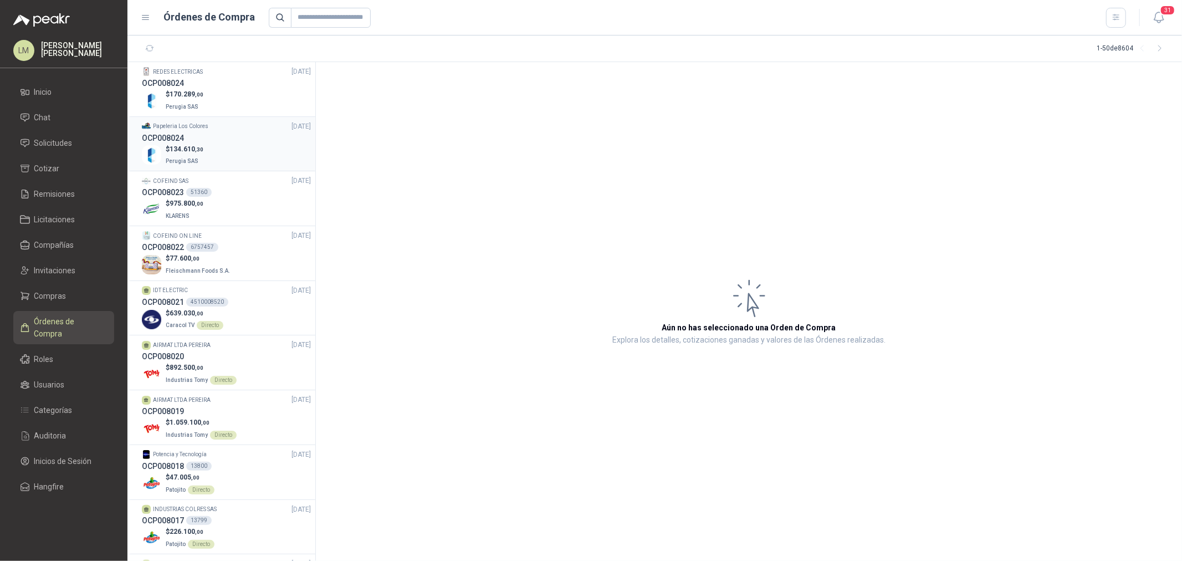
click at [169, 156] on p "Perugia SAS" at bounding box center [185, 160] width 38 height 12
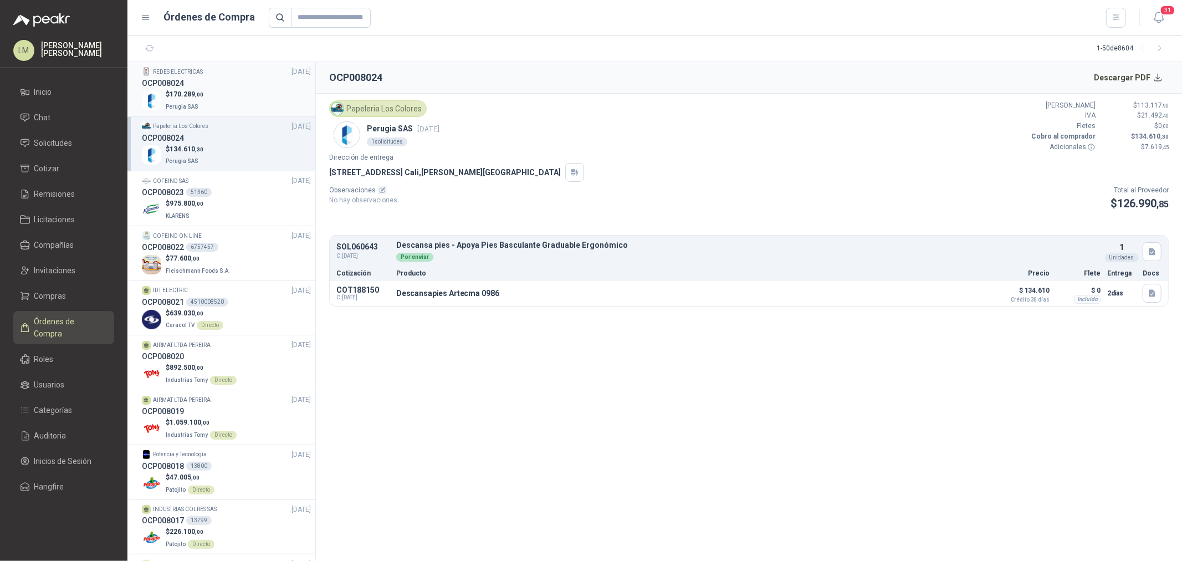
click at [203, 91] on div "$ 170.289 ,00 Perugia SAS" at bounding box center [226, 100] width 169 height 23
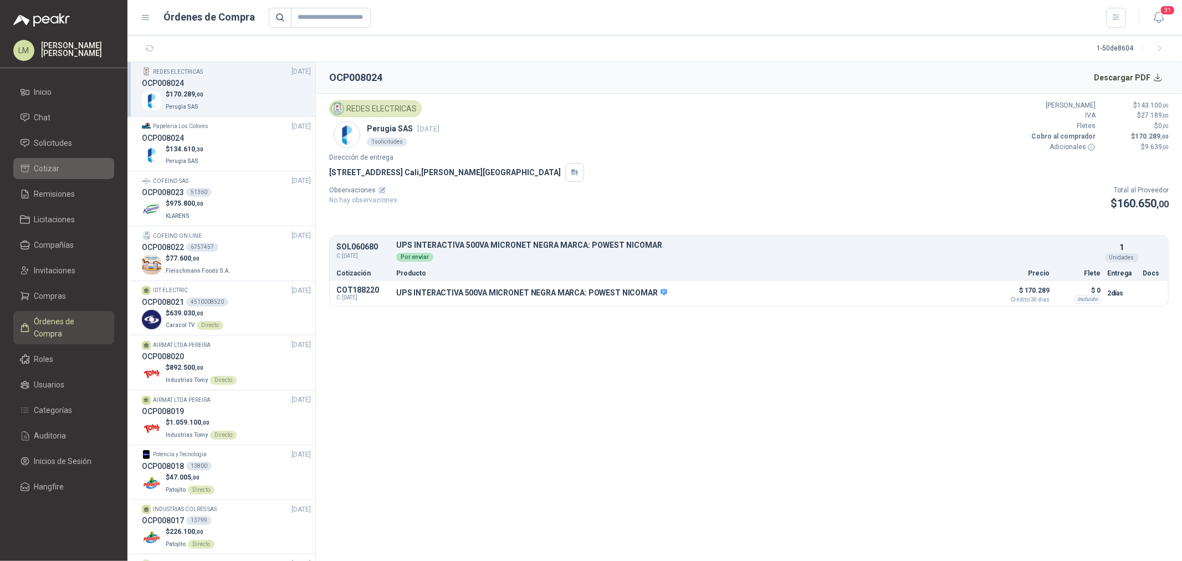
click at [33, 160] on link "Cotizar" at bounding box center [63, 168] width 101 height 21
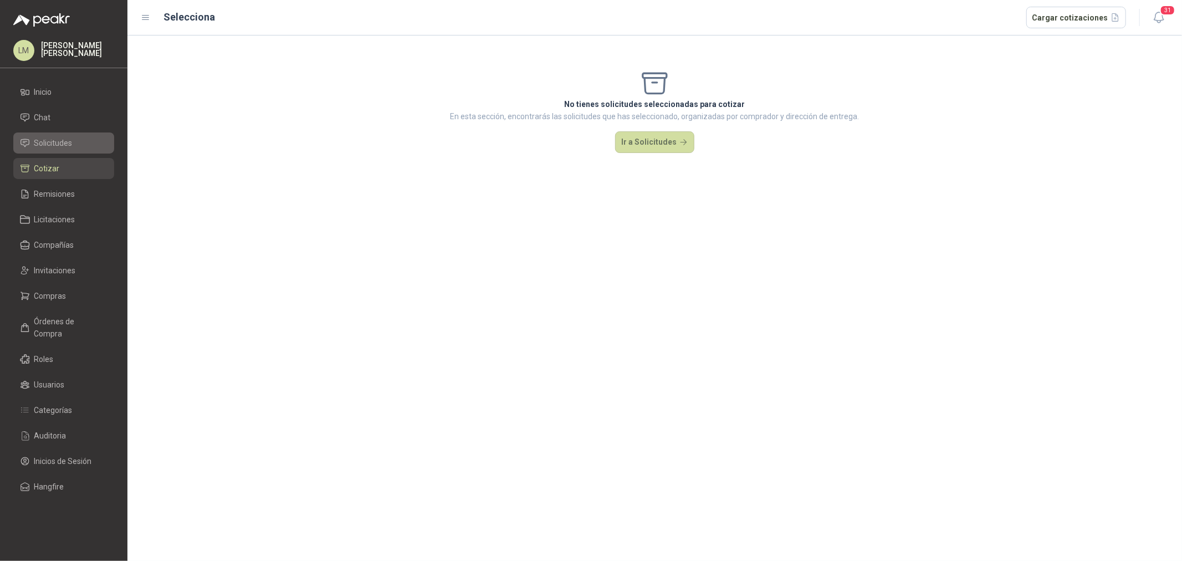
click at [38, 146] on span "Solicitudes" at bounding box center [53, 143] width 38 height 12
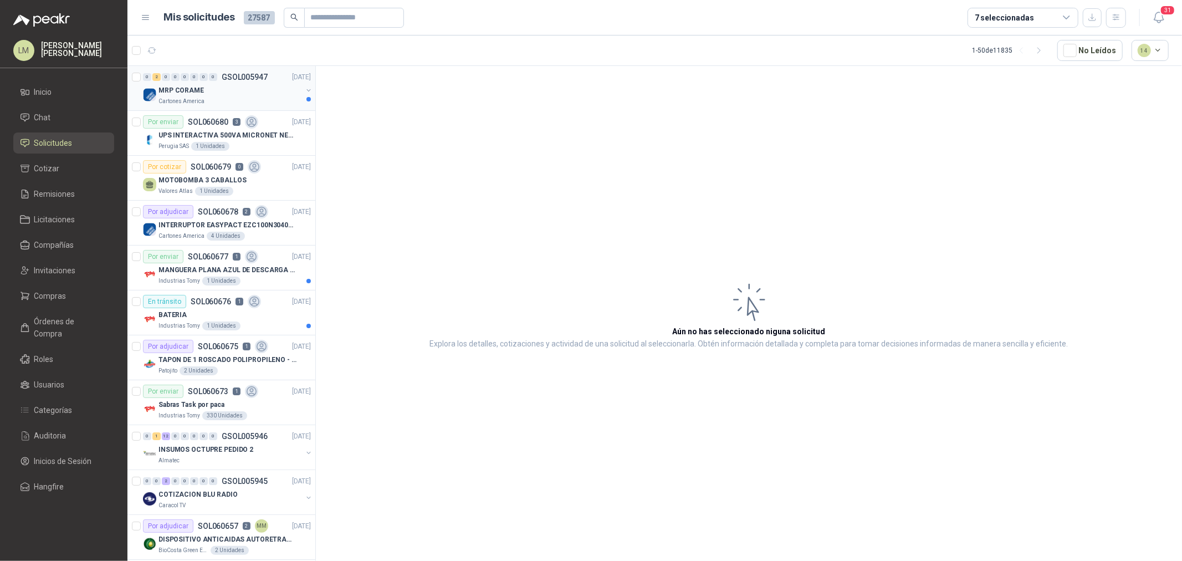
click at [304, 87] on button "button" at bounding box center [308, 90] width 9 height 9
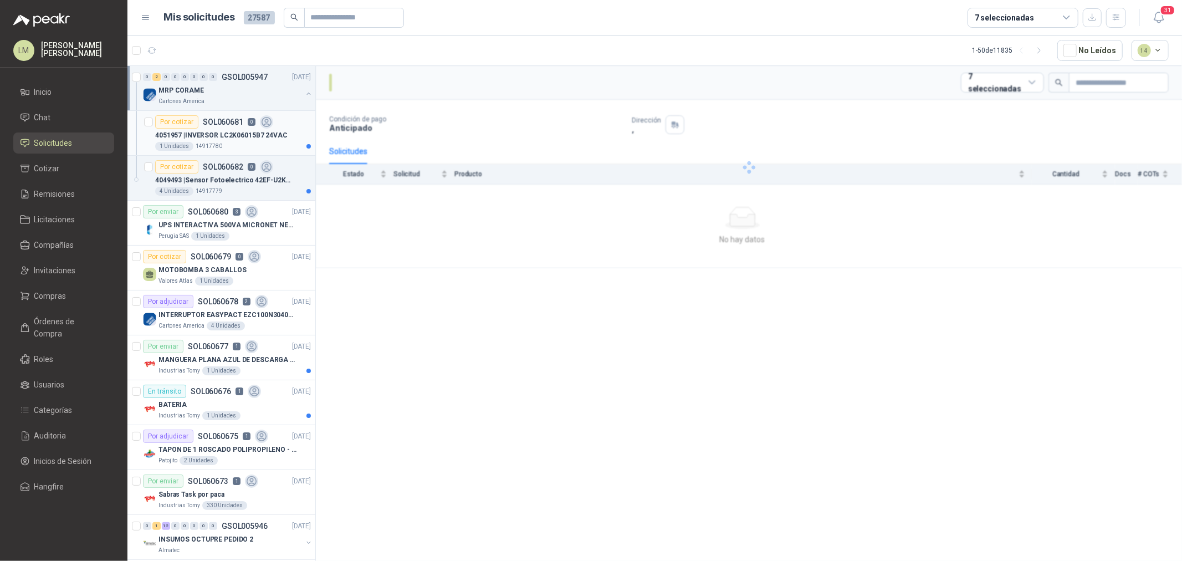
click at [207, 130] on p "4051957 | INVERSOR LC2K06015B7 24VAC" at bounding box center [221, 135] width 132 height 11
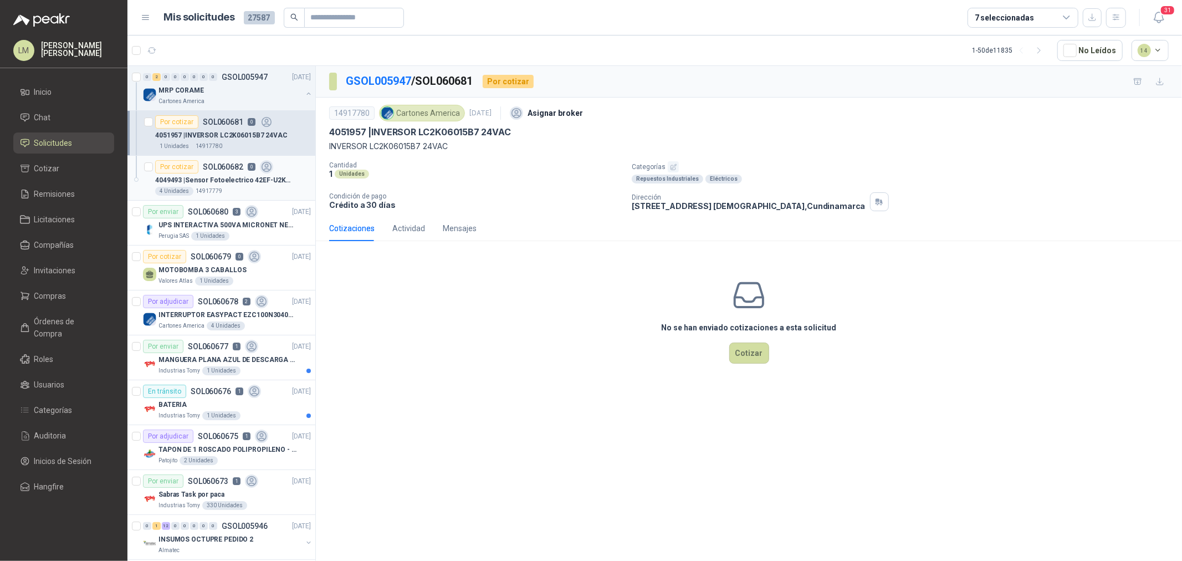
click at [209, 175] on p "4049493 | Sensor Fotoelectrico 42EF-U2KBB-F4" at bounding box center [224, 180] width 138 height 11
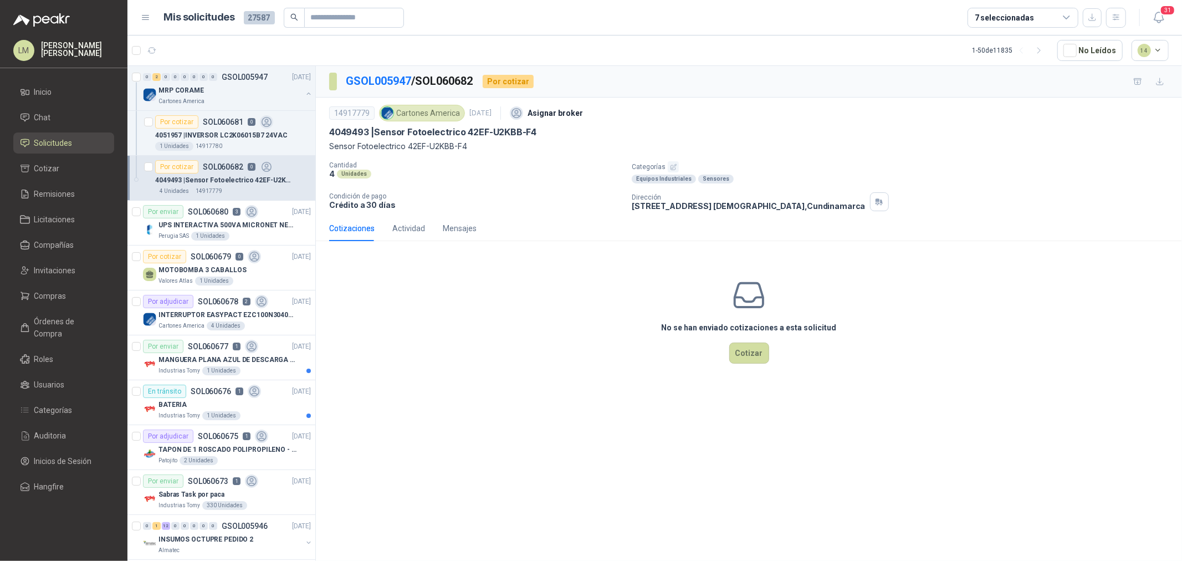
click at [670, 169] on icon "button" at bounding box center [673, 166] width 7 height 7
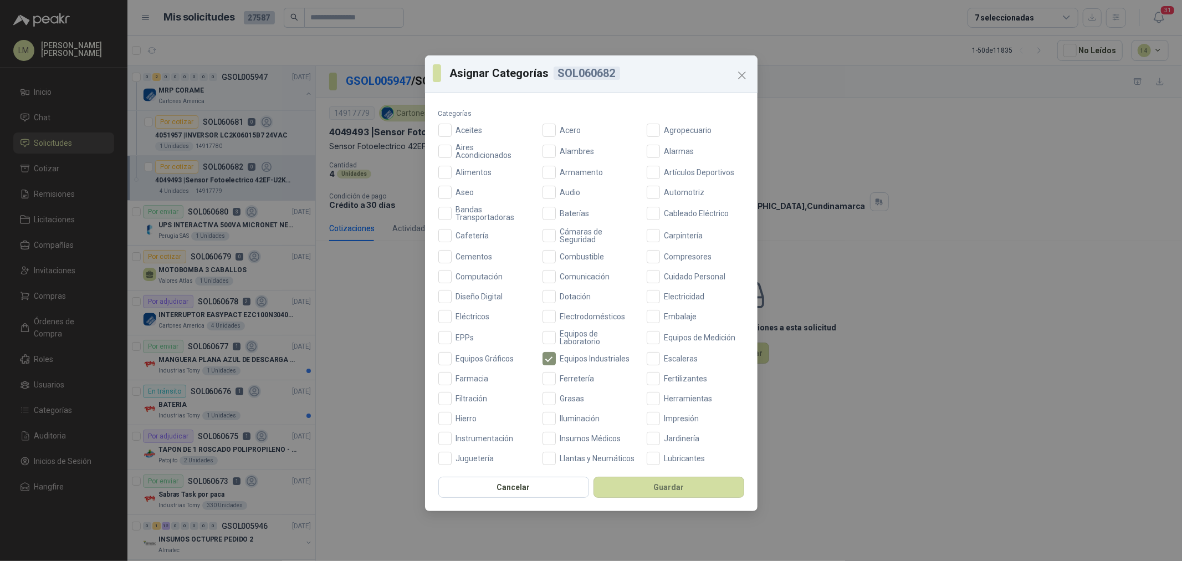
scroll to position [62, 0]
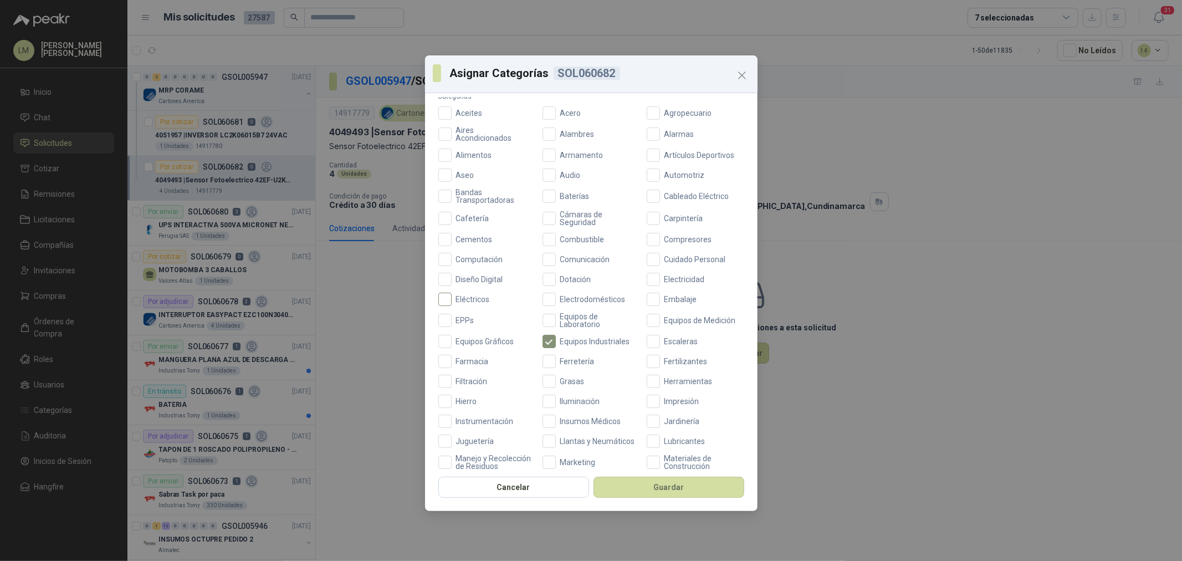
click at [479, 298] on span "Eléctricos" at bounding box center [473, 299] width 43 height 8
click at [631, 427] on button "Guardar" at bounding box center [669, 487] width 151 height 21
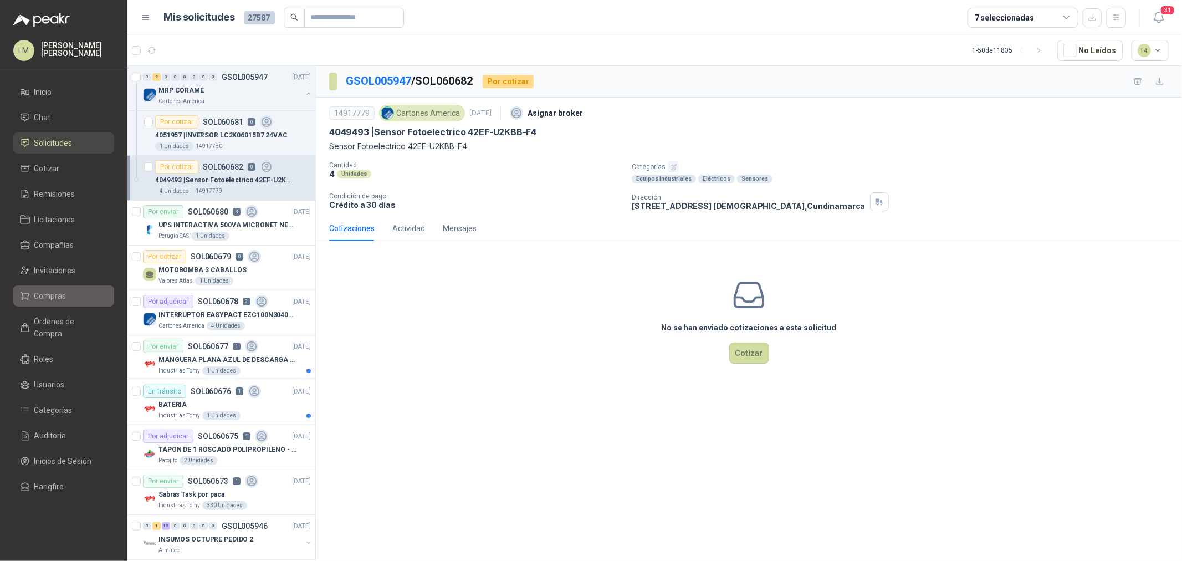
click at [57, 290] on span "Compras" at bounding box center [50, 296] width 32 height 12
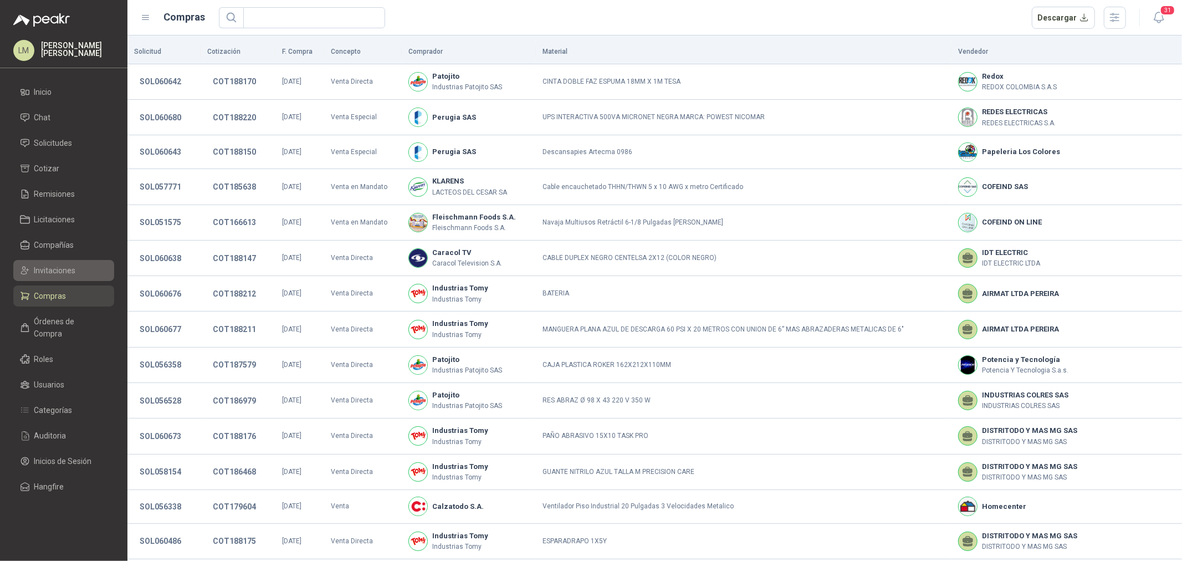
click at [58, 267] on span "Invitaciones" at bounding box center [55, 270] width 42 height 12
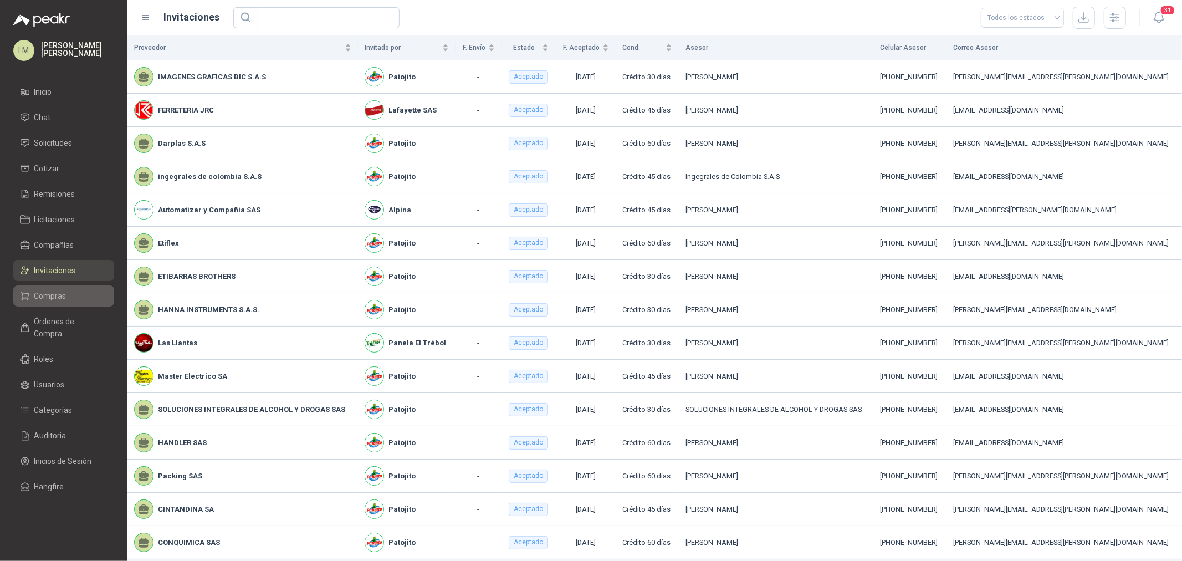
click at [58, 289] on link "Compras" at bounding box center [63, 295] width 101 height 21
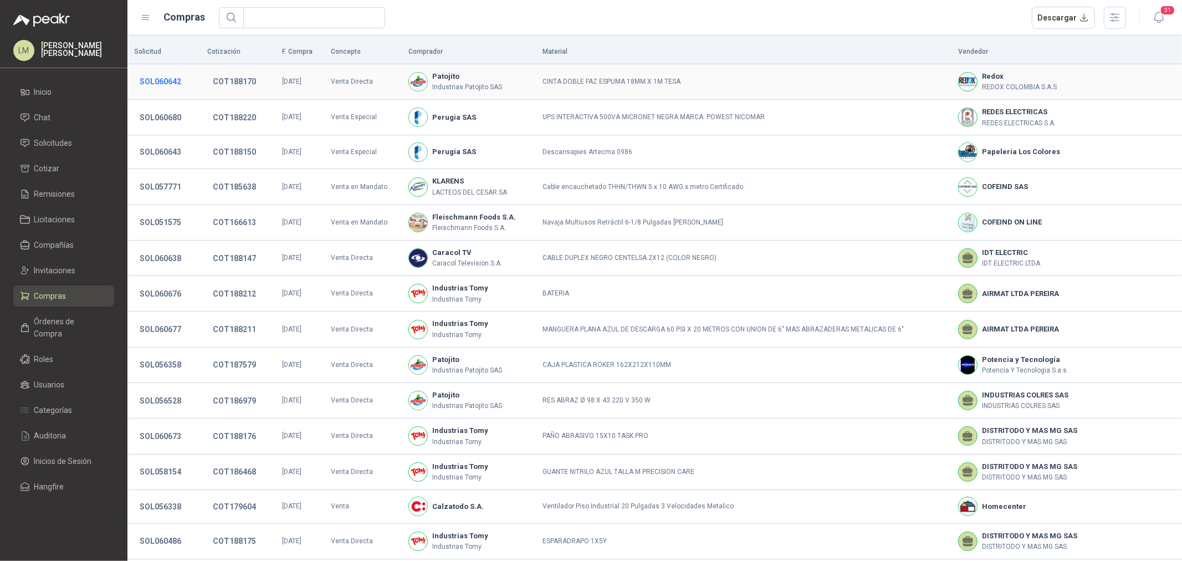
click at [162, 71] on button "SOL060642" at bounding box center [160, 81] width 53 height 20
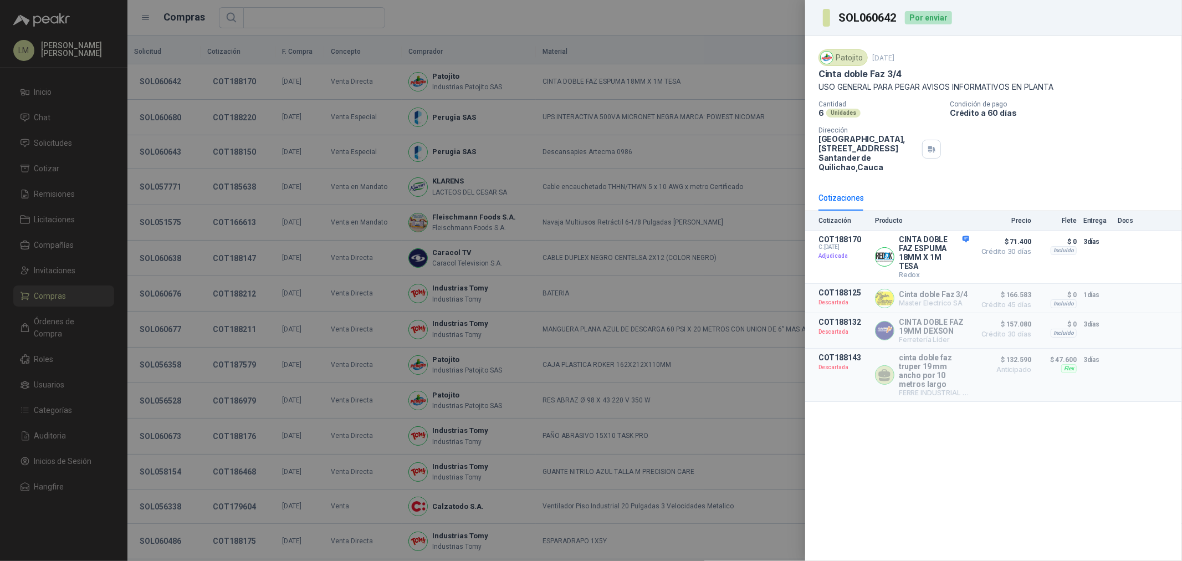
click at [550, 188] on div at bounding box center [591, 280] width 1182 height 561
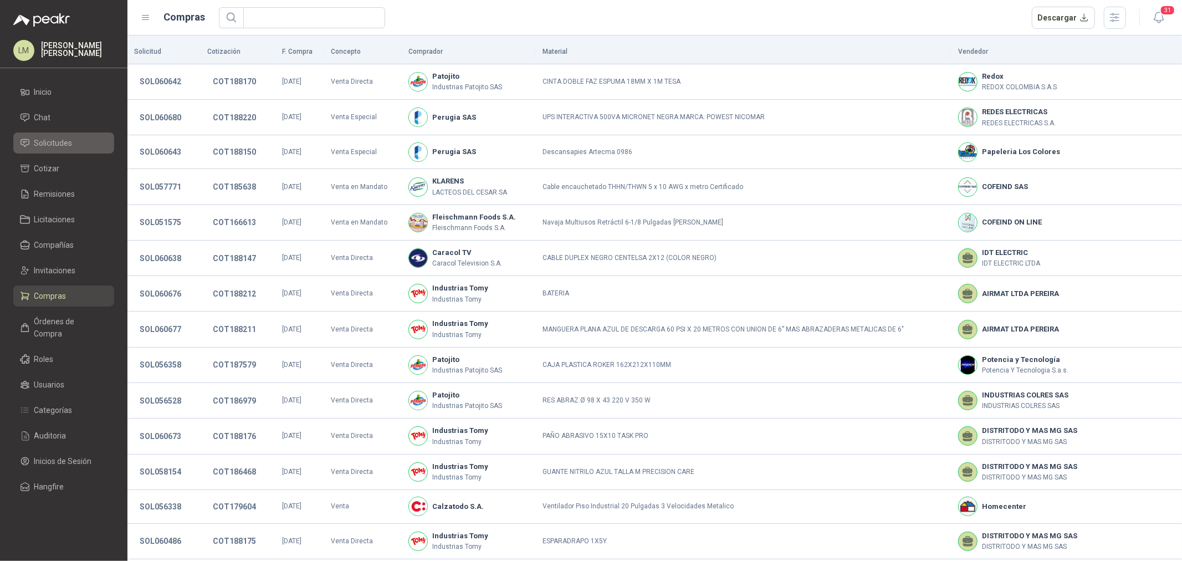
click at [65, 143] on span "Solicitudes" at bounding box center [53, 143] width 38 height 12
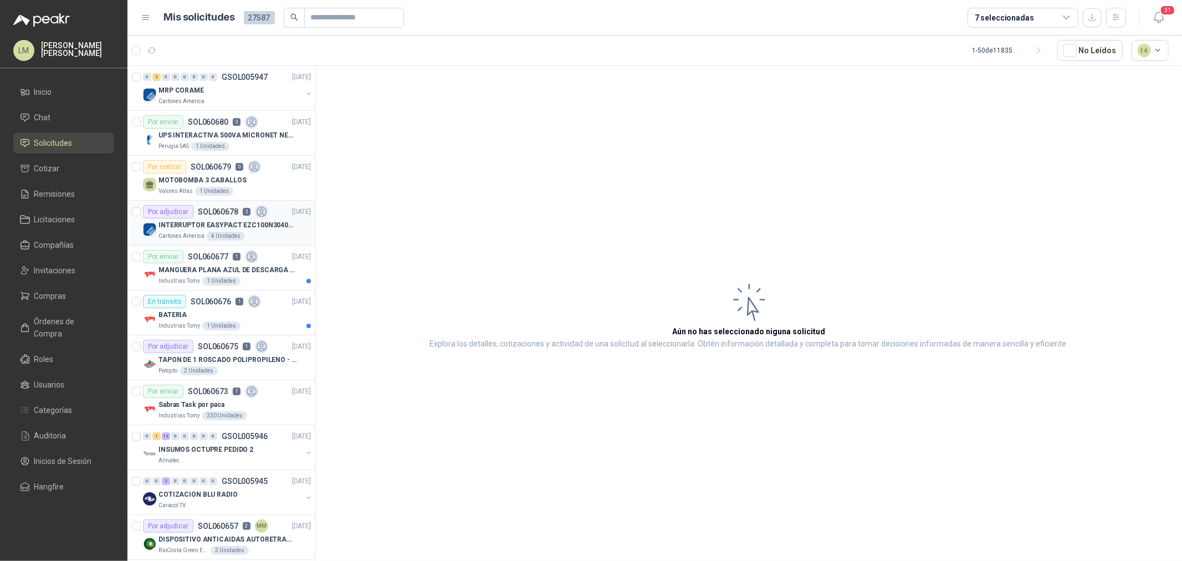
click at [240, 222] on p "INTERRUPTOR EASYPACT EZC100N3040C 40AMP 25K [PERSON_NAME]" at bounding box center [227, 225] width 138 height 11
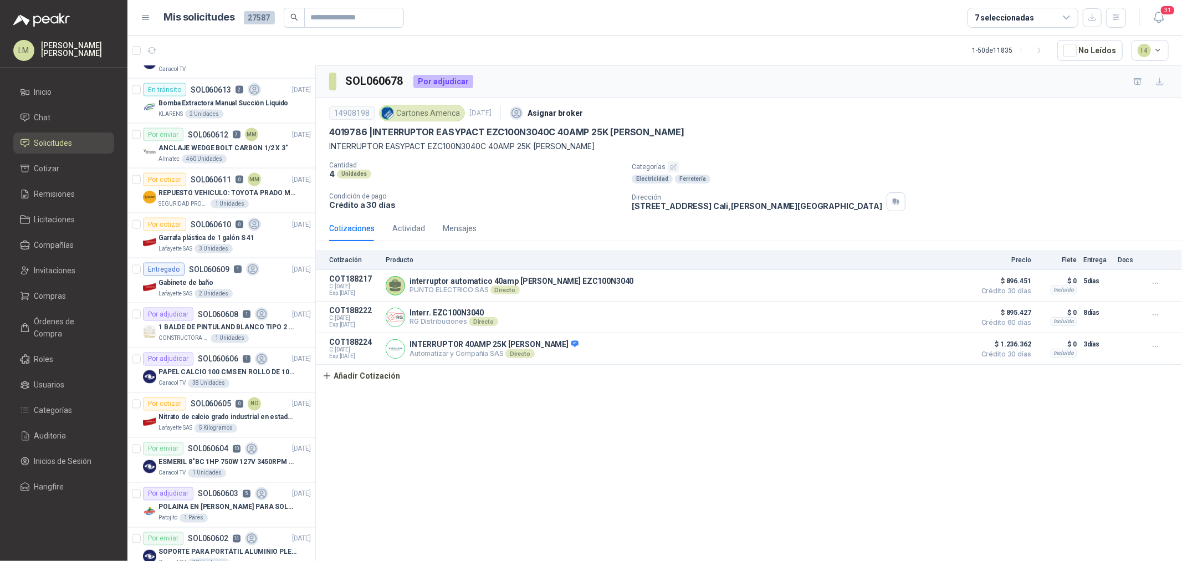
scroll to position [1539, 0]
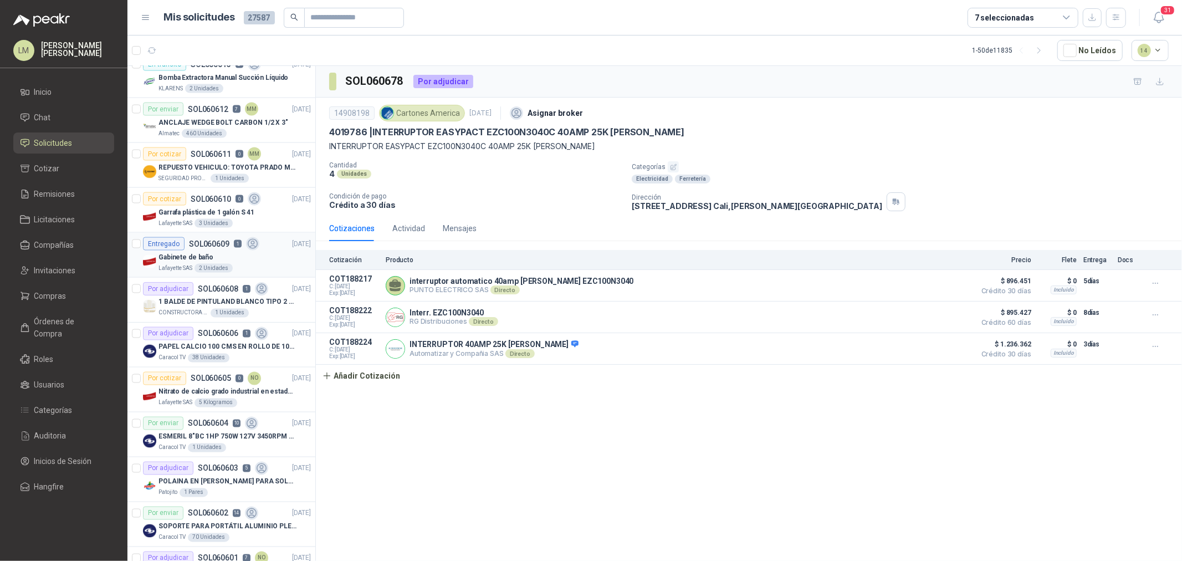
click at [214, 252] on div "Gabinete de baño" at bounding box center [234, 256] width 152 height 13
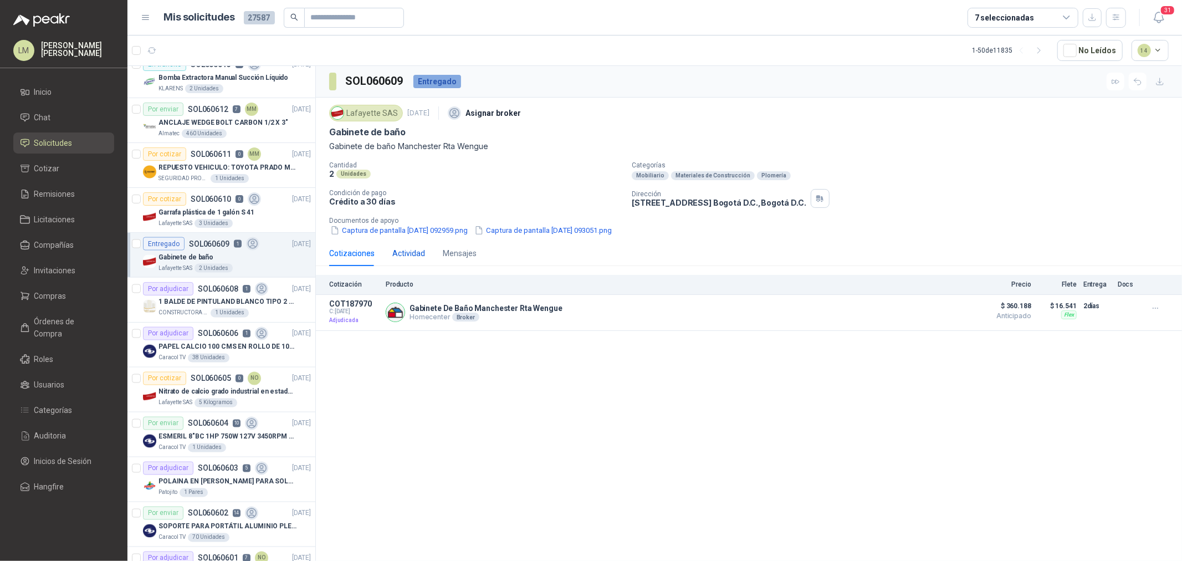
click at [403, 257] on div "Actividad" at bounding box center [408, 253] width 33 height 12
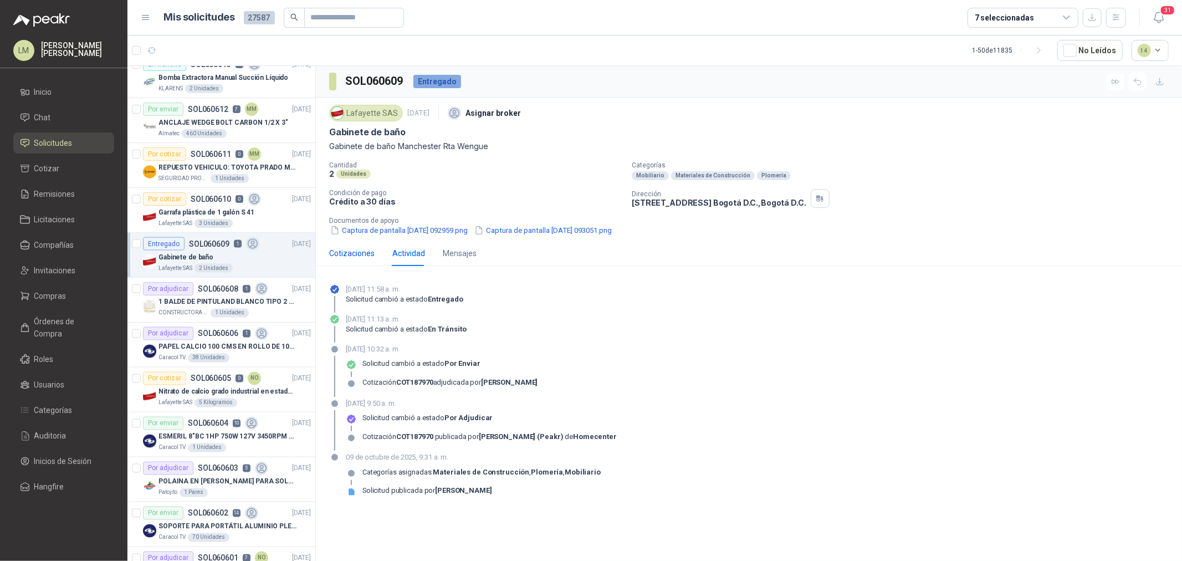
click at [349, 254] on div "Cotizaciones" at bounding box center [351, 253] width 45 height 12
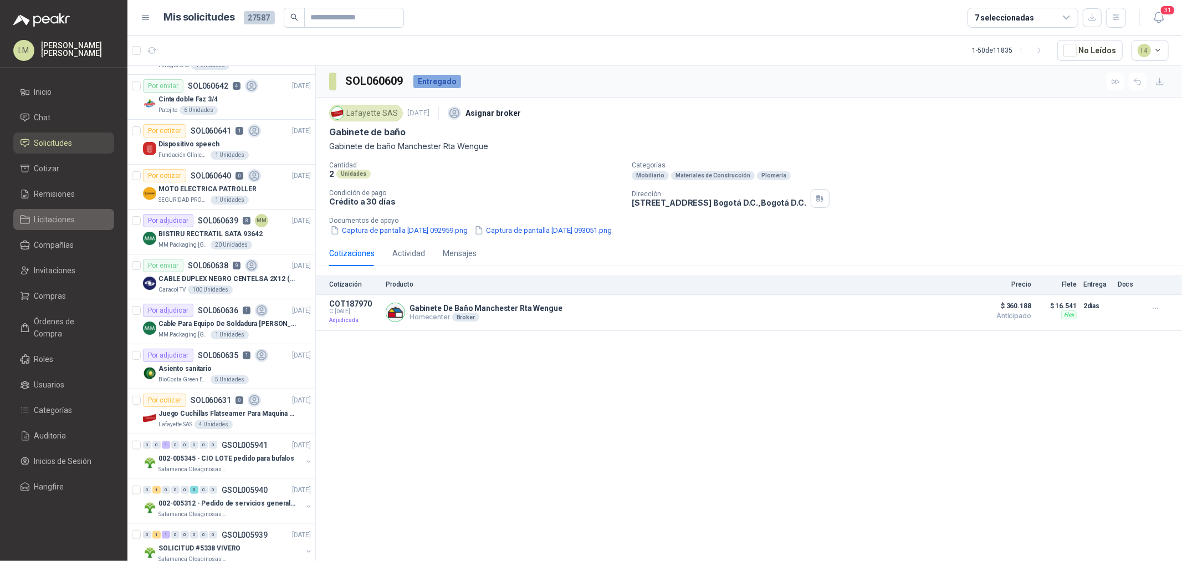
scroll to position [862, 0]
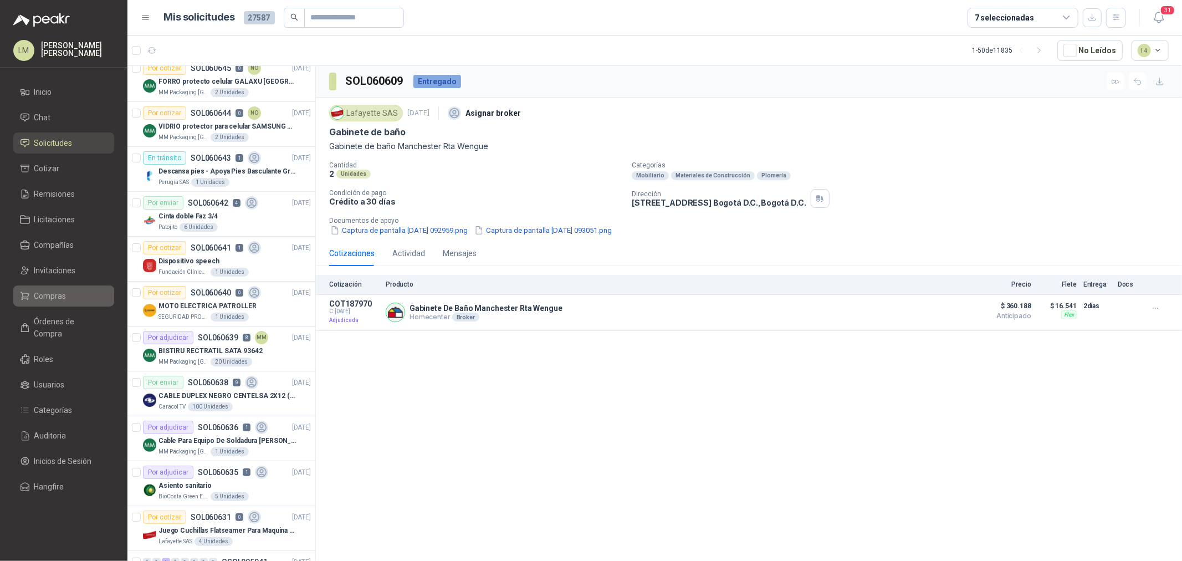
click at [46, 298] on span "Compras" at bounding box center [50, 296] width 32 height 12
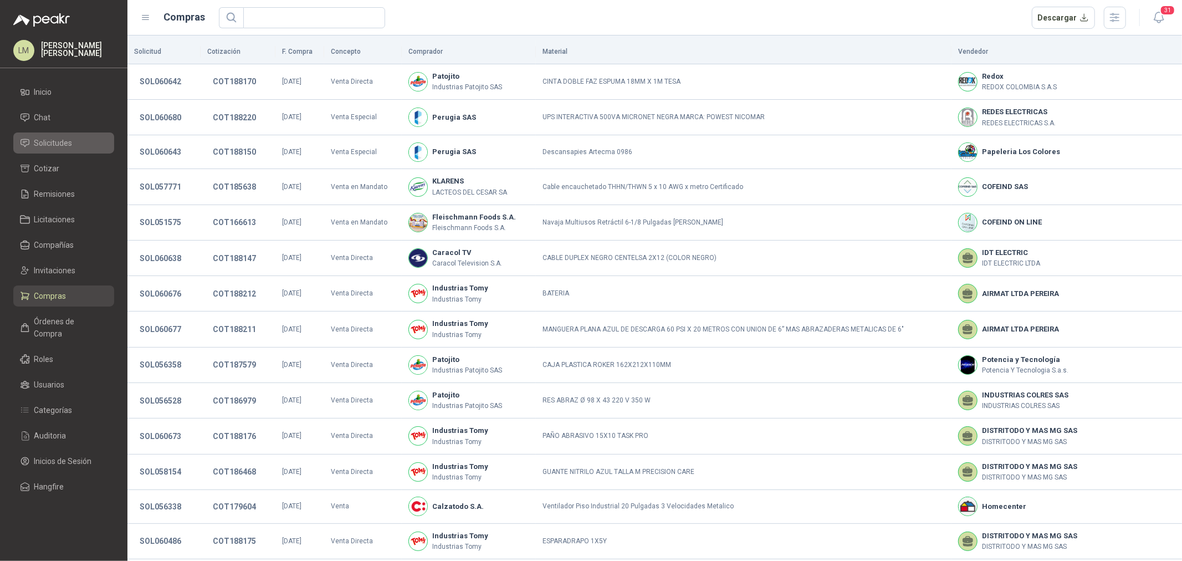
click at [53, 146] on span "Solicitudes" at bounding box center [53, 143] width 38 height 12
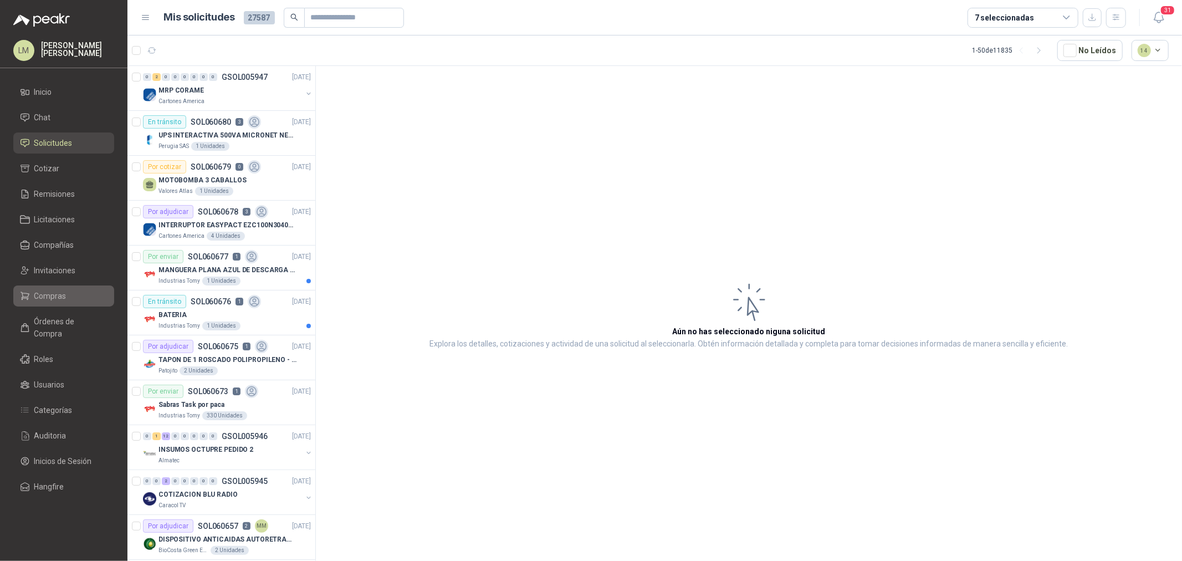
click at [53, 298] on span "Compras" at bounding box center [50, 296] width 32 height 12
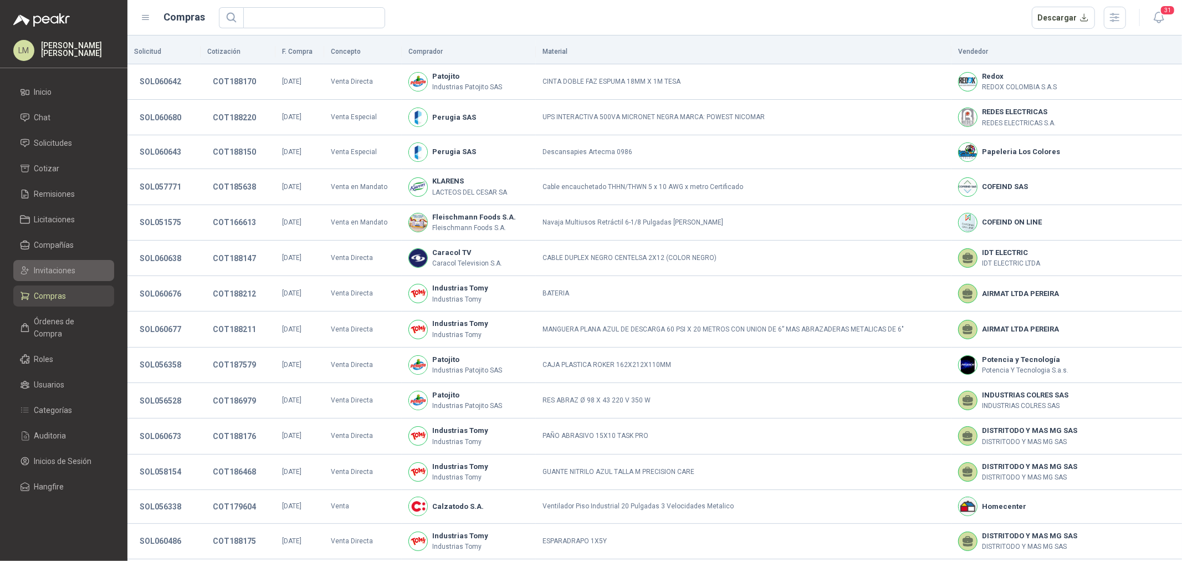
click at [53, 268] on span "Invitaciones" at bounding box center [55, 270] width 42 height 12
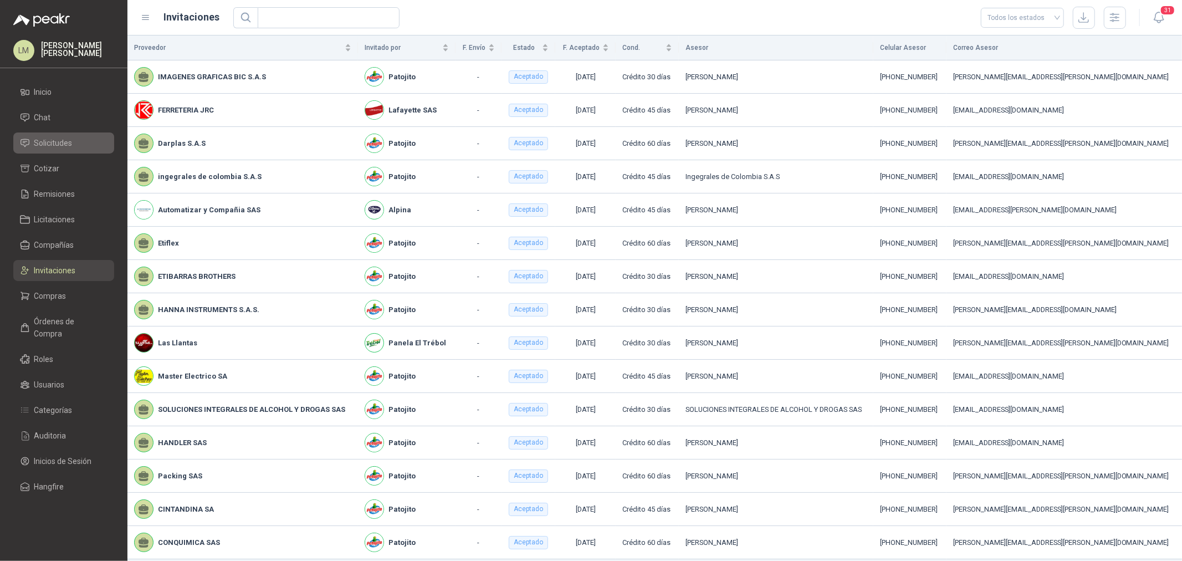
click at [54, 139] on span "Solicitudes" at bounding box center [53, 143] width 38 height 12
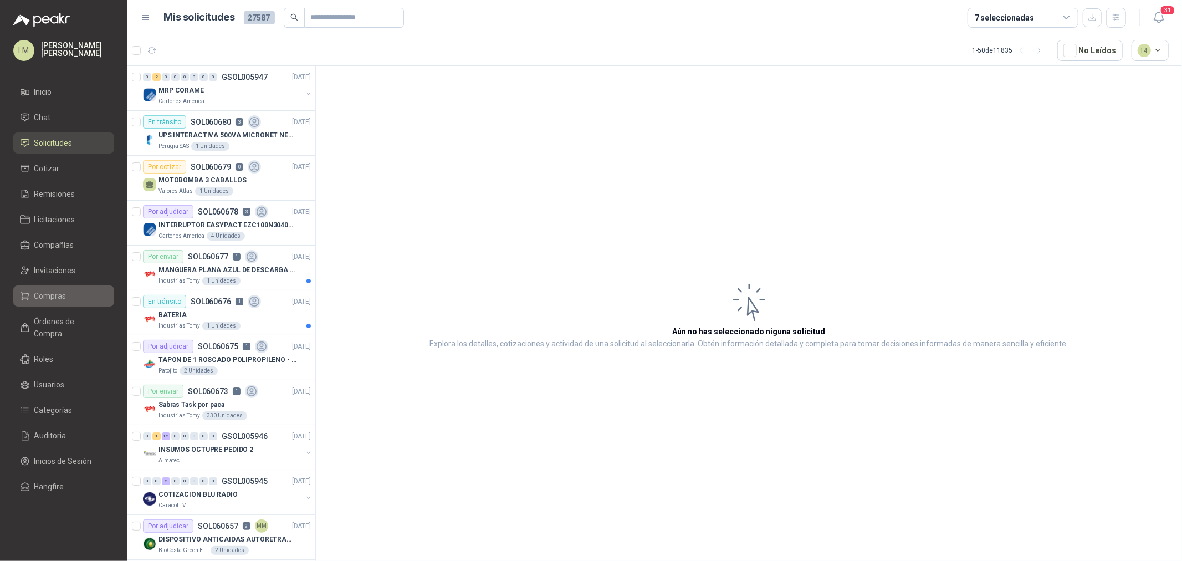
click at [50, 298] on span "Compras" at bounding box center [50, 296] width 32 height 12
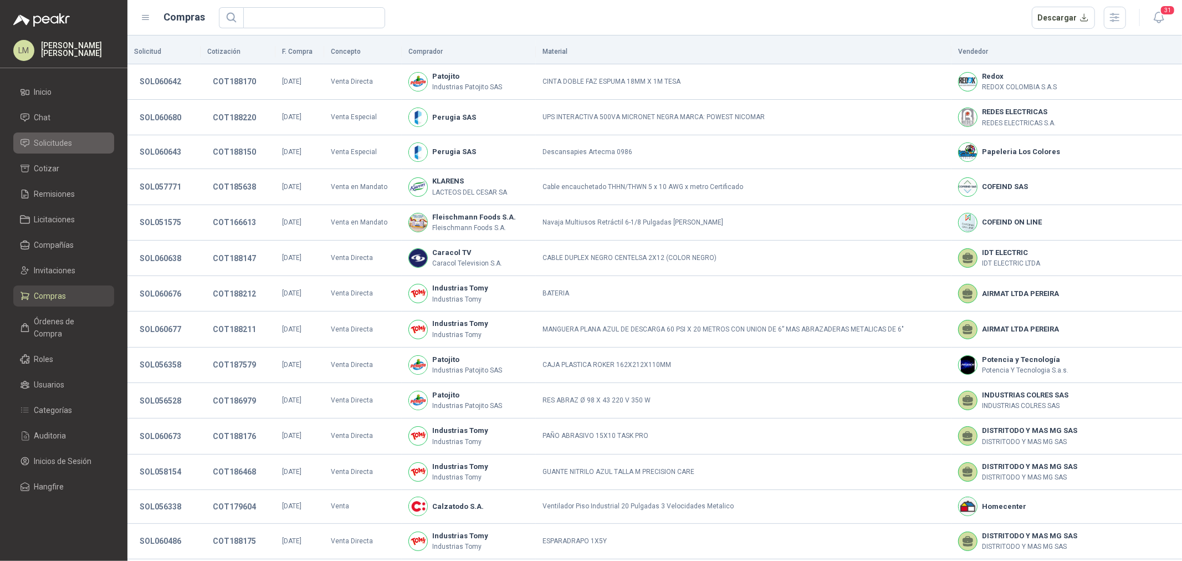
click at [55, 146] on span "Solicitudes" at bounding box center [53, 143] width 38 height 12
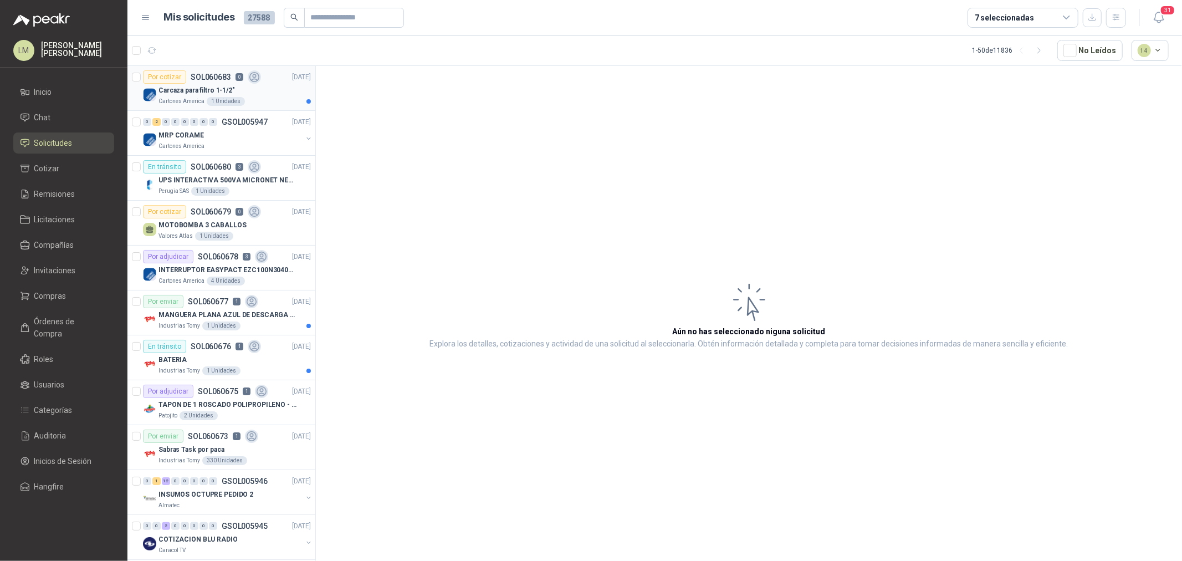
click at [226, 91] on p "Carcaza para filtro 1-1/2"" at bounding box center [196, 90] width 76 height 11
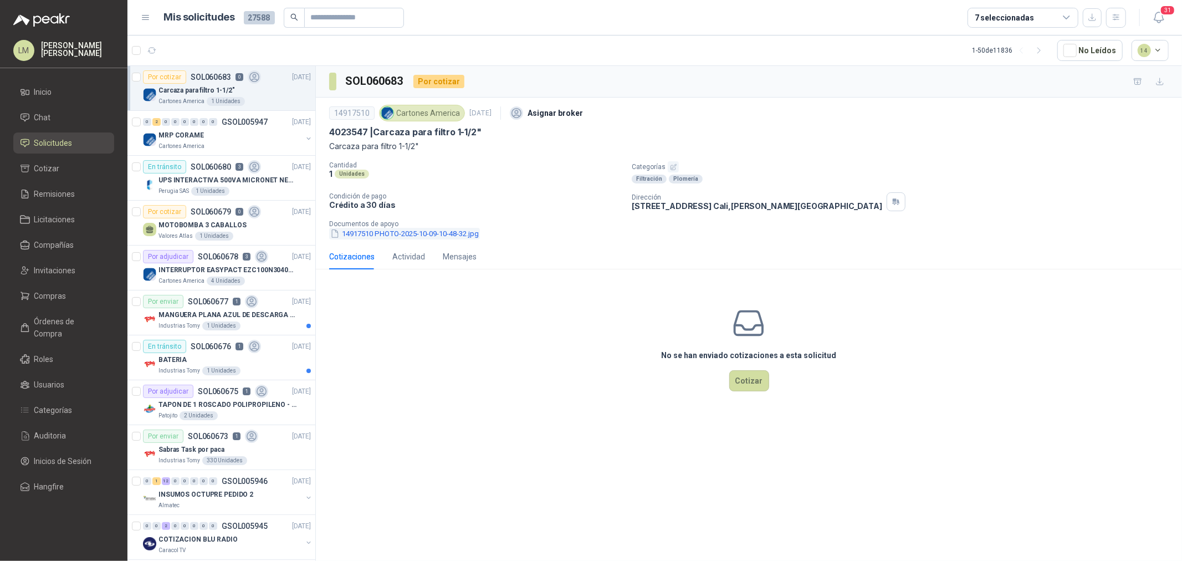
click at [400, 231] on button "14917510 PHOTO-2025-10-09-10-48-32.jpg" at bounding box center [404, 234] width 151 height 12
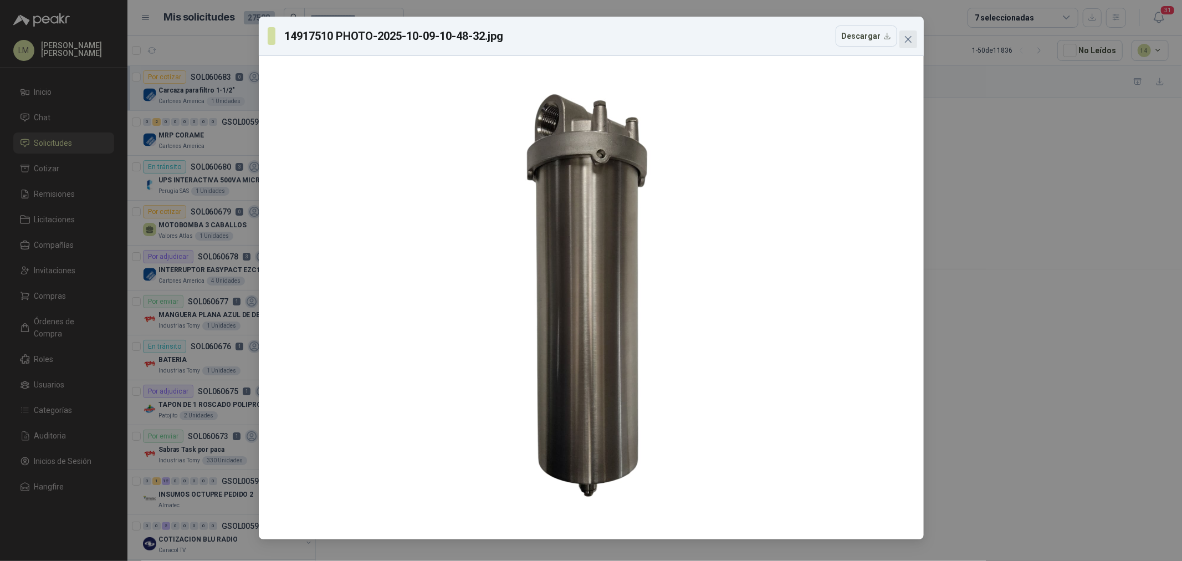
click at [911, 38] on icon "close" at bounding box center [908, 39] width 9 height 9
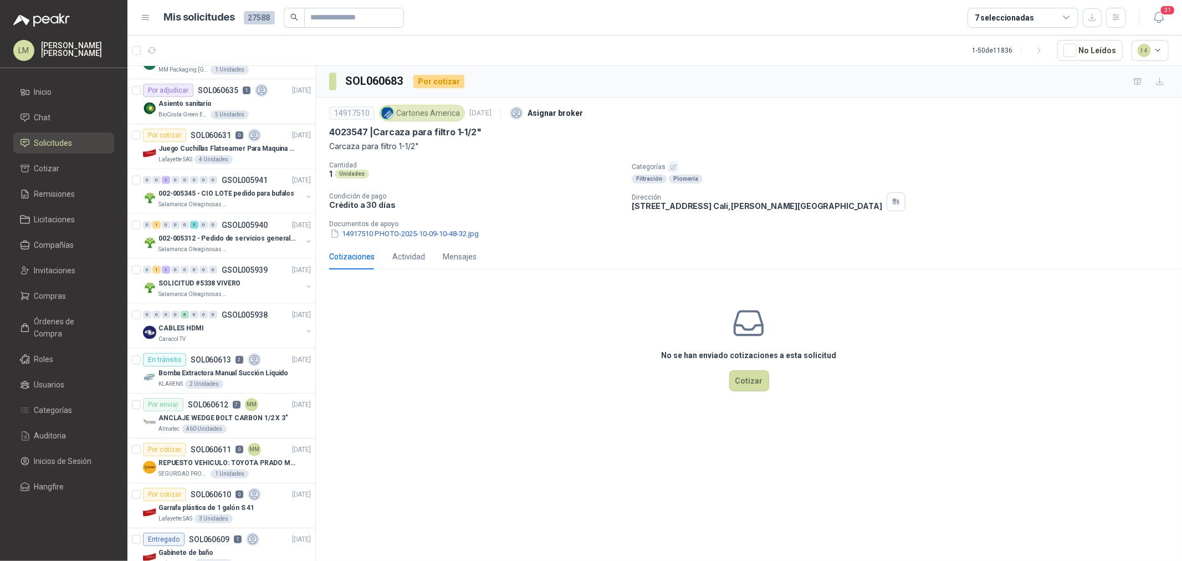
scroll to position [1293, 0]
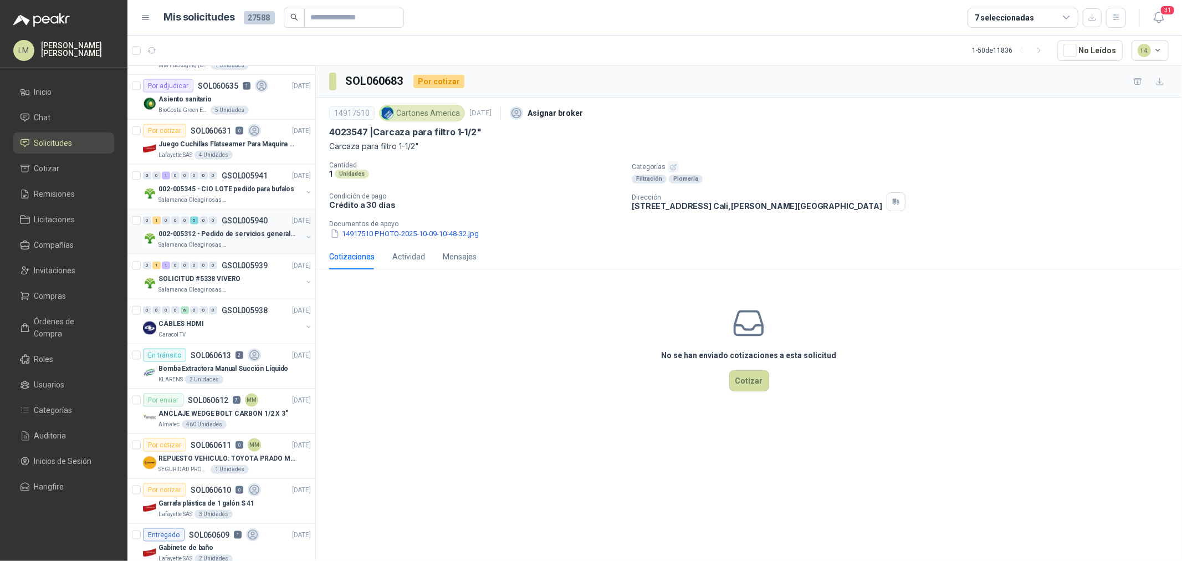
click at [304, 238] on button "button" at bounding box center [308, 237] width 9 height 9
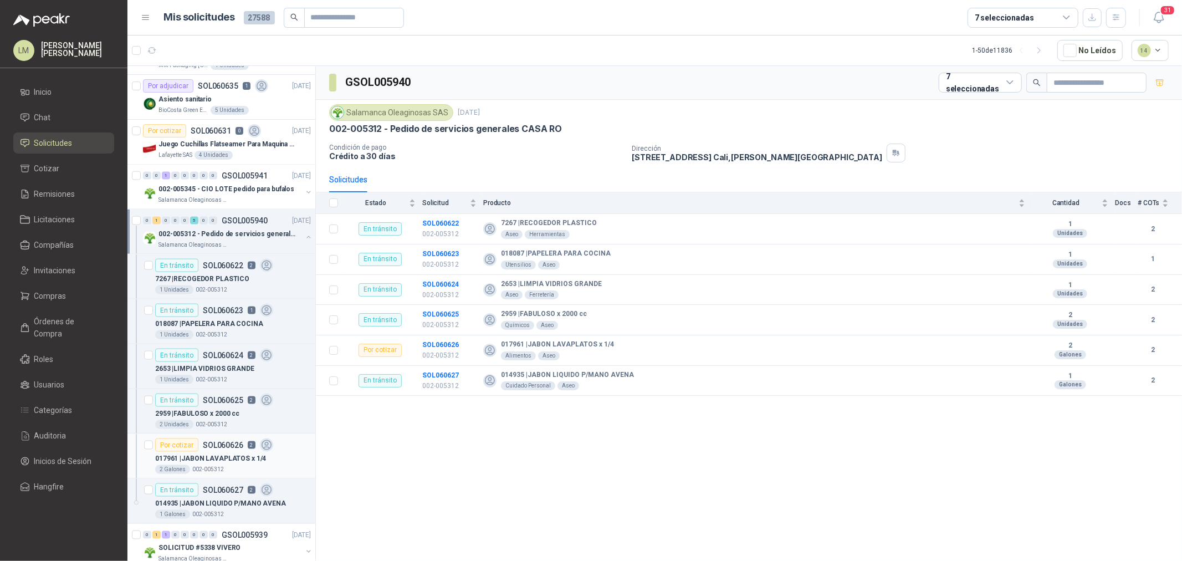
click at [241, 427] on p "017961 | JABON LAVAPLATOS x 1/4" at bounding box center [210, 458] width 111 height 11
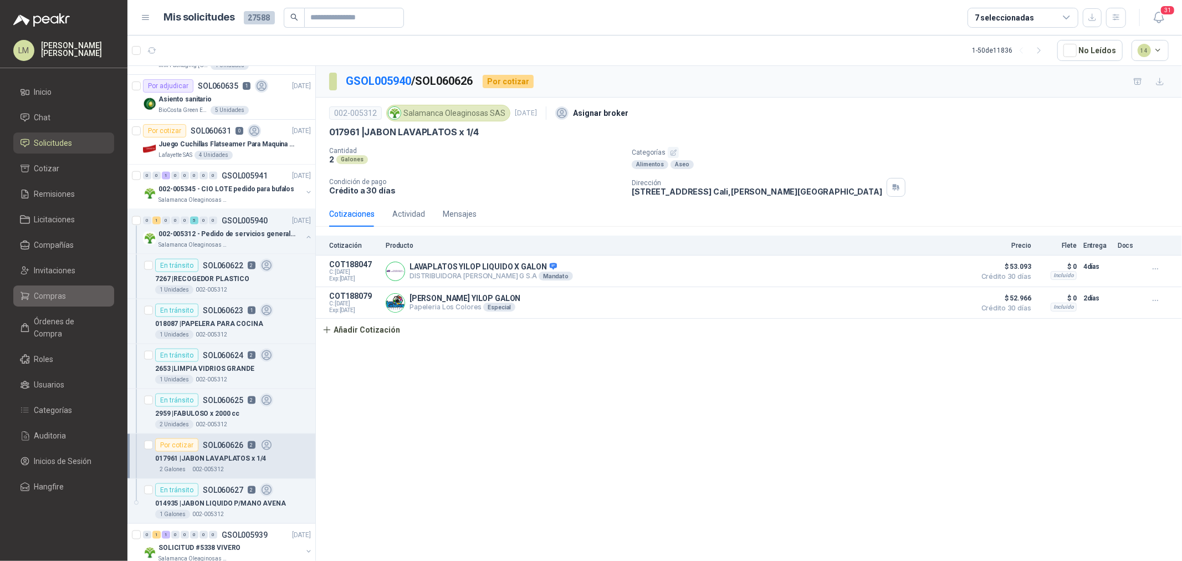
click at [35, 297] on span "Compras" at bounding box center [50, 296] width 32 height 12
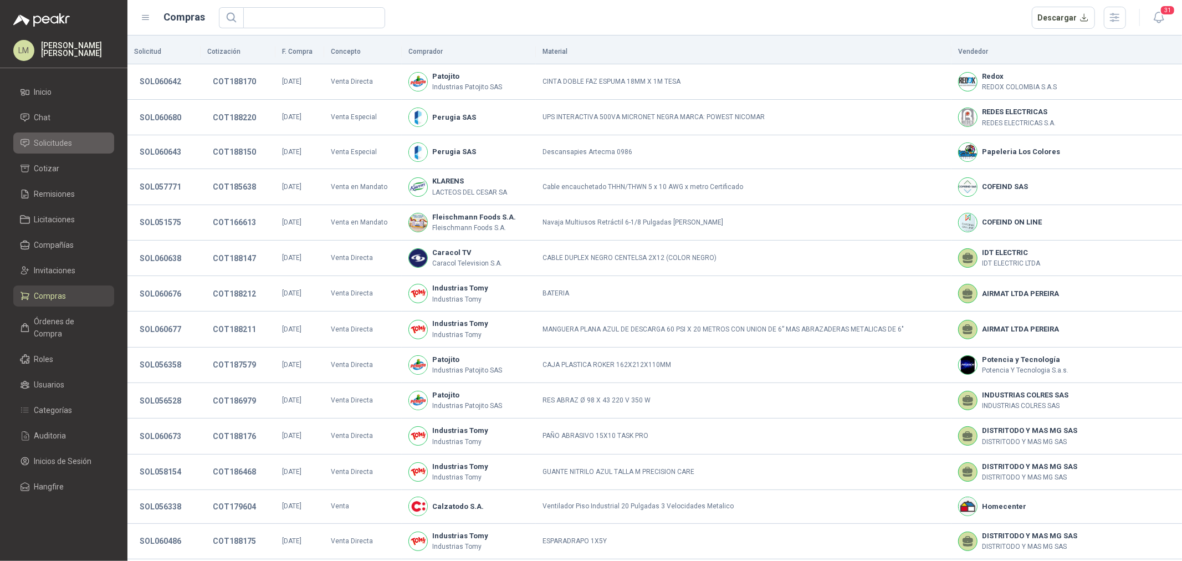
click at [57, 151] on link "Solicitudes" at bounding box center [63, 142] width 101 height 21
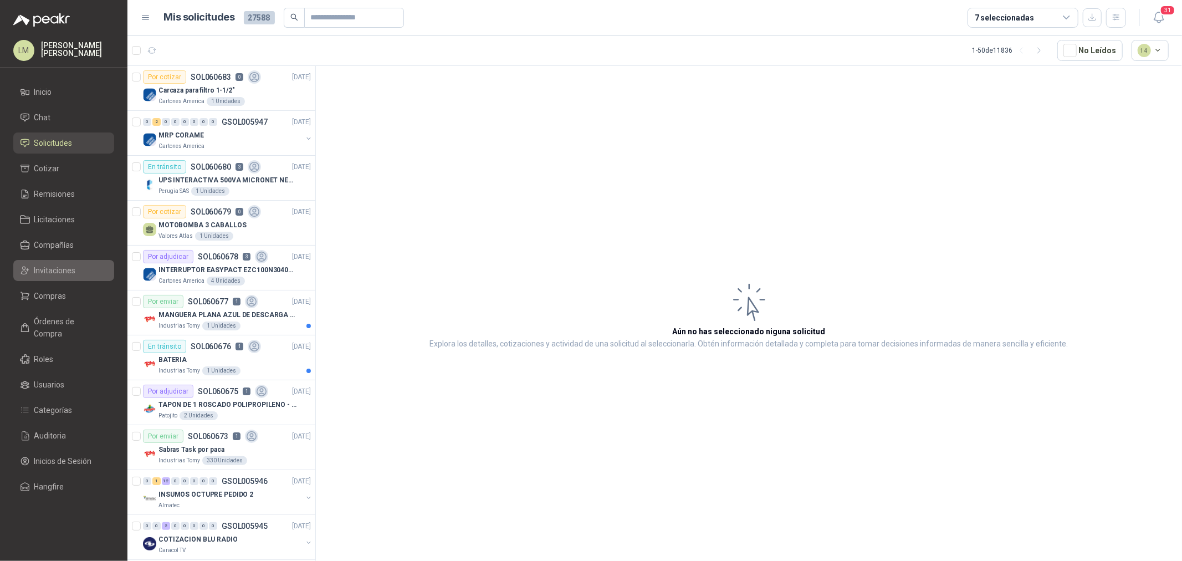
click at [63, 269] on span "Invitaciones" at bounding box center [55, 270] width 42 height 12
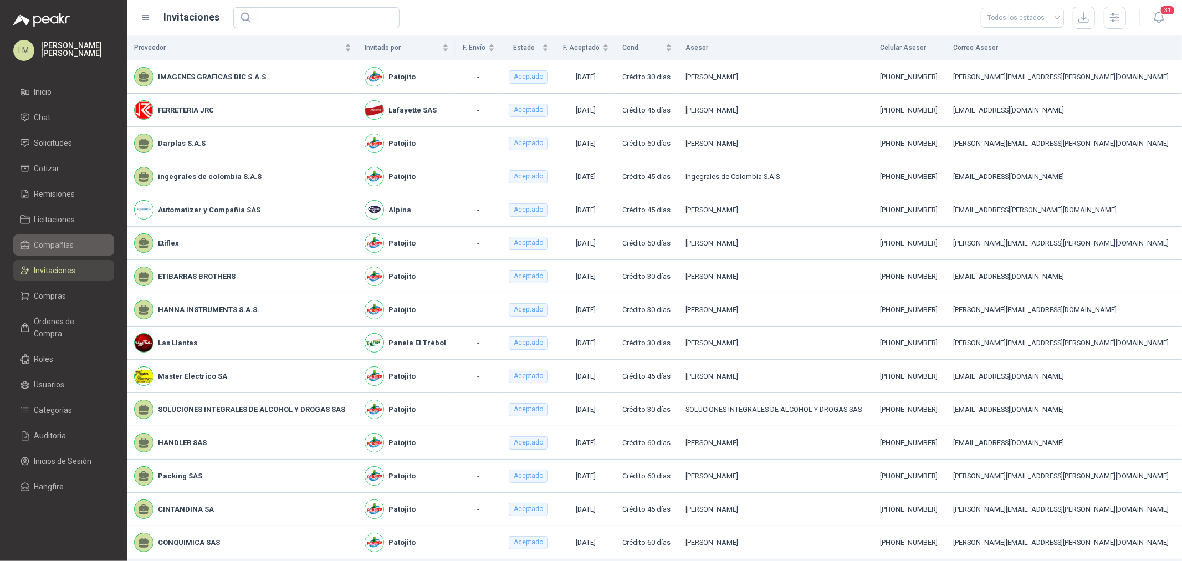
drag, startPoint x: 53, startPoint y: 299, endPoint x: 47, endPoint y: 244, distance: 55.2
click at [53, 299] on span "Compras" at bounding box center [50, 296] width 32 height 12
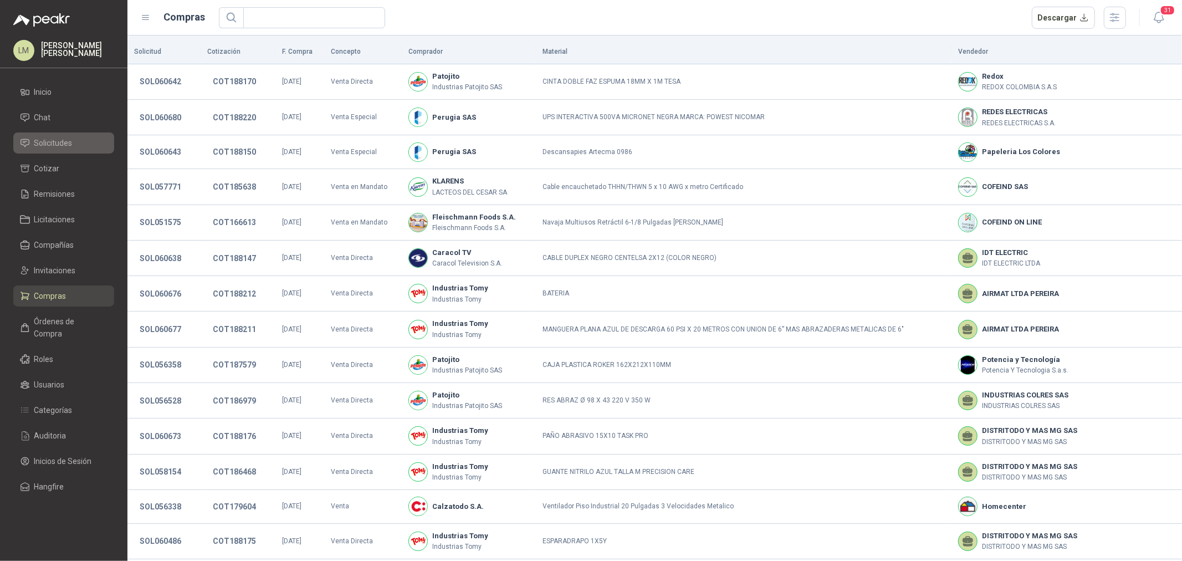
click at [60, 144] on span "Solicitudes" at bounding box center [53, 143] width 38 height 12
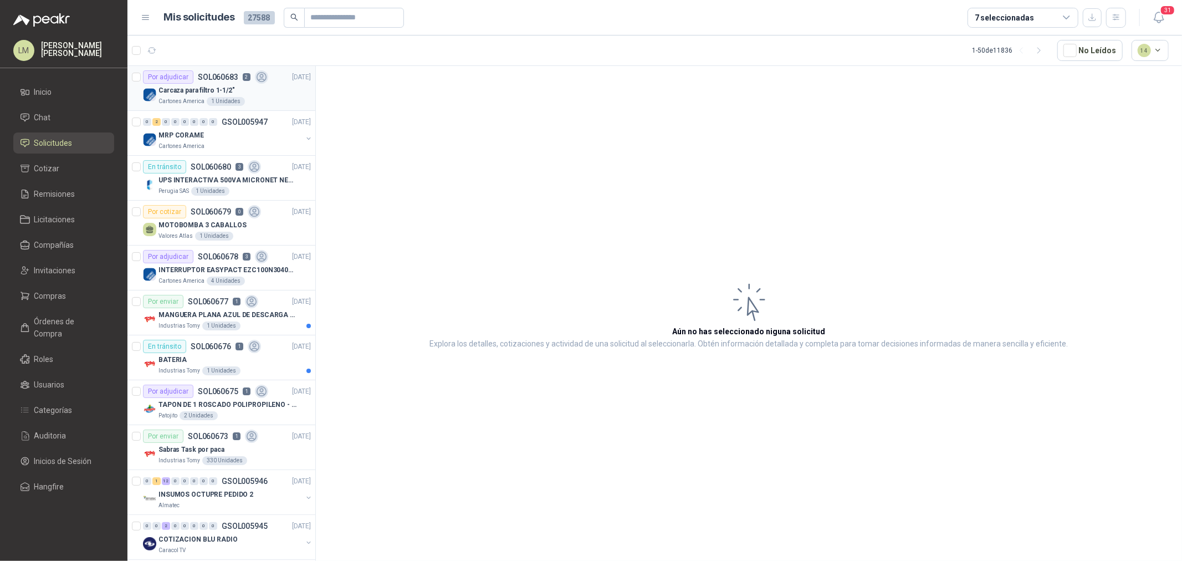
click at [228, 87] on p "Carcaza para filtro 1-1/2"" at bounding box center [196, 90] width 76 height 11
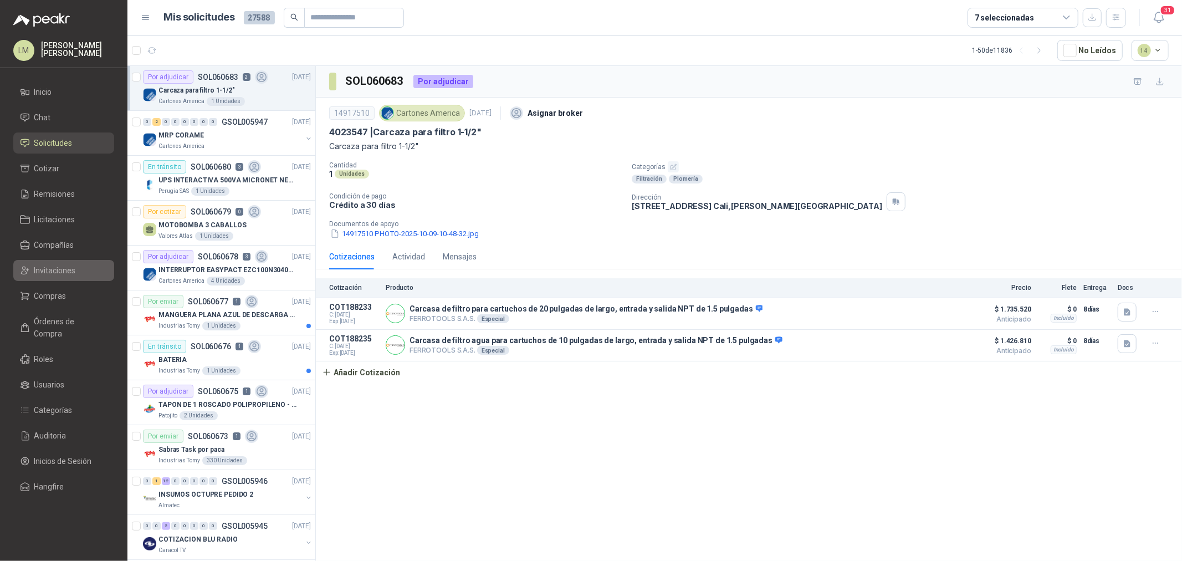
click at [63, 280] on link "Invitaciones" at bounding box center [63, 270] width 101 height 21
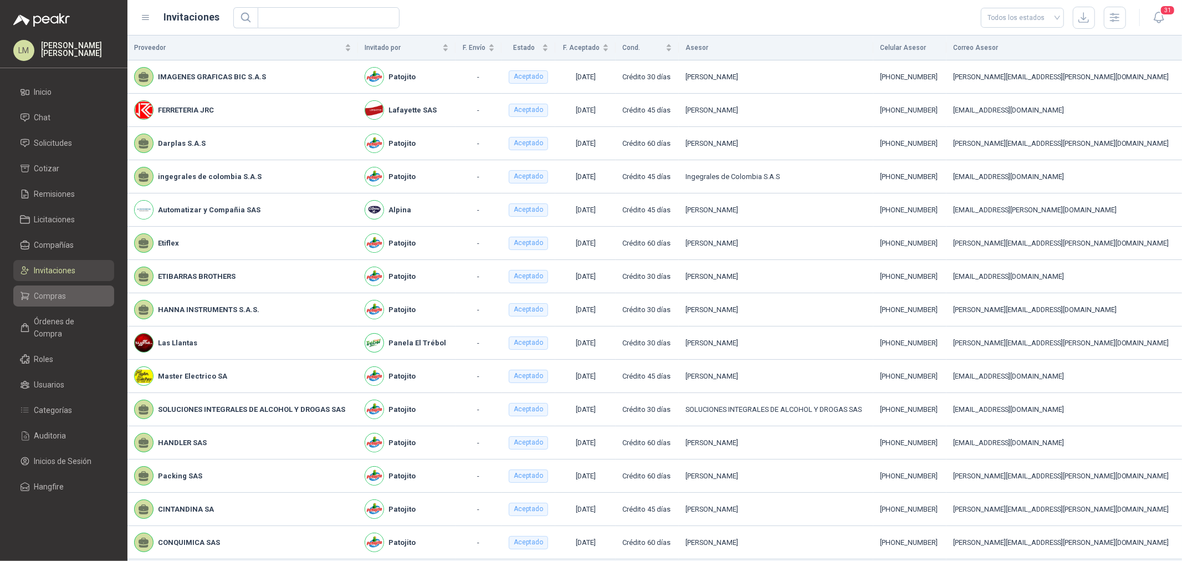
click at [60, 297] on span "Compras" at bounding box center [50, 296] width 32 height 12
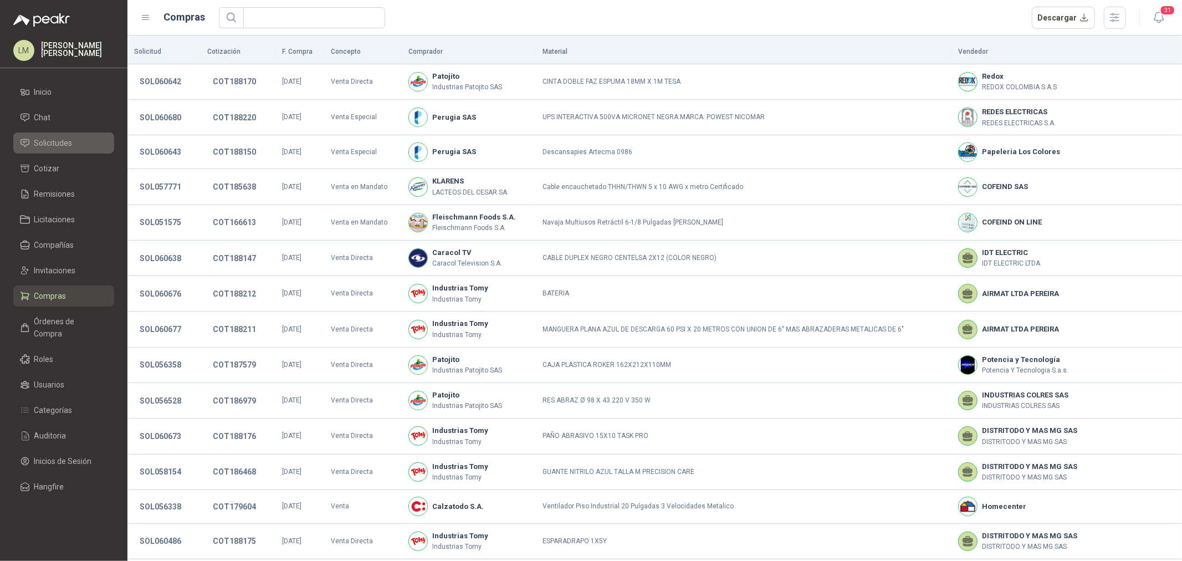
click at [59, 143] on span "Solicitudes" at bounding box center [53, 143] width 38 height 12
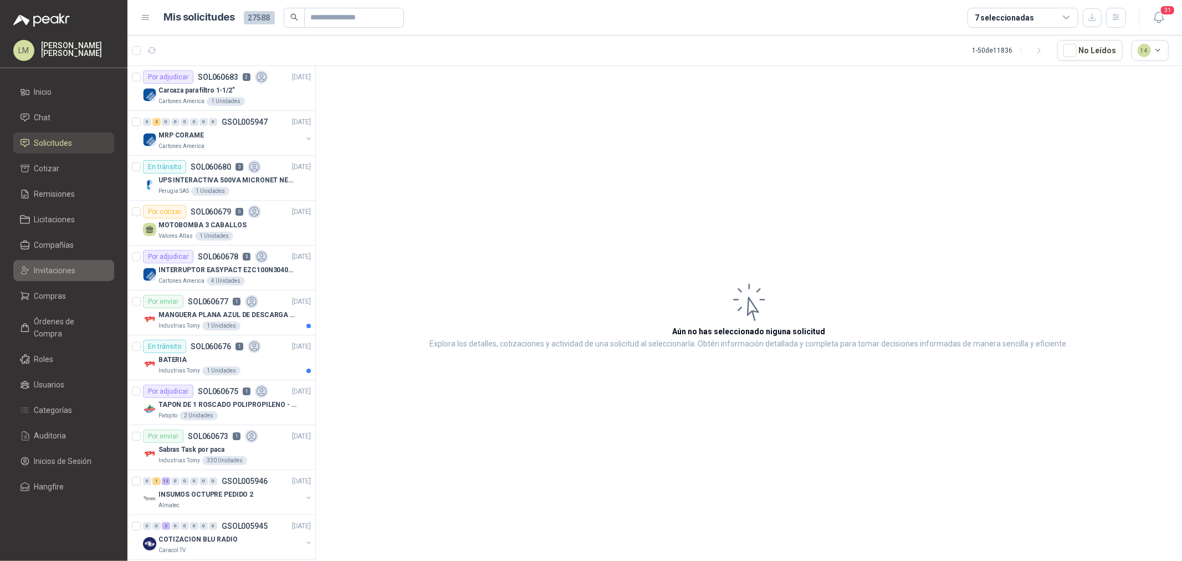
click at [68, 275] on span "Invitaciones" at bounding box center [55, 270] width 42 height 12
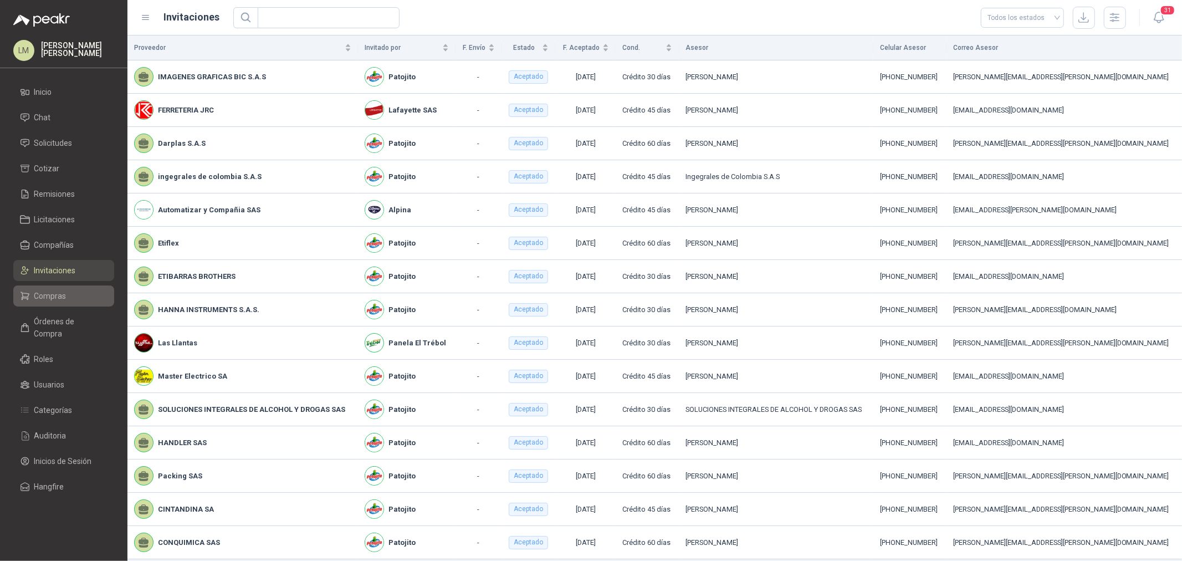
click at [60, 295] on span "Compras" at bounding box center [50, 296] width 32 height 12
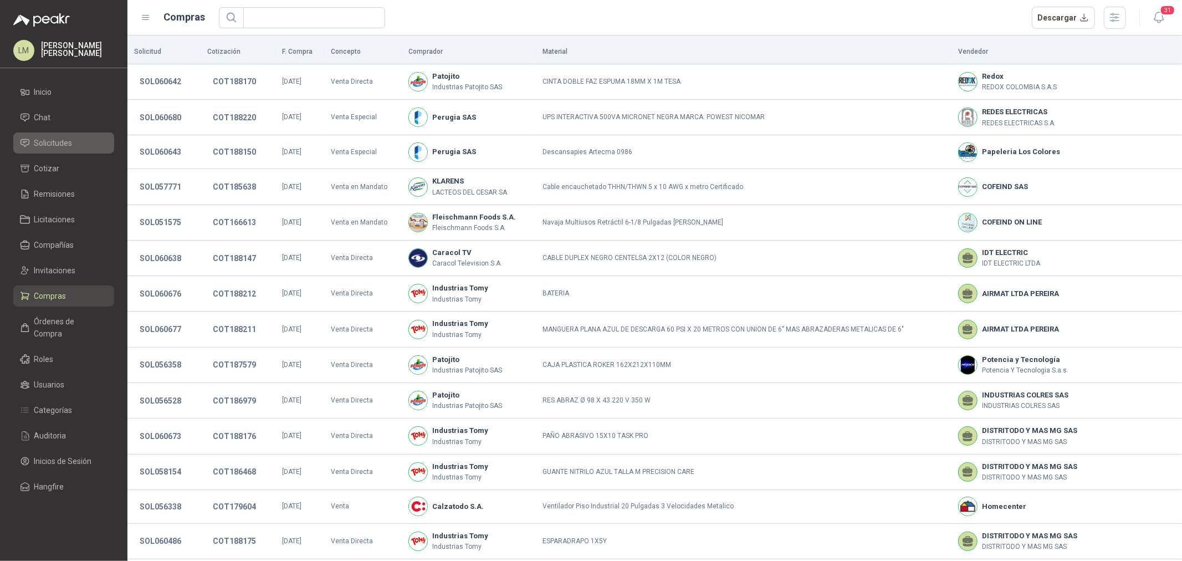
click at [62, 144] on span "Solicitudes" at bounding box center [53, 143] width 38 height 12
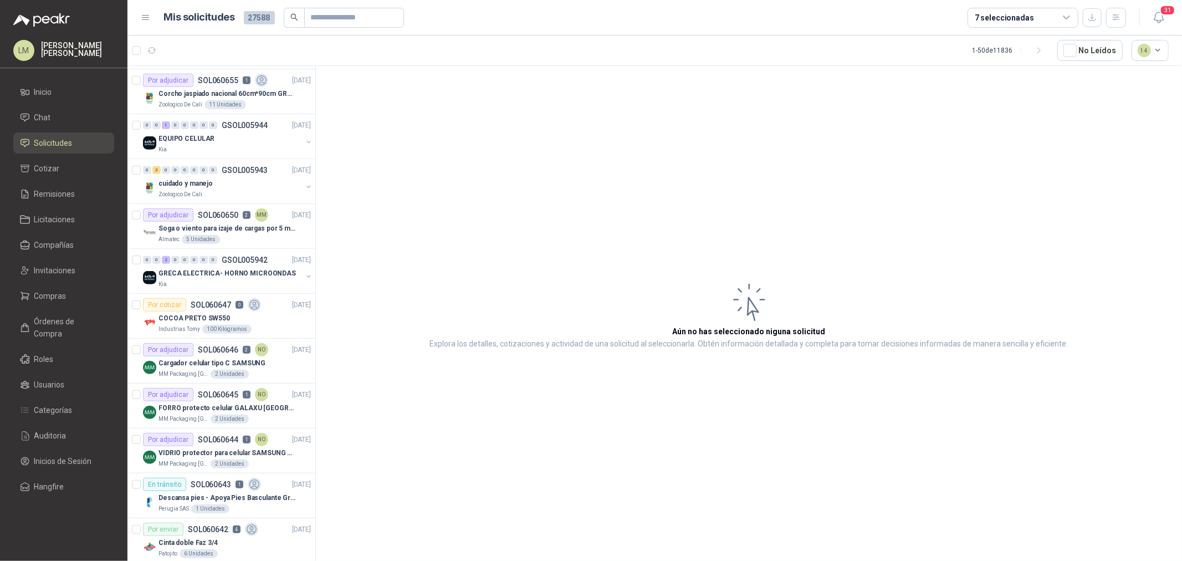
scroll to position [616, 0]
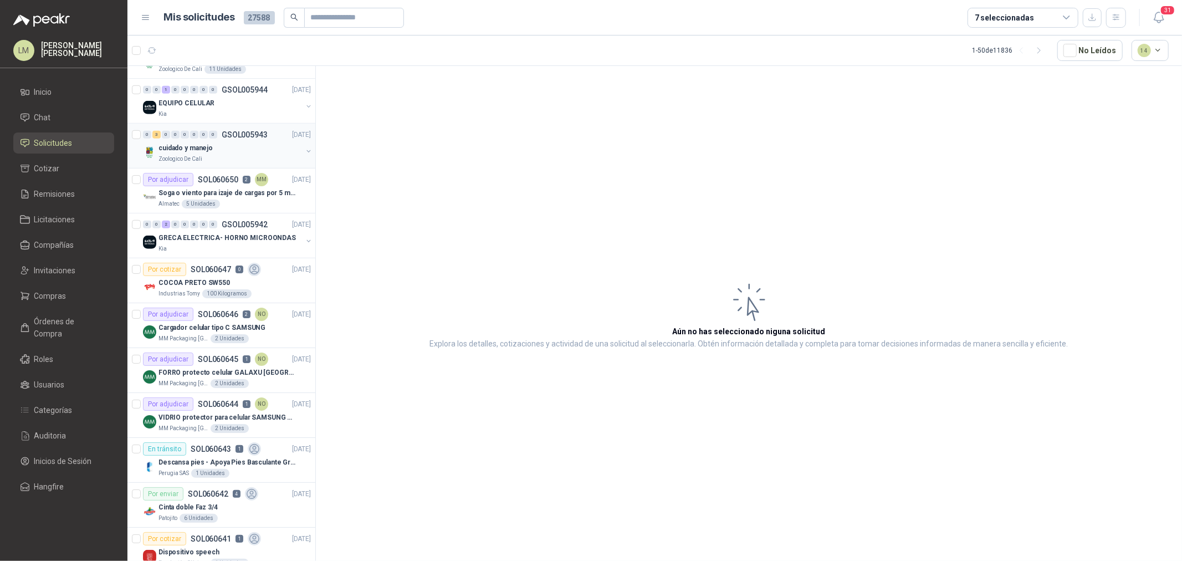
click at [231, 145] on div "cuidado y manejo" at bounding box center [230, 147] width 144 height 13
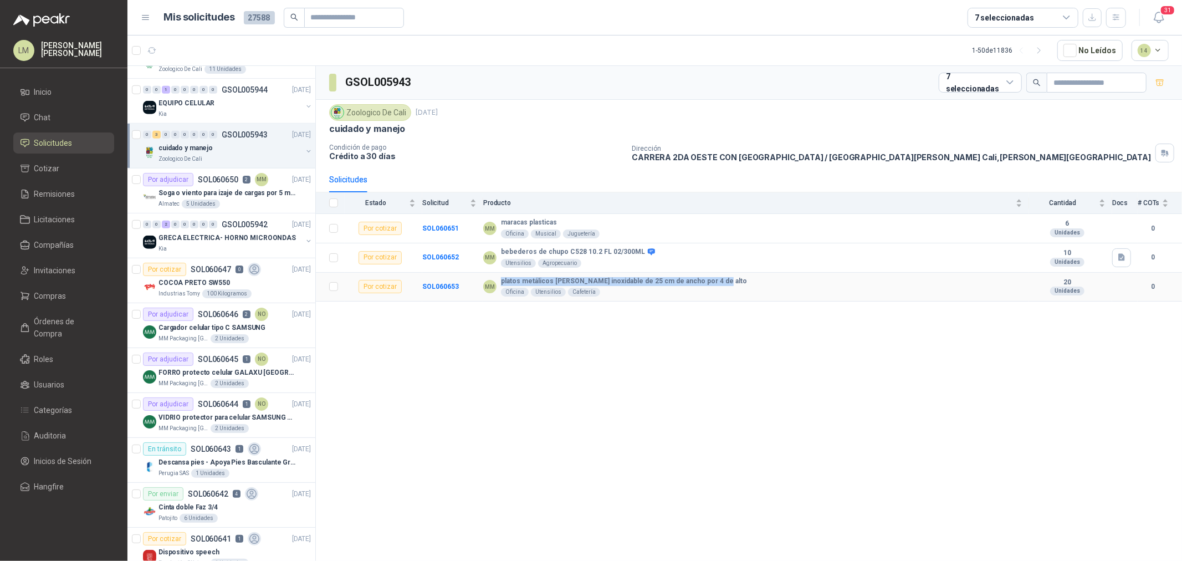
drag, startPoint x: 501, startPoint y: 281, endPoint x: 763, endPoint y: 277, distance: 262.2
click at [763, 277] on div "MM platos metálicos [PERSON_NAME] inoxidable de 25 cm de ancho por 4 de alto Of…" at bounding box center [752, 287] width 539 height 20
copy b "platos metálicos [PERSON_NAME] inoxidable de 25 cm de ancho por 4 de alto"
click at [945, 254] on icon "button" at bounding box center [1121, 257] width 9 height 9
click at [945, 232] on button "bebederos de chupo.png" at bounding box center [1076, 234] width 96 height 12
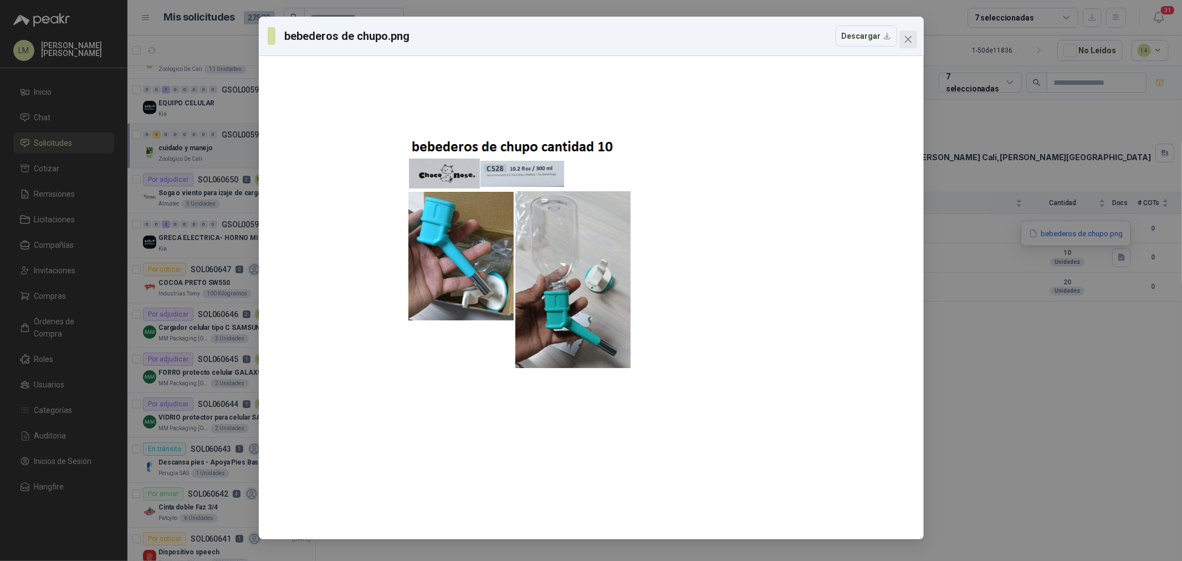
click at [907, 40] on icon "close" at bounding box center [907, 39] width 7 height 7
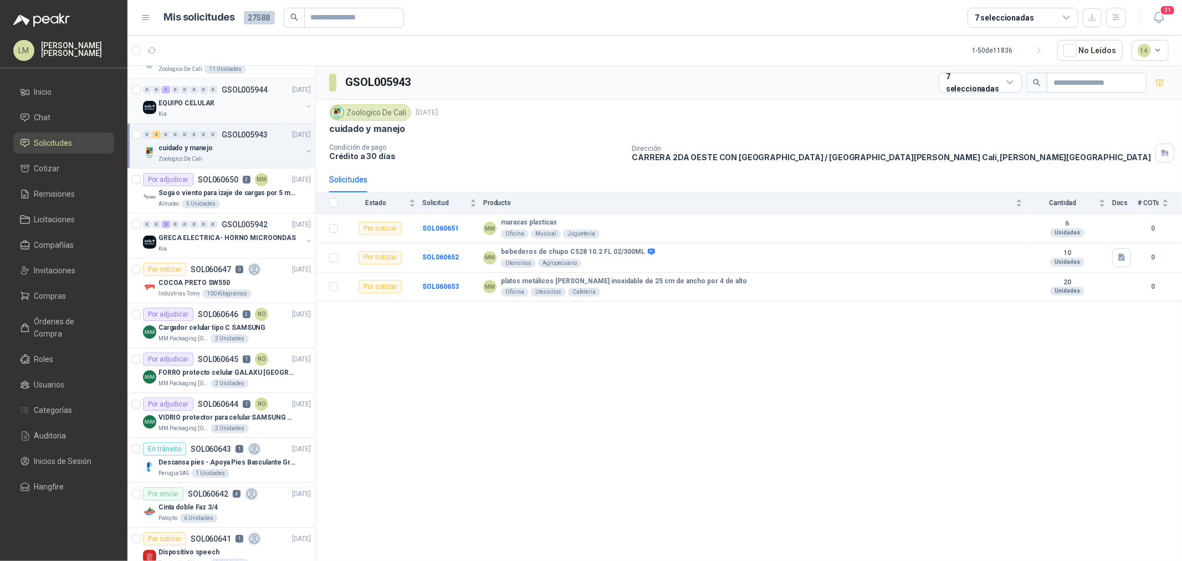
click at [304, 106] on button "button" at bounding box center [308, 106] width 9 height 9
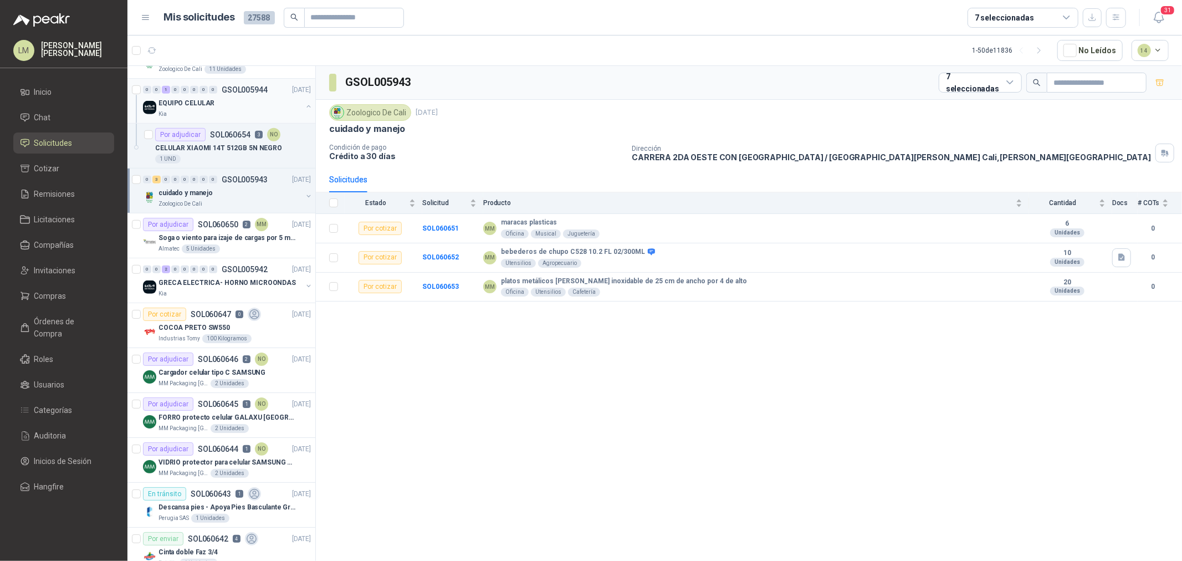
click at [198, 145] on p "CELULAR XIAOMI 14T 512GB 5N NEGRO" at bounding box center [218, 148] width 127 height 11
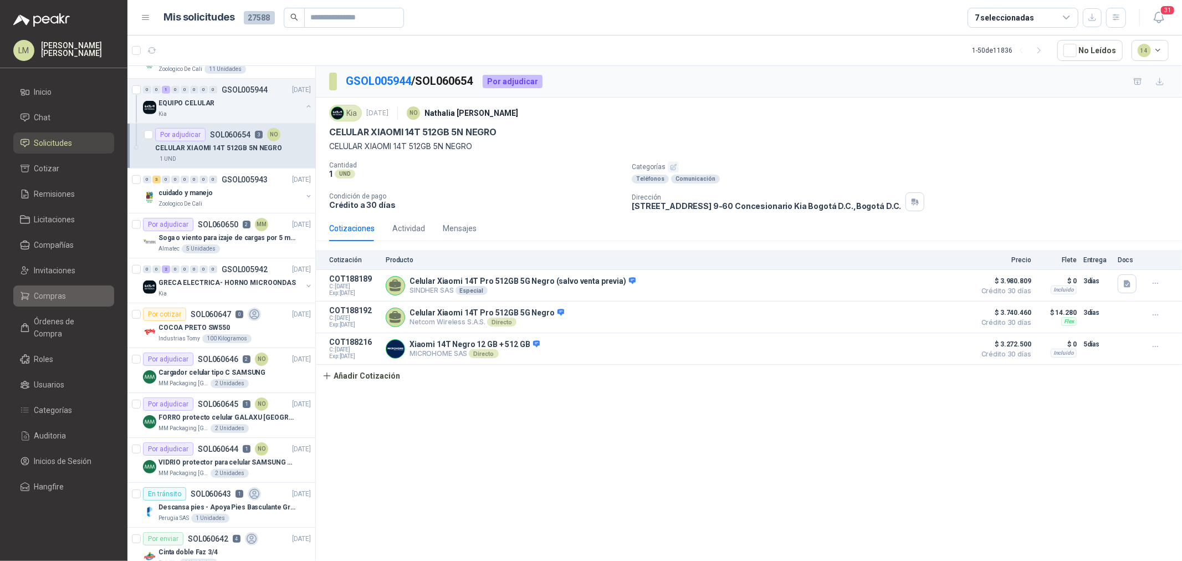
click at [57, 299] on span "Compras" at bounding box center [50, 296] width 32 height 12
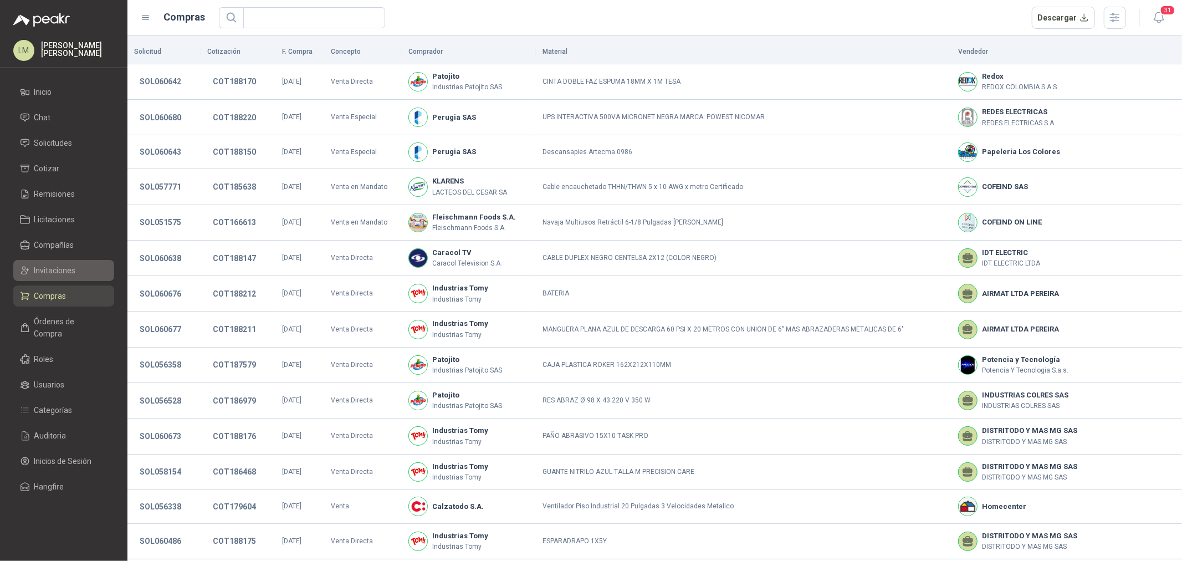
click at [63, 270] on span "Invitaciones" at bounding box center [55, 270] width 42 height 12
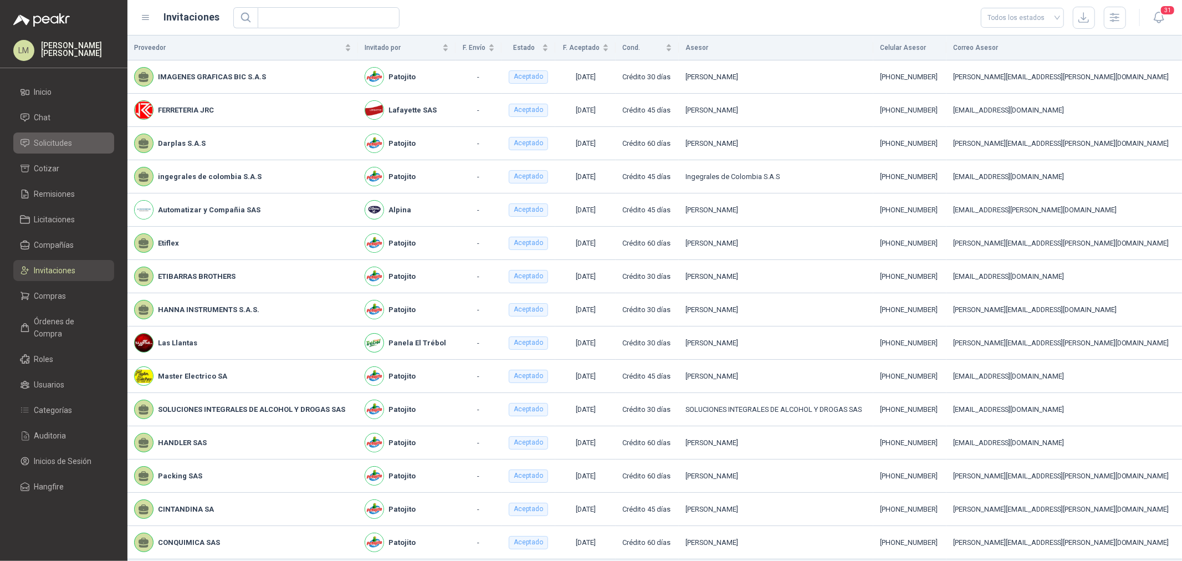
click at [59, 134] on link "Solicitudes" at bounding box center [63, 142] width 101 height 21
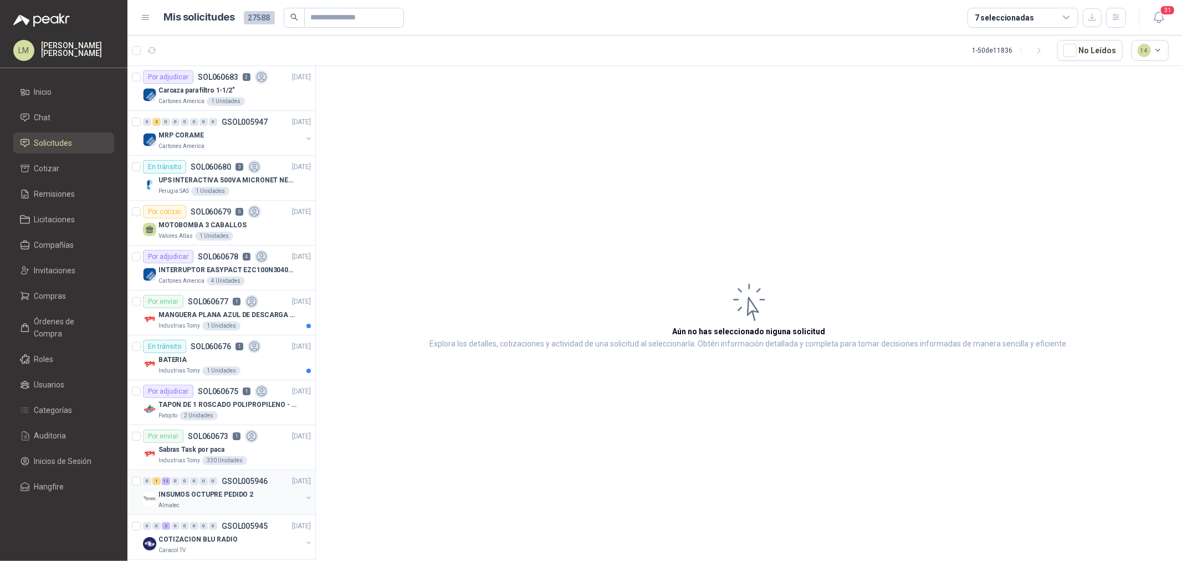
click at [208, 427] on div "Almatec" at bounding box center [230, 505] width 144 height 9
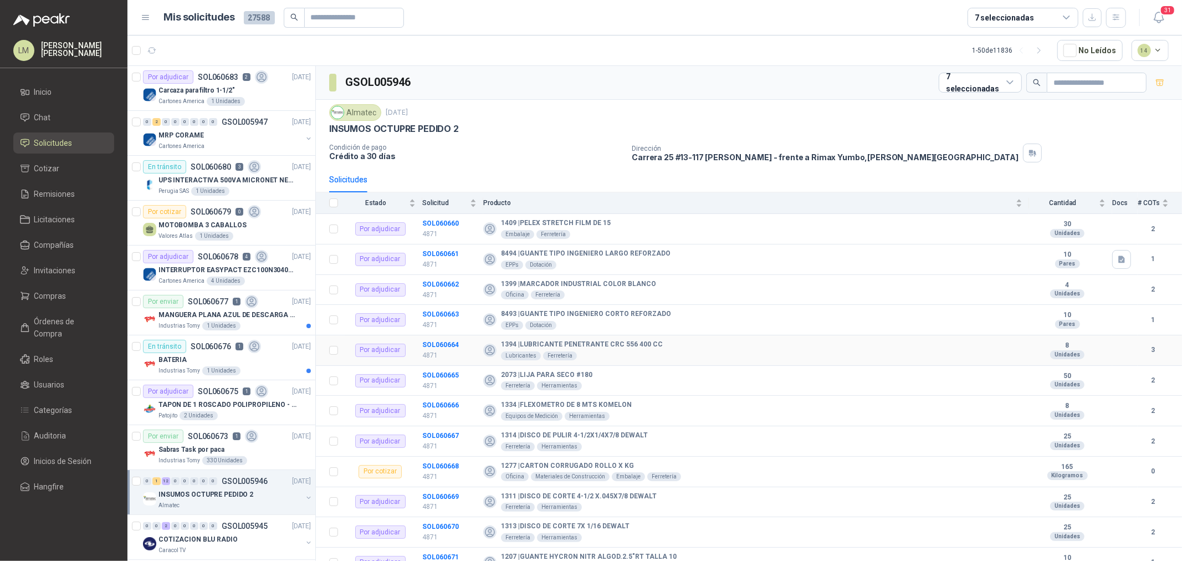
scroll to position [43, 0]
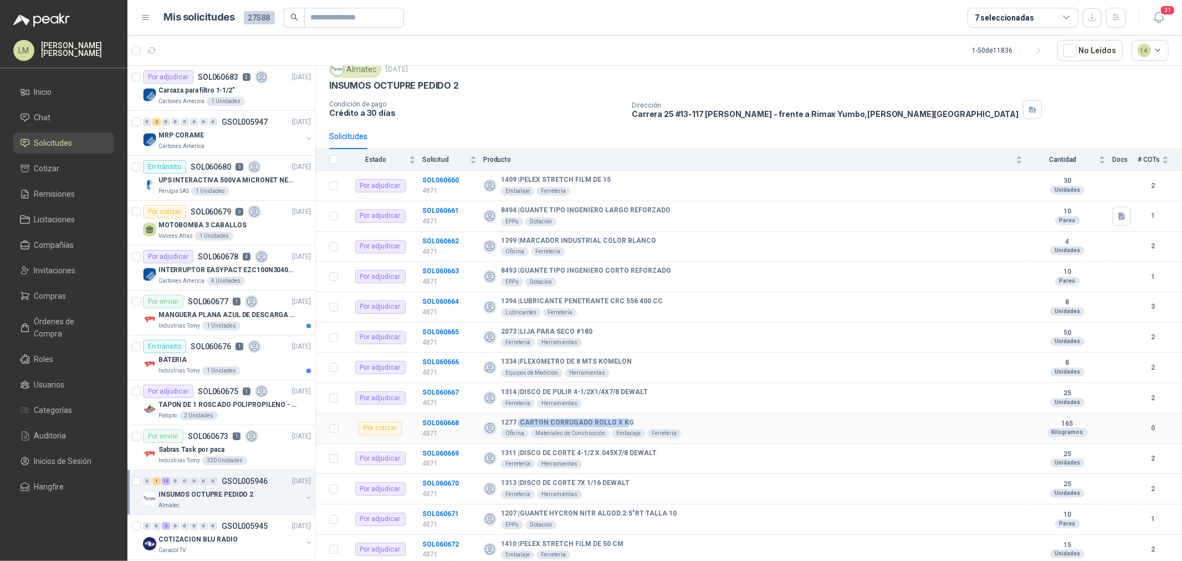
drag, startPoint x: 520, startPoint y: 421, endPoint x: 623, endPoint y: 413, distance: 104.0
click at [623, 413] on td "1277 | CARTON CORRUGADO ROLLO X KG Oficina Materiales de Construcción Embalaje…" at bounding box center [756, 428] width 546 height 30
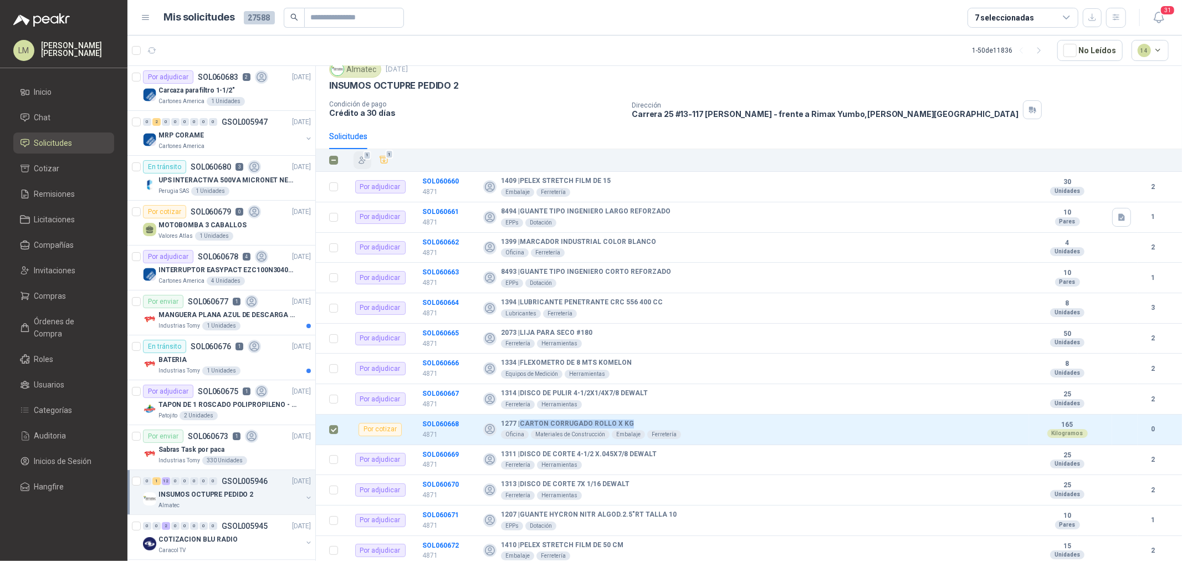
click at [362, 156] on icon "button" at bounding box center [362, 160] width 9 height 9
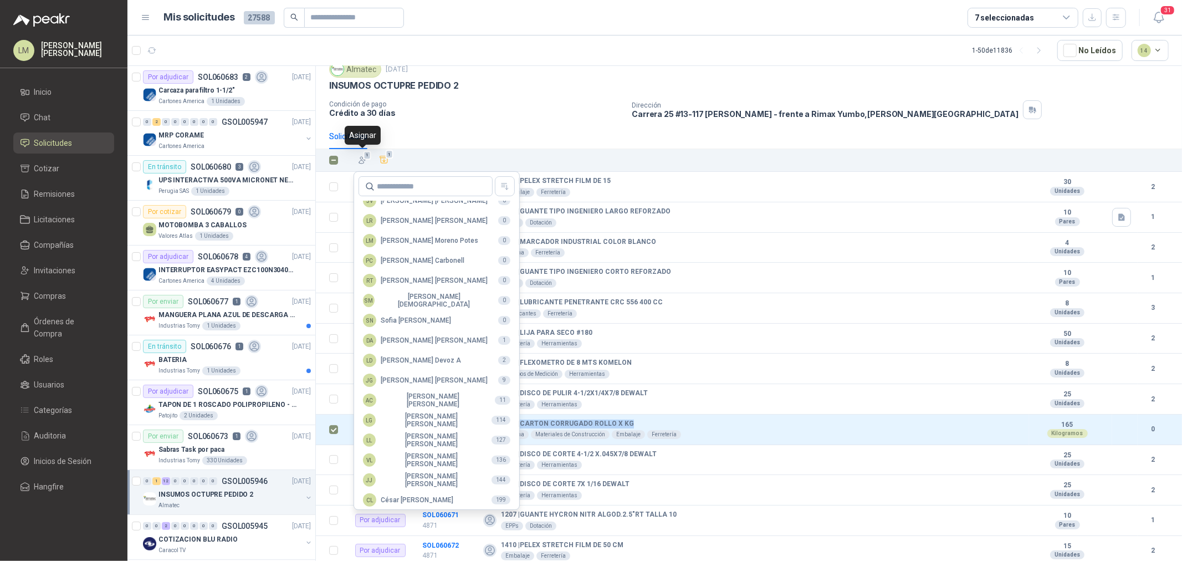
scroll to position [197, 0]
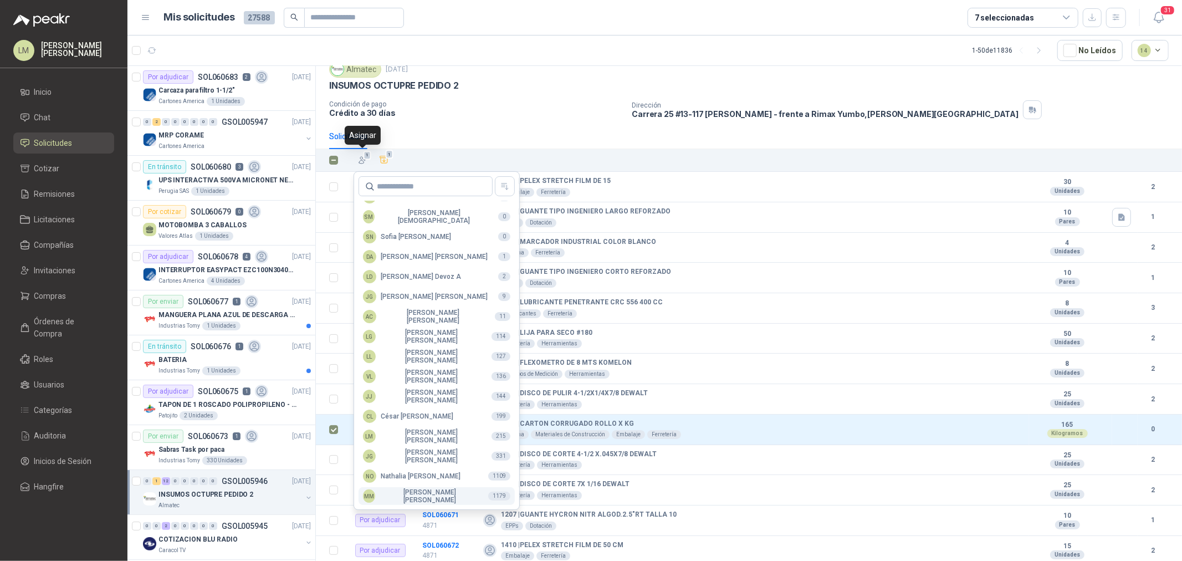
click at [420, 427] on div "MM [PERSON_NAME]" at bounding box center [421, 496] width 116 height 16
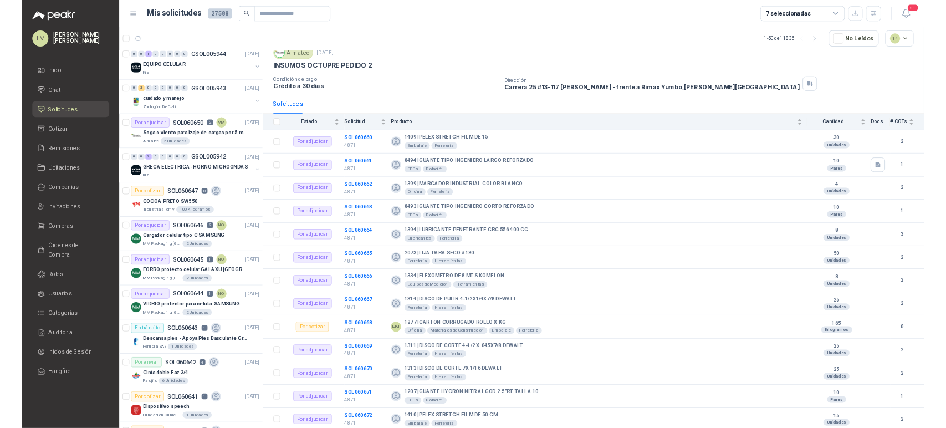
scroll to position [677, 0]
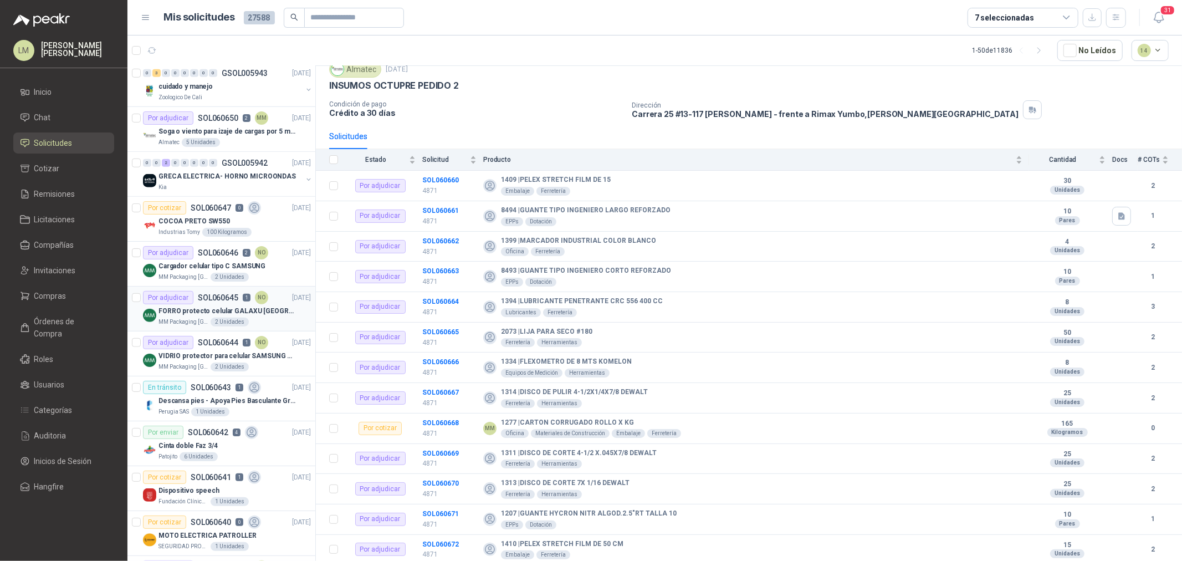
click at [211, 326] on div "2 Unidades" at bounding box center [230, 322] width 38 height 9
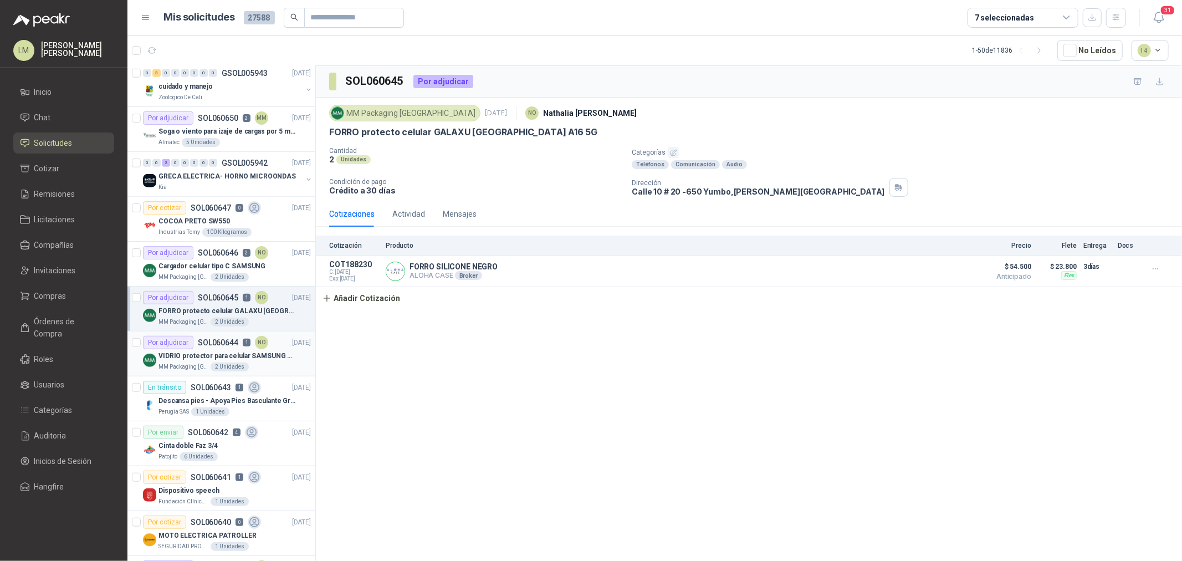
click at [207, 361] on p "VIDRIO protector para celular SAMSUNG GALAXI A16 5G" at bounding box center [227, 356] width 138 height 11
click at [194, 269] on p "Cargador celular tipo C SAMSUNG" at bounding box center [211, 266] width 107 height 11
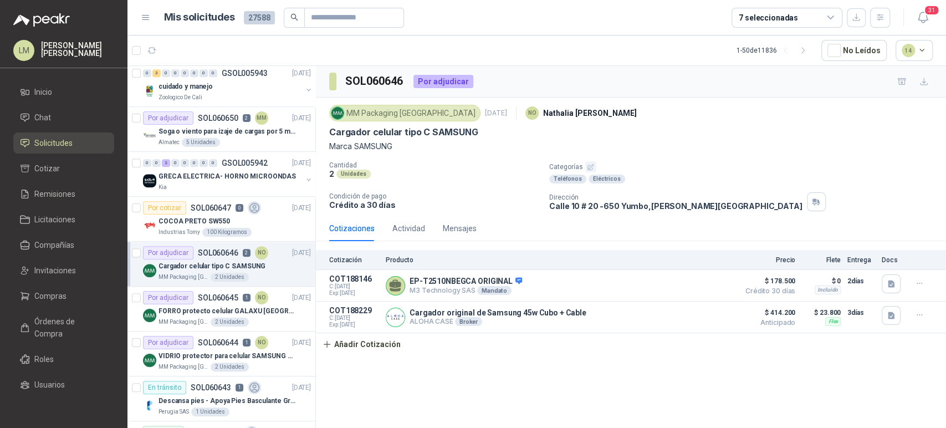
scroll to position [677, 0]
click at [50, 301] on span "Compras" at bounding box center [50, 296] width 32 height 12
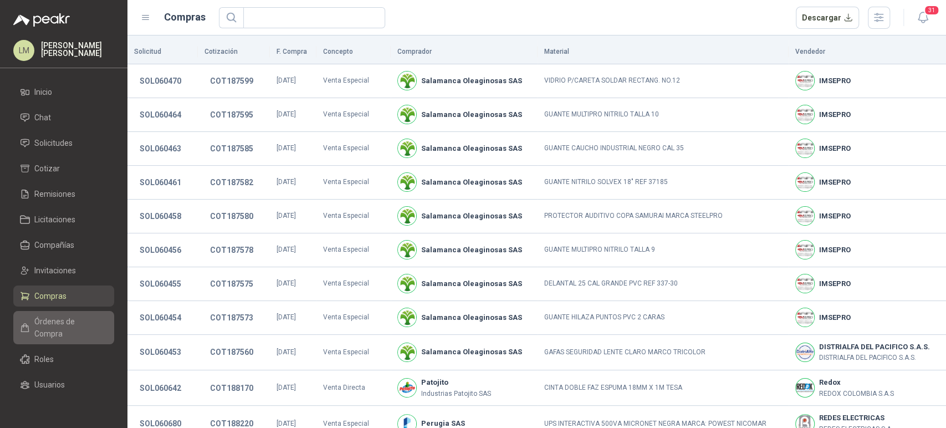
click at [65, 321] on span "Órdenes de Compra" at bounding box center [68, 327] width 69 height 24
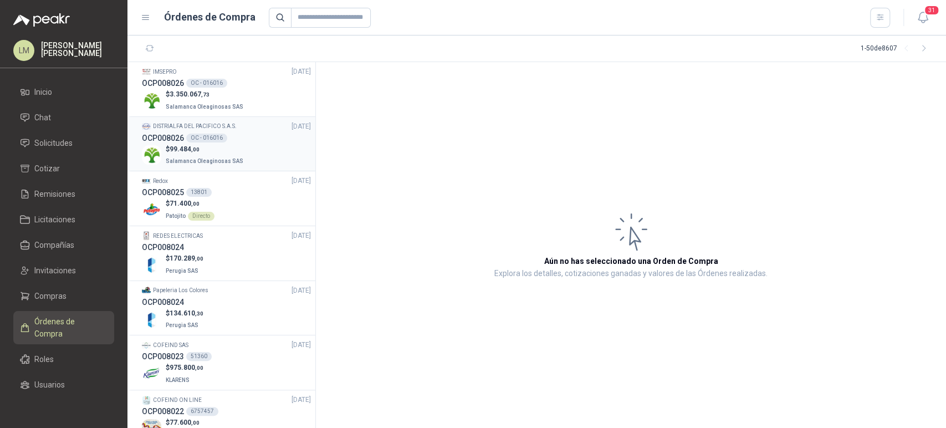
click at [178, 132] on h3 "OCP008026" at bounding box center [163, 138] width 42 height 12
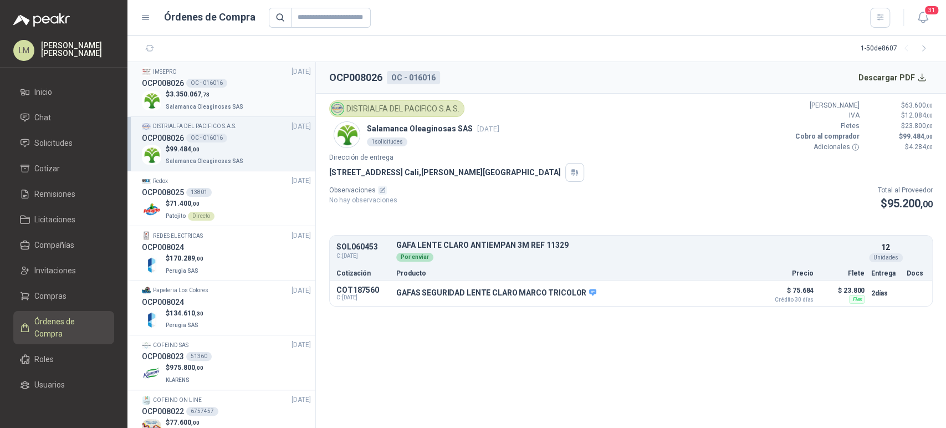
click at [231, 89] on p "$ 3.350.067 ,73" at bounding box center [206, 94] width 80 height 11
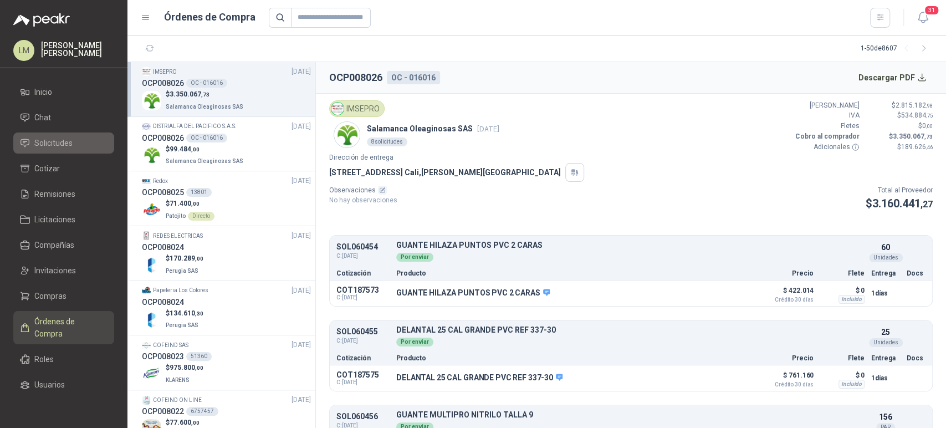
click at [61, 151] on link "Solicitudes" at bounding box center [63, 142] width 101 height 21
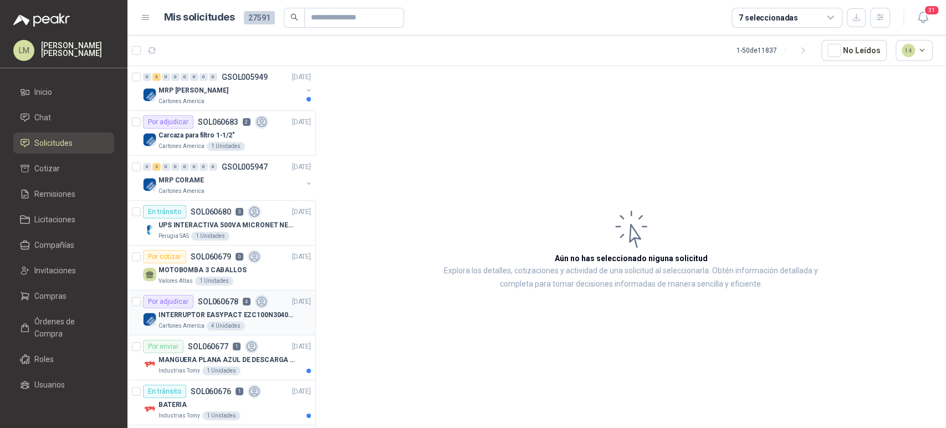
click at [207, 323] on div "4 Unidades" at bounding box center [226, 325] width 38 height 9
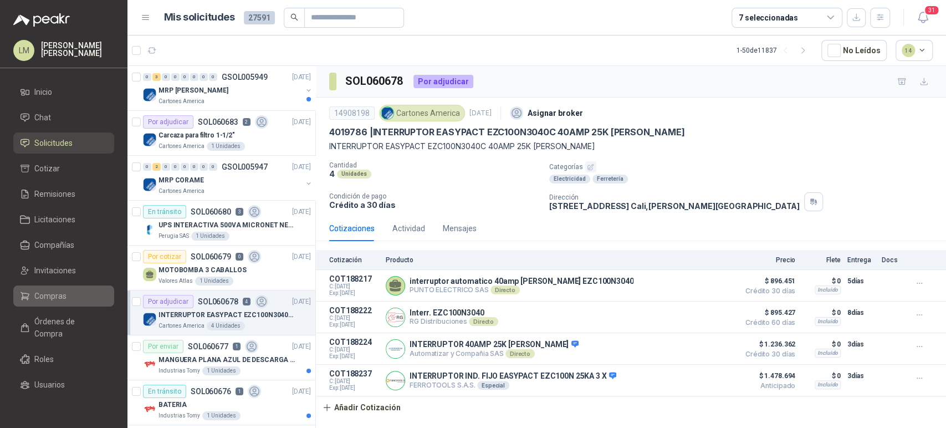
click at [49, 299] on span "Compras" at bounding box center [50, 296] width 32 height 12
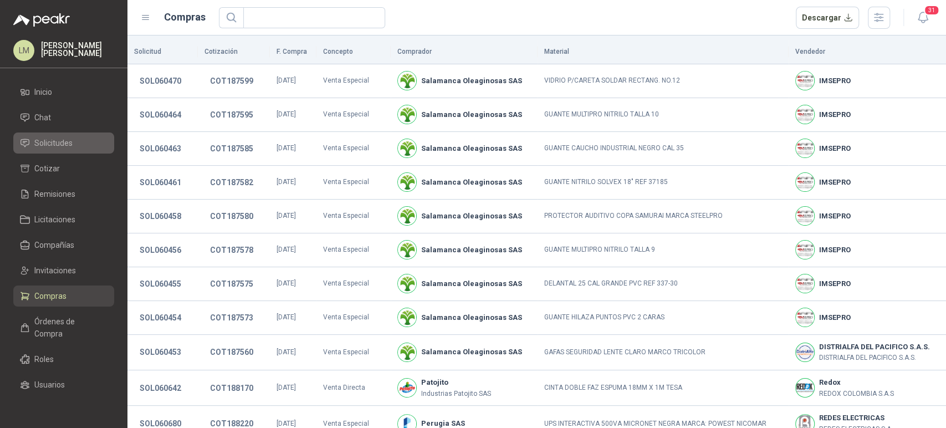
click at [45, 143] on span "Solicitudes" at bounding box center [53, 143] width 38 height 12
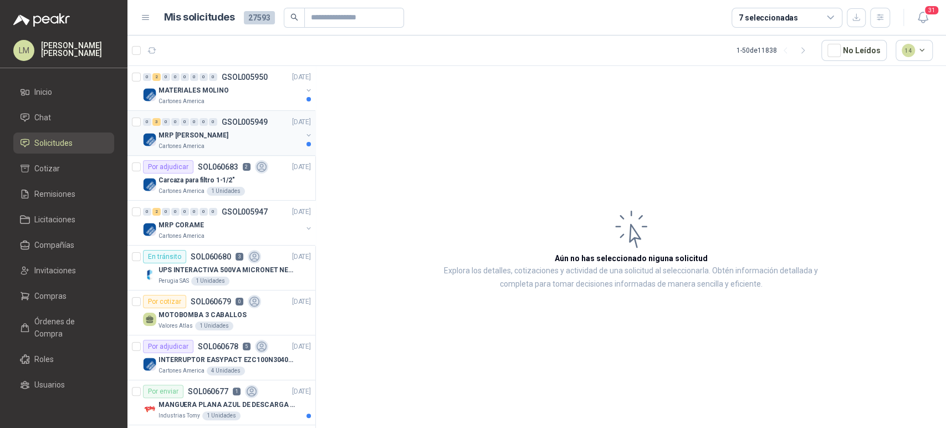
click at [211, 138] on div "MRP [PERSON_NAME]" at bounding box center [230, 135] width 144 height 13
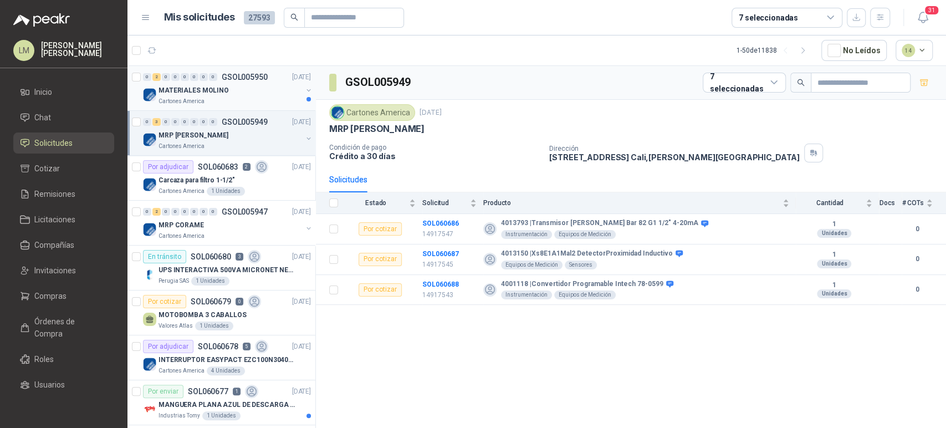
click at [239, 86] on div "MATERIALES MOLINO" at bounding box center [230, 90] width 144 height 13
